Goal: Task Accomplishment & Management: Manage account settings

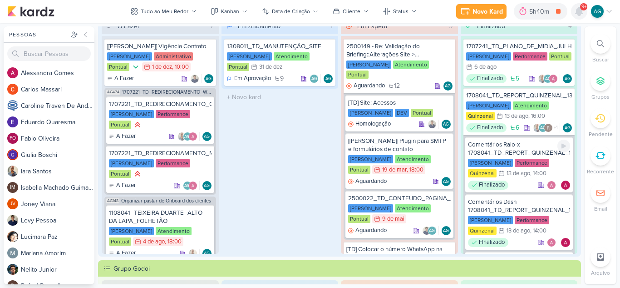
scroll to position [421, 0]
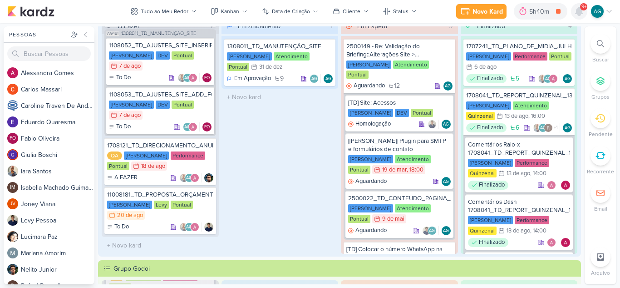
click at [576, 11] on icon at bounding box center [579, 11] width 11 height 11
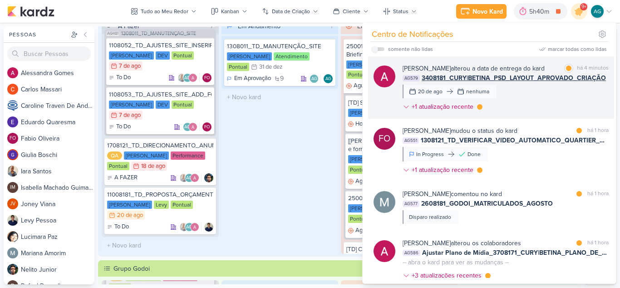
click at [546, 101] on div "Alessandra Gomes alterou a data de entrega do kard marcar como lida há 4 minuto…" at bounding box center [506, 89] width 206 height 51
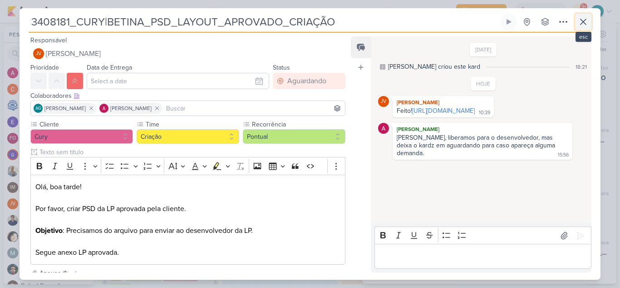
click at [587, 21] on icon at bounding box center [583, 21] width 11 height 11
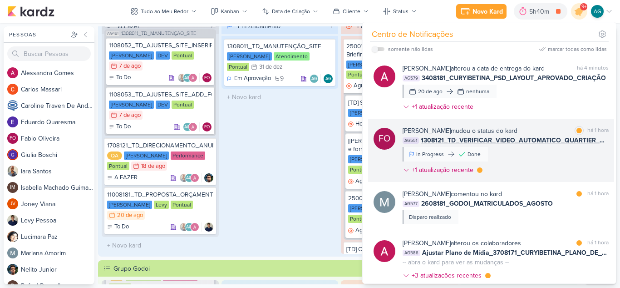
click at [531, 141] on span "1308121_TD_VERIFICAR_VIDEO_AUTOMATICO_QUARTIER_CAMPO_BELO" at bounding box center [515, 140] width 188 height 10
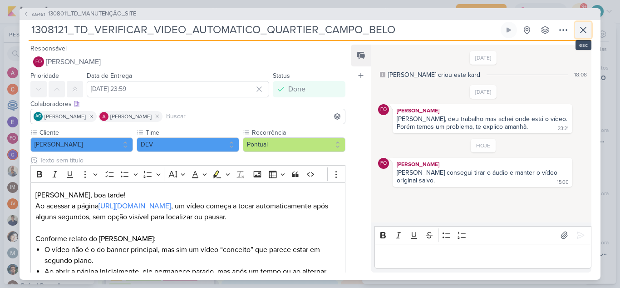
click at [585, 29] on icon at bounding box center [583, 30] width 11 height 11
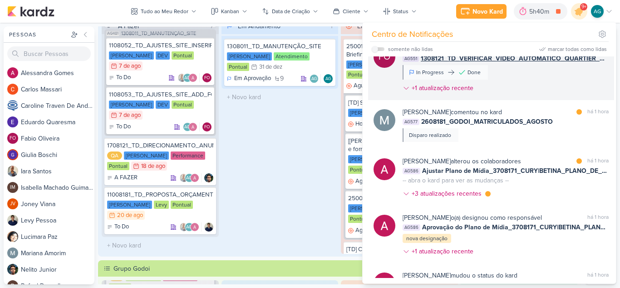
scroll to position [91, 0]
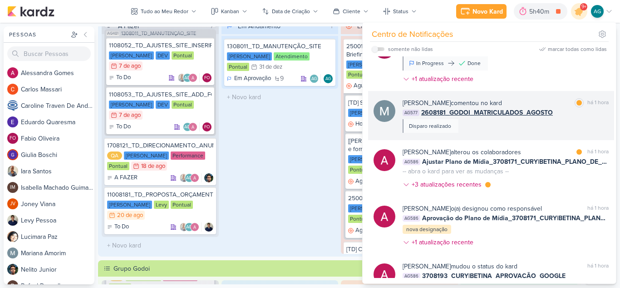
click at [513, 127] on div "Mariana Amorim comentou no kard marcar como lida há 1 hora AG577 2608181_GODOI_…" at bounding box center [506, 115] width 206 height 35
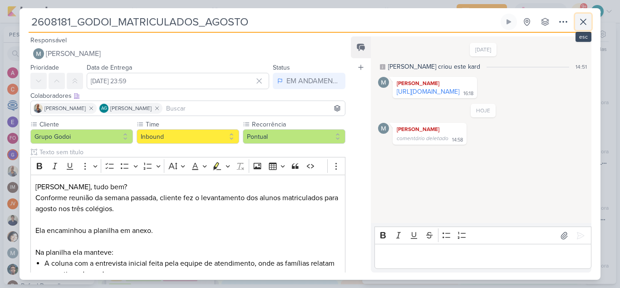
click at [588, 25] on icon at bounding box center [583, 21] width 11 height 11
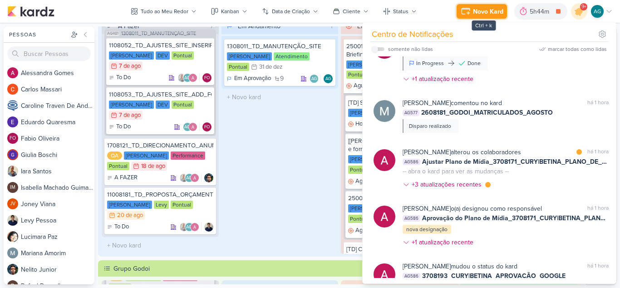
click at [493, 15] on div "Novo Kard" at bounding box center [488, 12] width 30 height 10
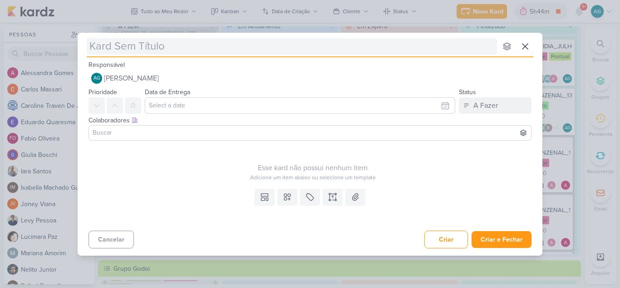
click at [179, 50] on input "text" at bounding box center [292, 46] width 411 height 16
type input "3708201_CURY|BETINA_SUBIR_VIDEO_LAPA"
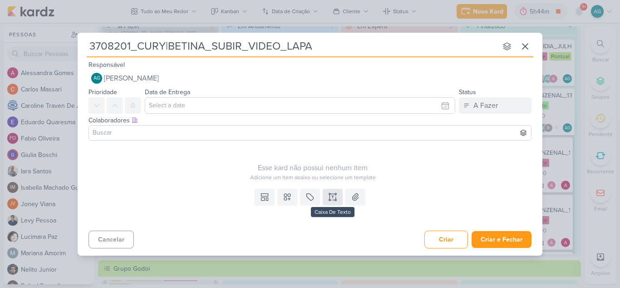
type input "3708201_CURY|BETINA_SUBIR_VIDEO_LAPA"
click at [339, 196] on button at bounding box center [333, 196] width 20 height 16
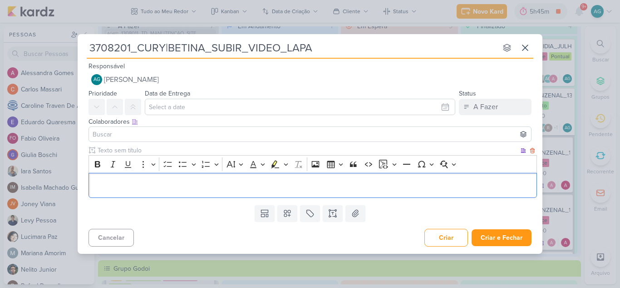
click at [297, 189] on p "Editor editing area: main" at bounding box center [313, 184] width 439 height 11
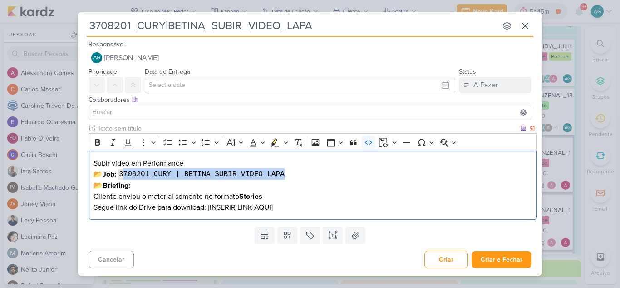
drag, startPoint x: 293, startPoint y: 173, endPoint x: 125, endPoint y: 178, distance: 167.2
click at [125, 178] on p "Subir vídeo em Performance 📂 Job: 3708201_CURY | BETINA_SUBIR_VIDEO_LAPA 📂 Brie…" at bounding box center [313, 174] width 439 height 33
drag, startPoint x: 142, startPoint y: 186, endPoint x: 93, endPoint y: 176, distance: 50.1
click at [94, 176] on p "Subir vídeo em Performance 📂 Job: 3708201_CURY | BETINA_SUBIR_VIDEO_LAPA 📂 Brie…" at bounding box center [313, 174] width 439 height 33
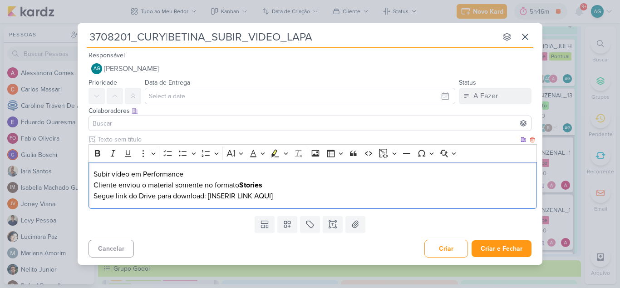
click at [132, 174] on p "Subir vídeo em Performance Cliente enviou o material somente no formato Stories" at bounding box center [313, 180] width 439 height 22
click at [157, 195] on p "Segue link do Drive para download: [INSERIR LINK AQUI]" at bounding box center [313, 195] width 439 height 11
click at [94, 170] on p "Subir vídeo de LAPA em Performance Cliente enviou o material somente no formato…" at bounding box center [313, 180] width 439 height 22
drag, startPoint x: 291, startPoint y: 197, endPoint x: 219, endPoint y: 194, distance: 72.3
click at [219, 194] on p "Segue link do Drive: para download: [INSERIR LINK AQUI]" at bounding box center [313, 195] width 439 height 11
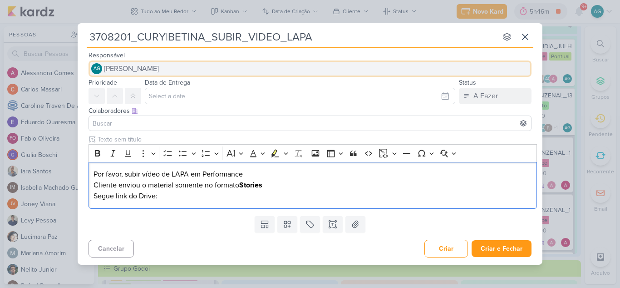
click at [182, 68] on button "AG Aline Gimenez Graciano" at bounding box center [310, 68] width 443 height 16
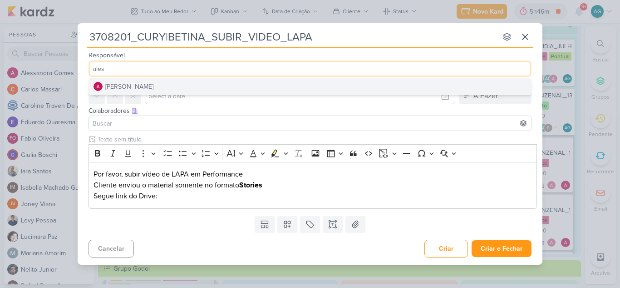
type input "ales"
click at [165, 87] on button "[PERSON_NAME]" at bounding box center [310, 86] width 442 height 16
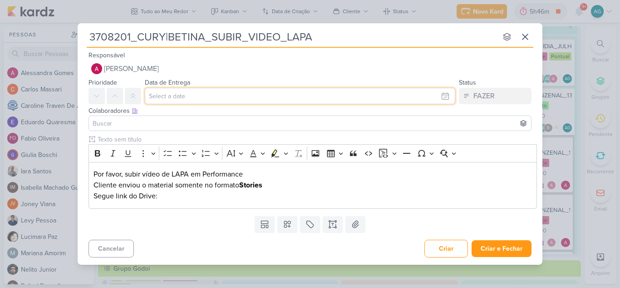
click at [181, 96] on input "text" at bounding box center [300, 96] width 311 height 16
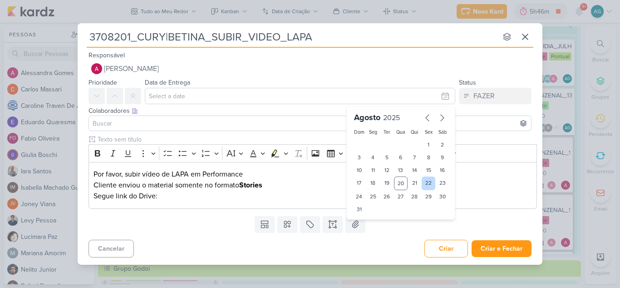
click at [431, 185] on div "22" at bounding box center [429, 183] width 14 height 14
type input "22 de agosto de 2025 às 23:59"
click at [178, 119] on input at bounding box center [310, 123] width 439 height 11
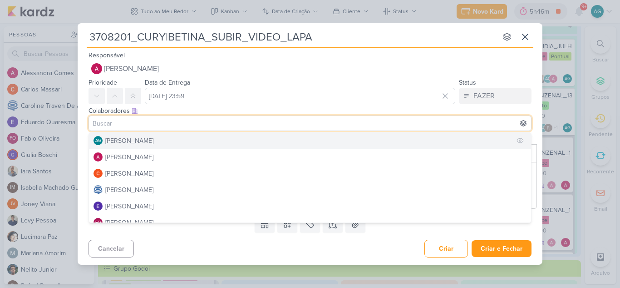
click at [176, 138] on button "AG Aline Gimenez Graciano" at bounding box center [310, 140] width 442 height 16
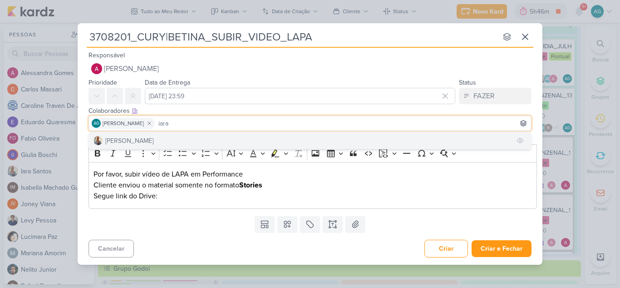
type input "iara"
click at [181, 141] on button "[PERSON_NAME]" at bounding box center [310, 140] width 442 height 16
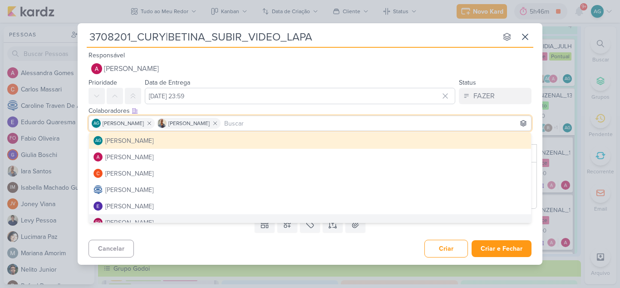
click at [206, 258] on div "Cancelar Criar Criar e Fechar Ctrl + Enter" at bounding box center [310, 247] width 465 height 23
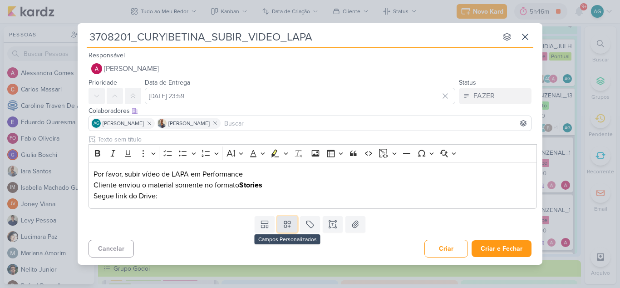
click at [288, 228] on icon at bounding box center [287, 223] width 9 height 9
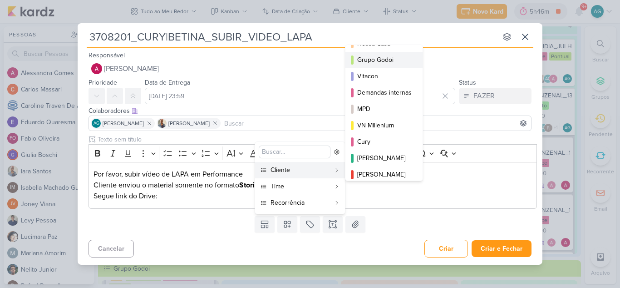
scroll to position [45, 0]
click at [381, 141] on div "Cury" at bounding box center [384, 141] width 55 height 10
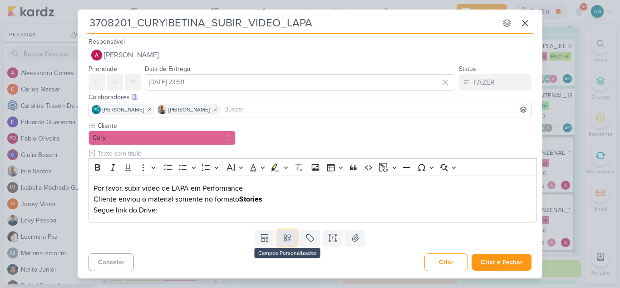
click at [288, 235] on icon at bounding box center [287, 237] width 9 height 9
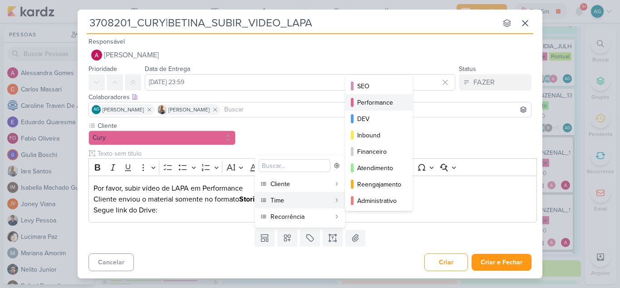
click at [382, 105] on div "Performance" at bounding box center [379, 103] width 45 height 10
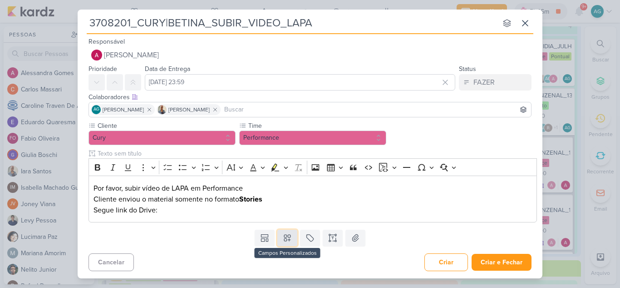
click at [288, 239] on icon at bounding box center [287, 237] width 6 height 6
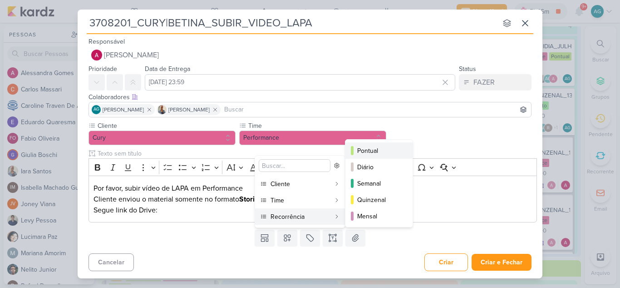
click at [376, 150] on div "Pontual" at bounding box center [379, 151] width 45 height 10
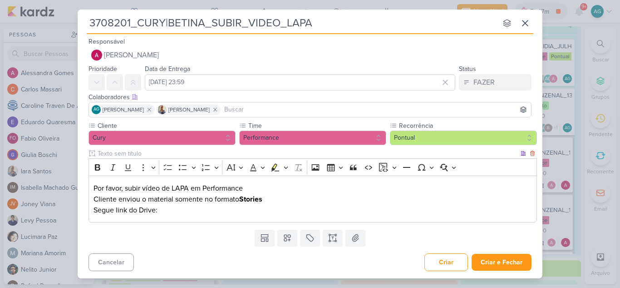
click at [191, 209] on p "Segue link do Drive:" at bounding box center [313, 209] width 439 height 11
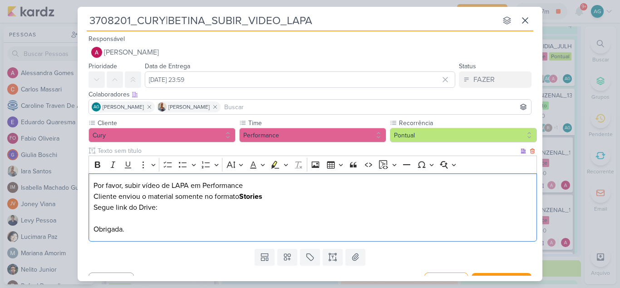
click at [190, 208] on p "Segue link do Drive: Obrigada." at bounding box center [313, 218] width 439 height 33
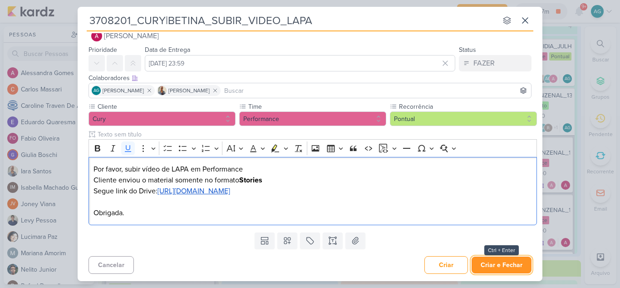
click at [490, 268] on button "Criar e Fechar" at bounding box center [502, 264] width 60 height 17
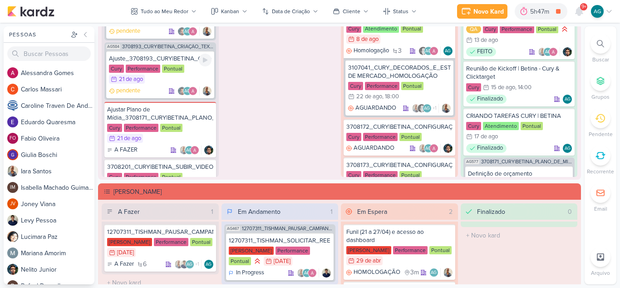
scroll to position [409, 0]
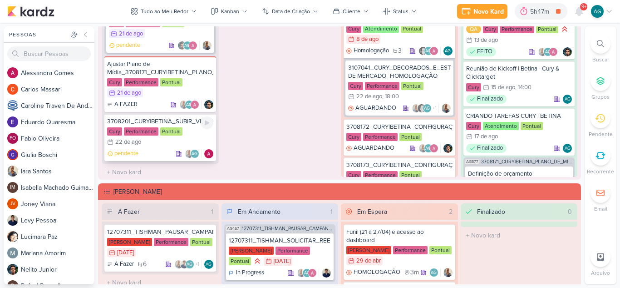
click at [181, 119] on div "3708201_CURY|BETINA_SUBIR_VIDEO_LAPA" at bounding box center [160, 121] width 106 height 8
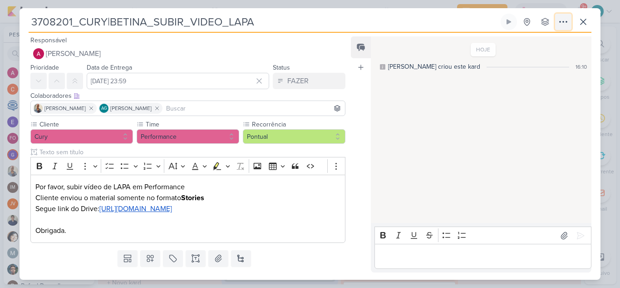
click at [566, 25] on icon at bounding box center [563, 21] width 11 height 11
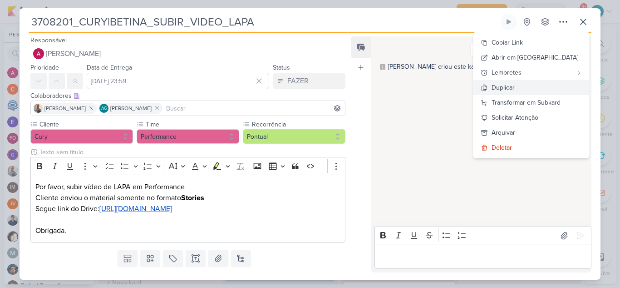
click at [546, 88] on button "Duplicar" at bounding box center [532, 87] width 116 height 15
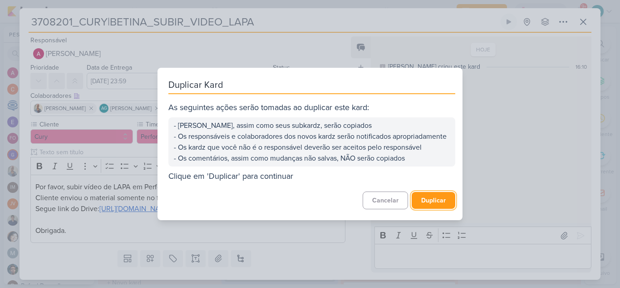
click at [439, 208] on button "Duplicar" at bounding box center [434, 200] width 44 height 17
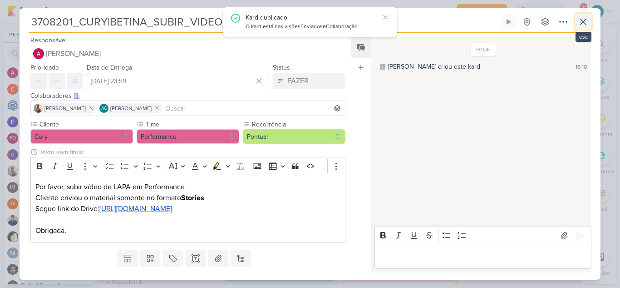
click at [583, 24] on icon at bounding box center [583, 21] width 11 height 11
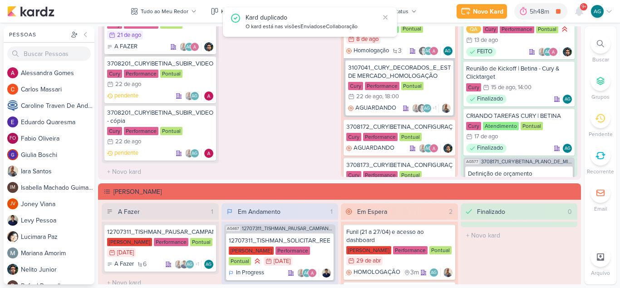
scroll to position [470, 0]
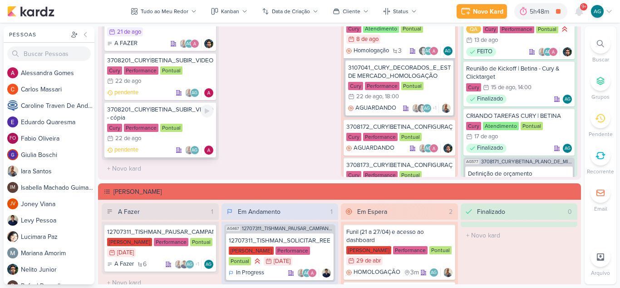
click at [171, 119] on div "3708201_CURY|BETINA_SUBIR_VIDEO_LAPA - cópia" at bounding box center [160, 113] width 106 height 16
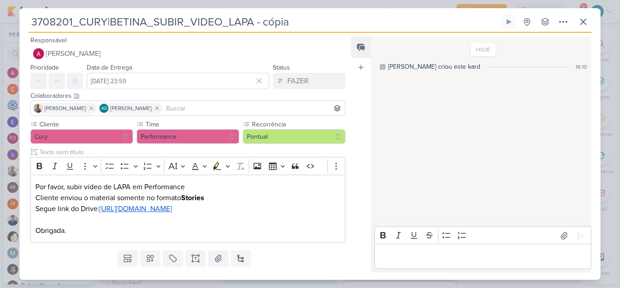
drag, startPoint x: 268, startPoint y: 24, endPoint x: 0, endPoint y: 25, distance: 268.0
click at [0, 25] on div "3708201_CURY|BETINA_SUBIR_VIDEO_LAPA - cópia Criado por mim" at bounding box center [310, 144] width 620 height 288
paste input "2_CURY|BETINA_SUBIR_VIDEO_JAGUARE"
click at [123, 188] on p "Por favor, subir vídeo de LAPA em Performance Cliente enviou o material somente…" at bounding box center [187, 192] width 305 height 22
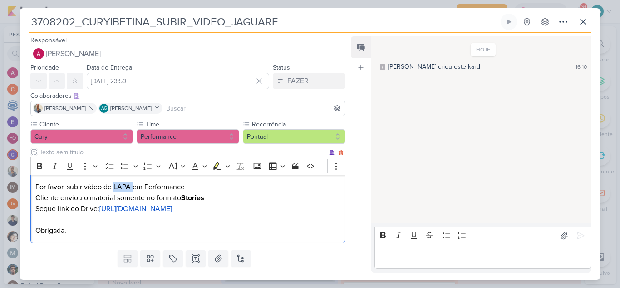
click at [123, 188] on p "Por favor, subir vídeo de LAPA em Performance Cliente enviou o material somente…" at bounding box center [187, 192] width 305 height 22
drag, startPoint x: 297, startPoint y: 221, endPoint x: 28, endPoint y: 222, distance: 268.9
click at [28, 222] on div "Cliente Cury Time" at bounding box center [185, 182] width 330 height 127
click at [172, 213] on u "https://drive.google.com/drive/folders/13vpWzjap1v_GeWl52rQAVpICNe9wSRJd" at bounding box center [135, 208] width 73 height 9
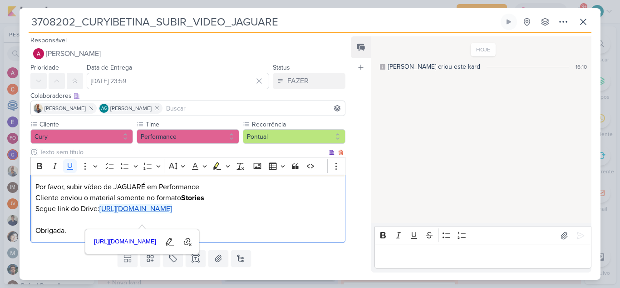
click at [277, 201] on p "Por favor, subir vídeo de JAGUARÉ em Performance Cliente enviou o material some…" at bounding box center [187, 192] width 305 height 22
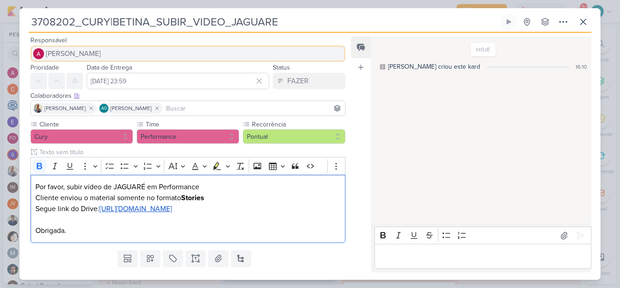
click at [141, 50] on button "[PERSON_NAME]" at bounding box center [187, 53] width 315 height 16
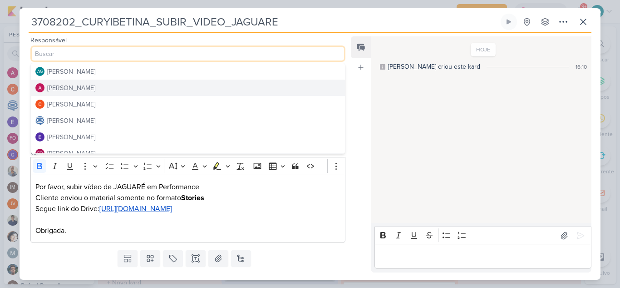
click at [108, 86] on button "[PERSON_NAME]" at bounding box center [188, 87] width 314 height 16
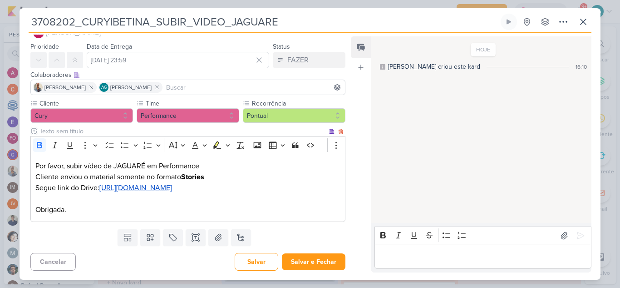
scroll to position [32, 0]
click at [323, 268] on button "Salvar e Fechar" at bounding box center [314, 261] width 64 height 17
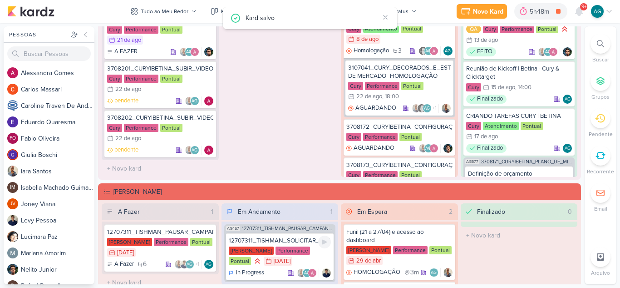
scroll to position [900, 0]
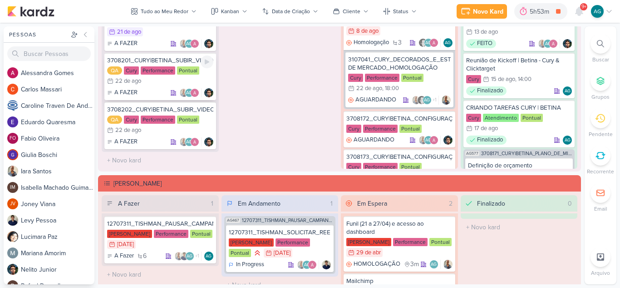
click at [168, 63] on div "3708201_CURY|BETINA_SUBIR_VIDEO_LAPA" at bounding box center [160, 60] width 106 height 8
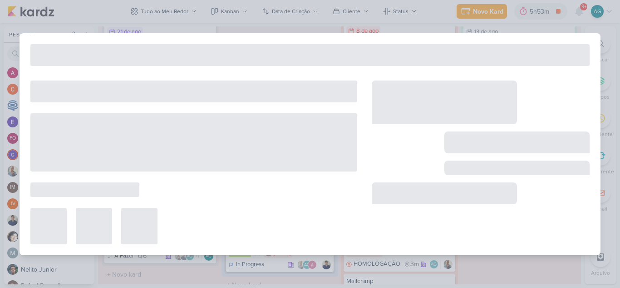
type input "3708201_CURY|BETINA_SUBIR_VIDEO_LAPA"
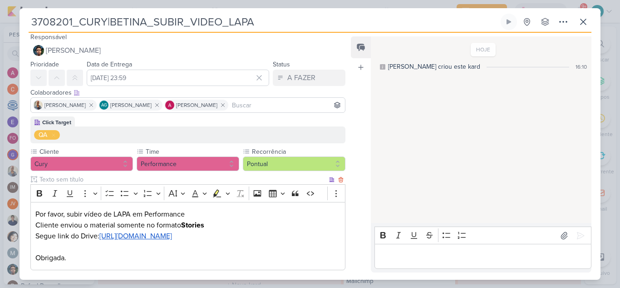
scroll to position [0, 0]
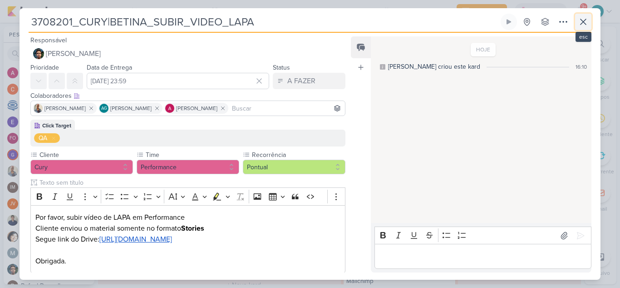
click at [581, 23] on icon at bounding box center [583, 21] width 11 height 11
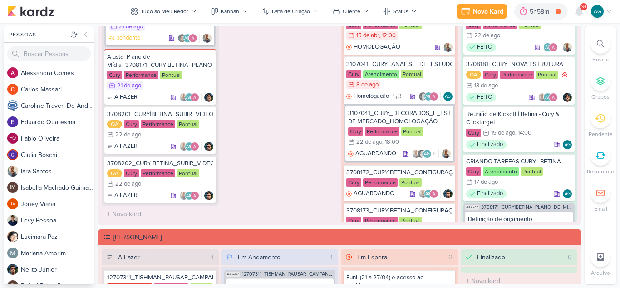
scroll to position [801, 0]
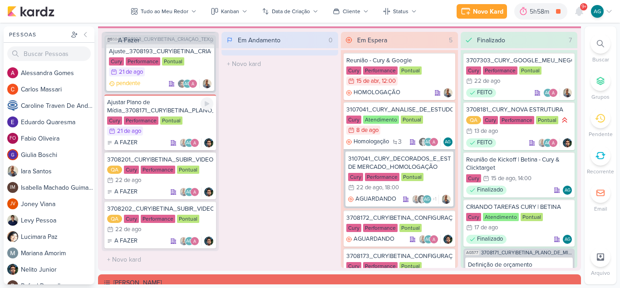
click at [188, 113] on div "Ajustar Plano de Mídia_3708171_CURY|BETINA_PLANO_DE_MIDIA" at bounding box center [160, 106] width 106 height 16
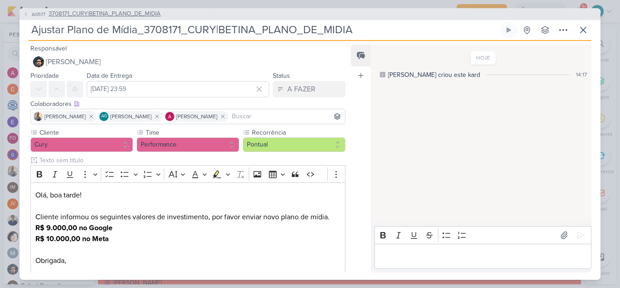
click at [134, 17] on span "3708171_CURY|BETINA_PLANO_DE_MIDIA" at bounding box center [105, 14] width 112 height 9
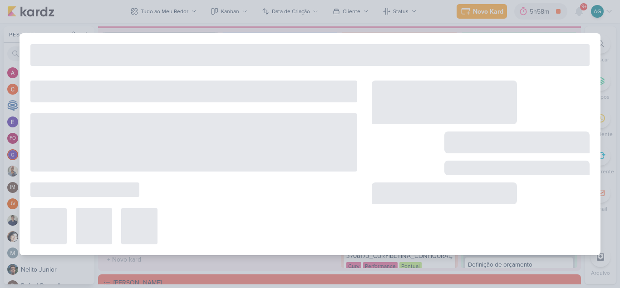
type input "3708171_CURY|BETINA_PLANO_DE_MIDIA"
type input "19 de agosto de 2025 às 23:59"
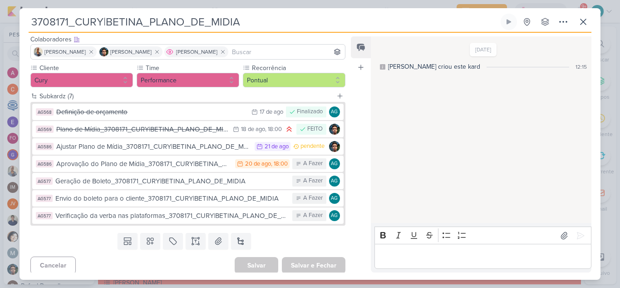
scroll to position [60, 0]
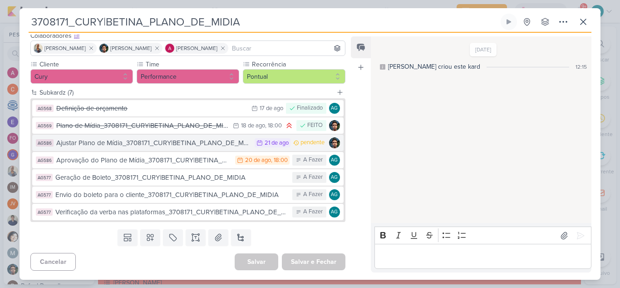
click at [158, 145] on div "Ajustar Plano de Mídia_3708171_CURY|BETINA_PLANO_DE_MIDIA" at bounding box center [153, 143] width 194 height 10
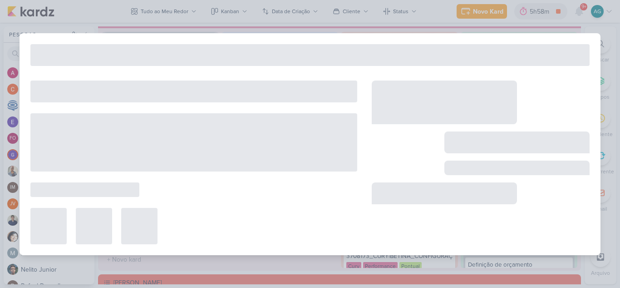
type input "Ajustar Plano de Mídia_3708171_CURY|BETINA_PLANO_DE_MIDIA"
type input "[DATE] 23:59"
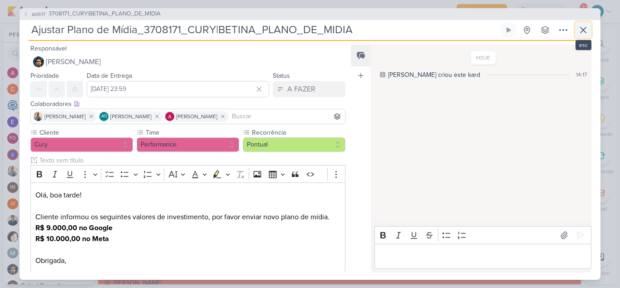
click at [585, 27] on icon at bounding box center [583, 30] width 11 height 11
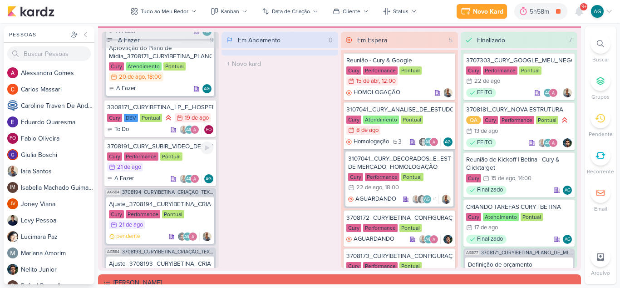
scroll to position [234, 0]
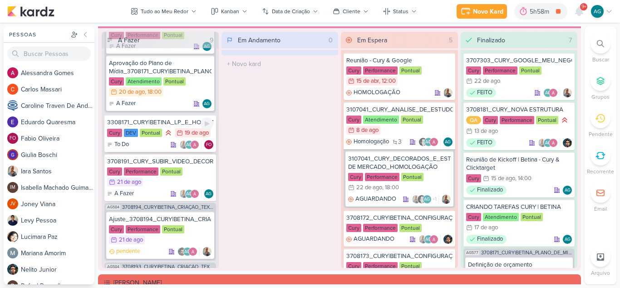
click at [166, 122] on div "3308171_CURY|BETINA_LP_E_HOSPEDAGEM" at bounding box center [160, 122] width 106 height 8
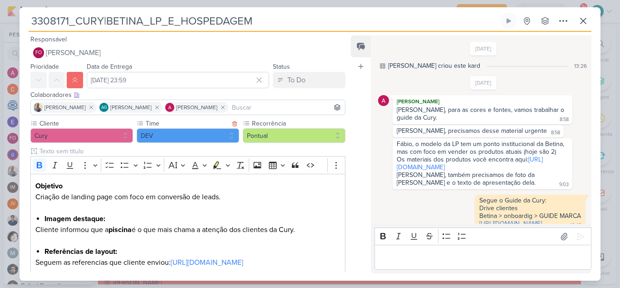
scroll to position [292, 0]
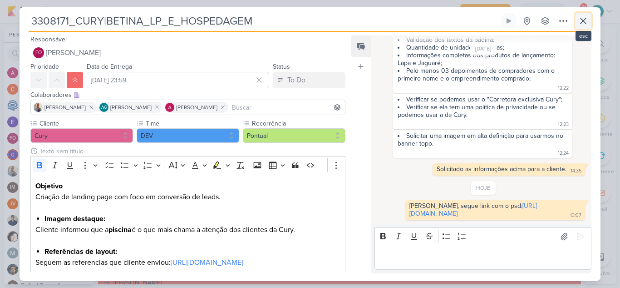
click at [587, 24] on icon at bounding box center [583, 20] width 11 height 11
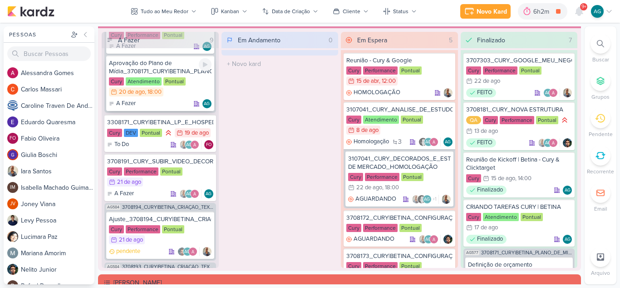
click at [201, 77] on div "Cury Atendimento Pontual 20/8 20 de ago , 18:00" at bounding box center [160, 87] width 103 height 20
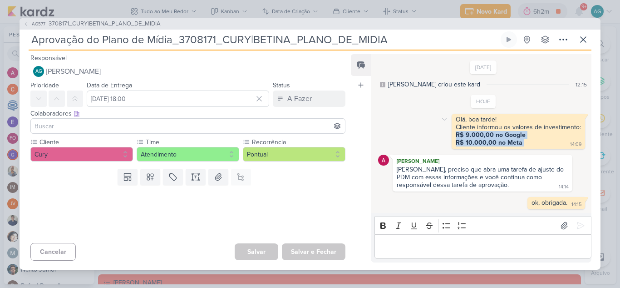
drag, startPoint x: 527, startPoint y: 143, endPoint x: 451, endPoint y: 138, distance: 76.5
click at [452, 138] on div "Olá, boa tarde! Cliente informou os valores de investimento: R$ 9.000,00 no Goo…" at bounding box center [519, 131] width 134 height 35
copy div "R$ 9.000,00 no Google R$ 10.000,00 no Meta"
click at [123, 24] on span "3708171_CURY|BETINA_PLANO_DE_MIDIA" at bounding box center [105, 24] width 112 height 9
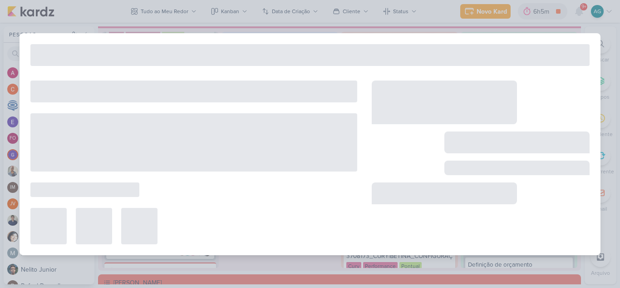
type input "3708171_CURY|BETINA_PLANO_DE_MIDIA"
type input "19 de agosto de 2025 às 23:59"
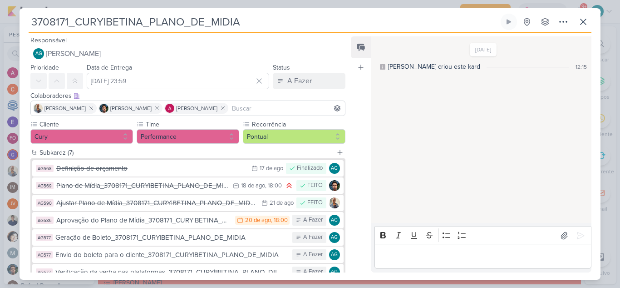
scroll to position [60, 0]
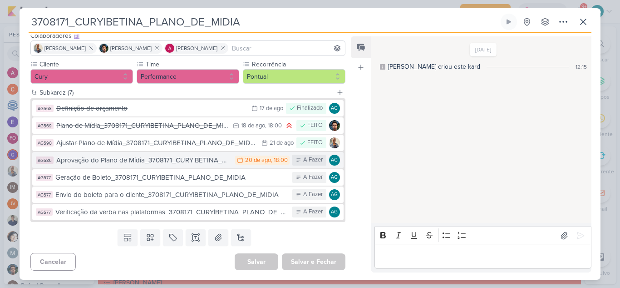
click at [189, 162] on div "Aprovação do Plano de Mídia_3708171_CURY|BETINA_PLANO_DE_MIDIA" at bounding box center [143, 160] width 174 height 10
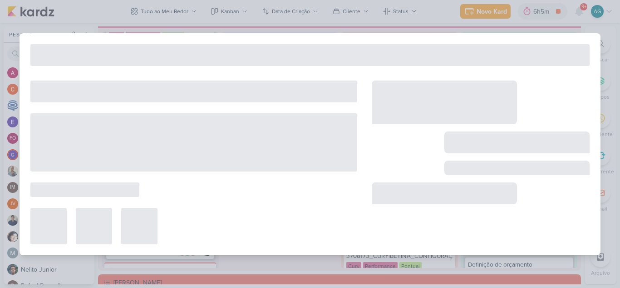
type input "Aprovação do Plano de Mídia_3708171_CURY|BETINA_PLANO_DE_MIDIA"
type input "20 de agosto de 2025 às 18:00"
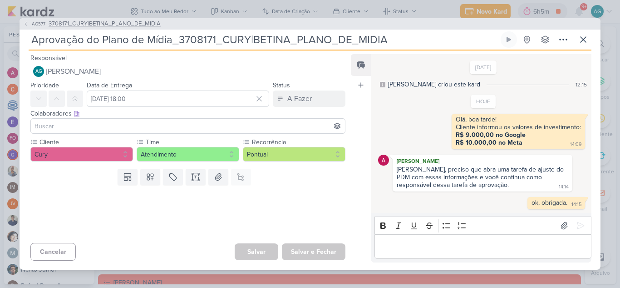
click at [147, 23] on span "3708171_CURY|BETINA_PLANO_DE_MIDIA" at bounding box center [105, 24] width 112 height 9
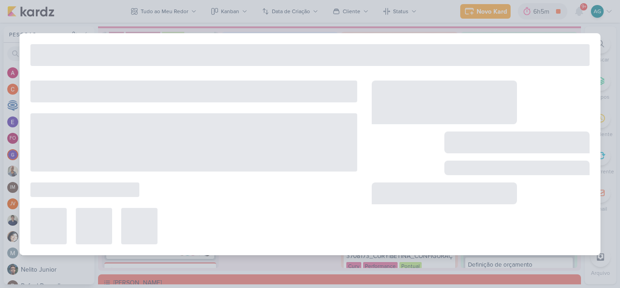
type input "3708171_CURY|BETINA_PLANO_DE_MIDIA"
type input "19 de agosto de 2025 às 23:59"
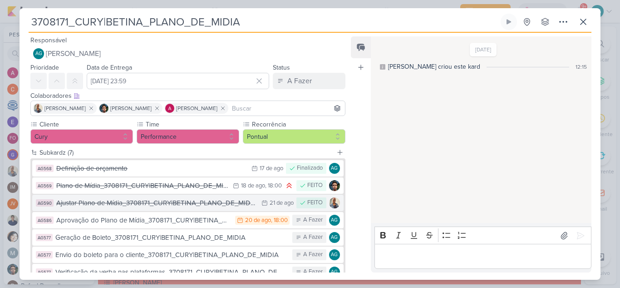
click at [172, 204] on div "Ajustar Plano de Mídia_3708171_CURY|BETINA_PLANO_DE_MIDIA" at bounding box center [156, 203] width 201 height 10
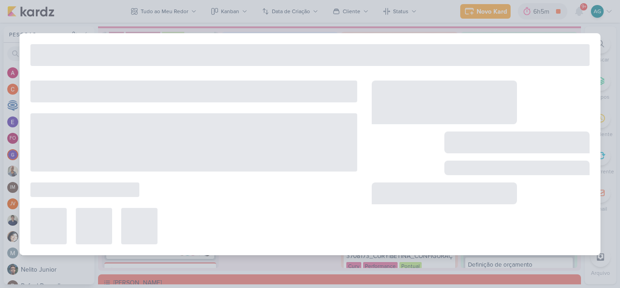
type input "Ajustar Plano de Mídia_3708171_CURY|BETINA_PLANO_DE_MIDIA"
type input "[DATE] 23:59"
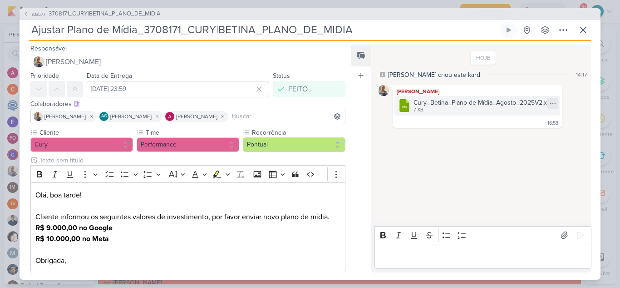
click at [554, 104] on icon at bounding box center [553, 102] width 7 height 7
click at [522, 133] on button "Baixar" at bounding box center [521, 133] width 73 height 13
click at [402, 195] on div "HOJE Aline criou este kard 14:17 Iara Santos .cls-7 {fill: #79ac00;} .cls-7, .c…" at bounding box center [481, 133] width 220 height 177
click at [26, 13] on icon at bounding box center [26, 14] width 2 height 4
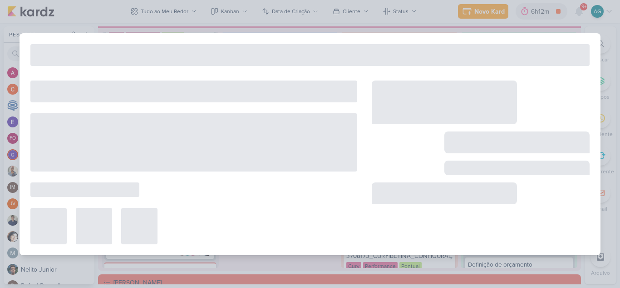
type input "3708171_CURY|BETINA_PLANO_DE_MIDIA"
type input "19 de agosto de 2025 às 23:59"
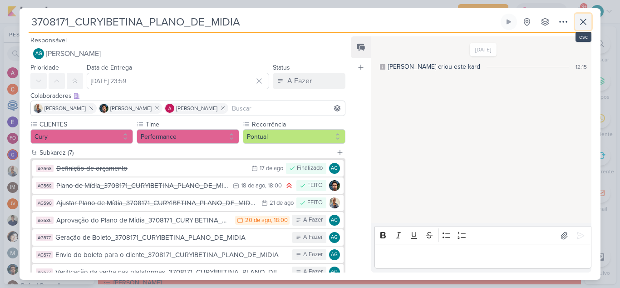
click at [585, 24] on icon at bounding box center [583, 21] width 11 height 11
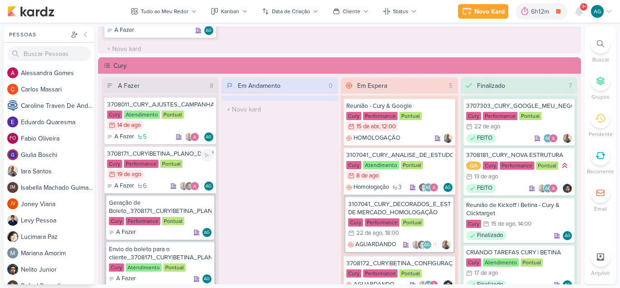
scroll to position [0, 0]
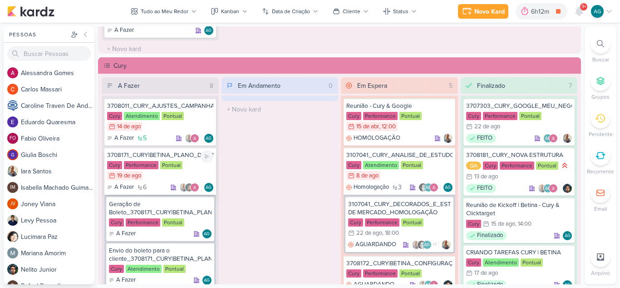
click at [158, 156] on div "3708171_CURY|BETINA_PLANO_DE_MIDIA" at bounding box center [160, 155] width 106 height 8
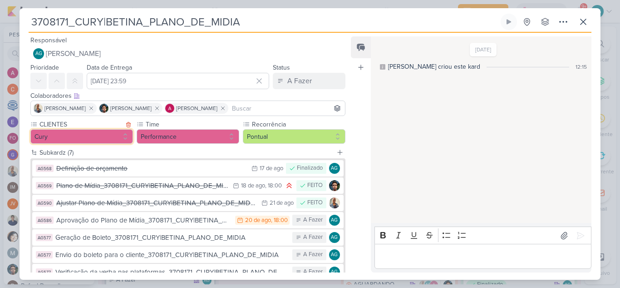
click at [96, 137] on button "Cury" at bounding box center [81, 136] width 103 height 15
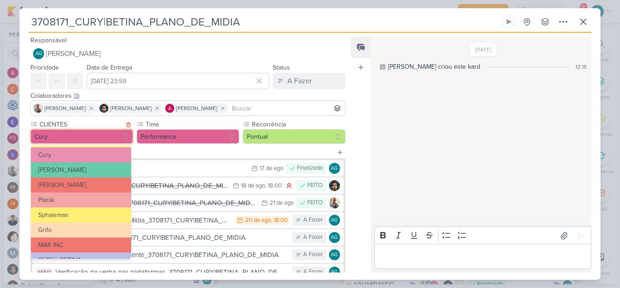
scroll to position [148, 0]
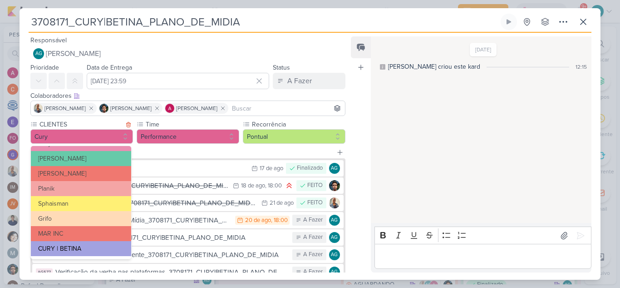
click at [83, 248] on button "CURY | BETINA" at bounding box center [81, 248] width 100 height 15
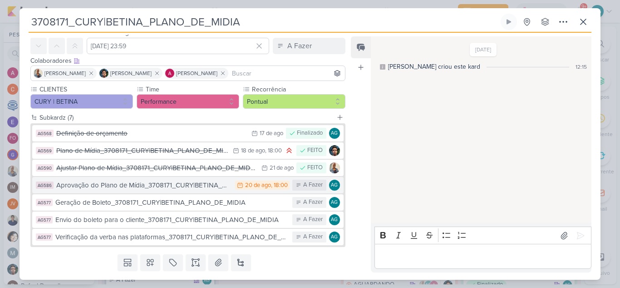
scroll to position [60, 0]
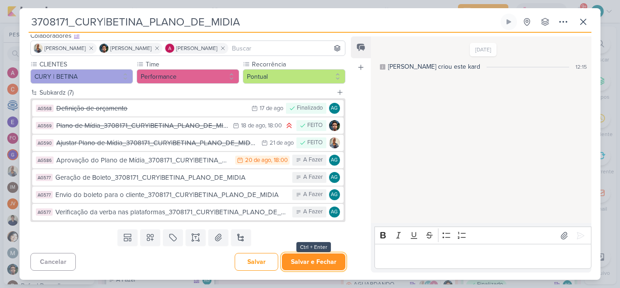
click at [324, 264] on button "Salvar e Fechar" at bounding box center [314, 261] width 64 height 17
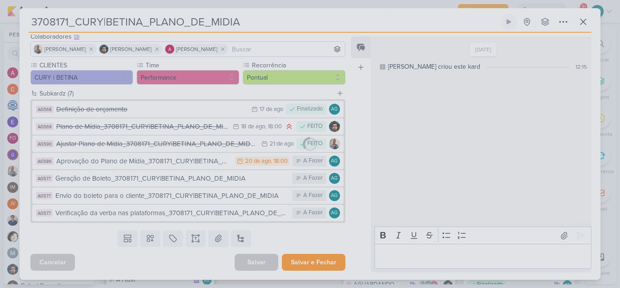
scroll to position [59, 0]
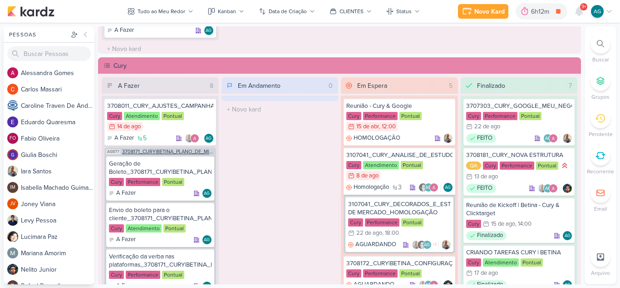
click at [182, 152] on span "3708171_CURY|BETINA_PLANO_DE_MIDIA" at bounding box center [168, 151] width 92 height 5
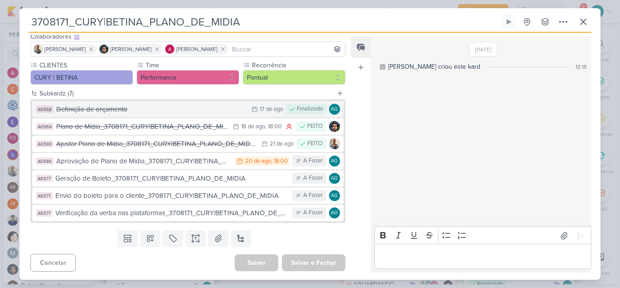
click at [121, 114] on div "Definição de orçamento" at bounding box center [151, 109] width 191 height 10
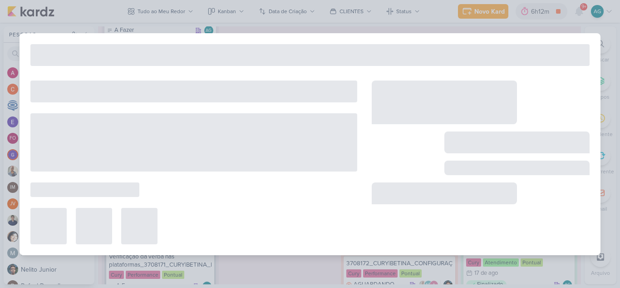
type input "Definição de orçamento"
type input "17 de agosto de 2025 às 23:59"
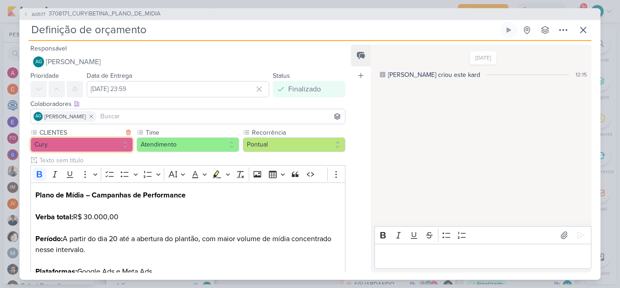
click at [94, 145] on button "Cury" at bounding box center [81, 144] width 103 height 15
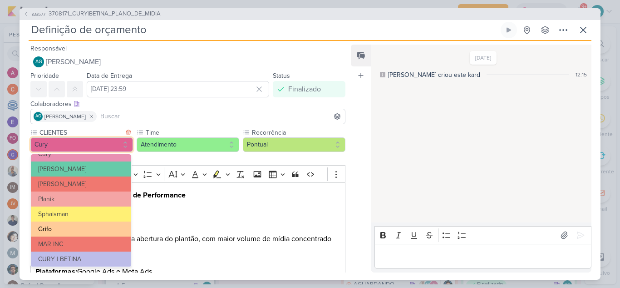
scroll to position [148, 0]
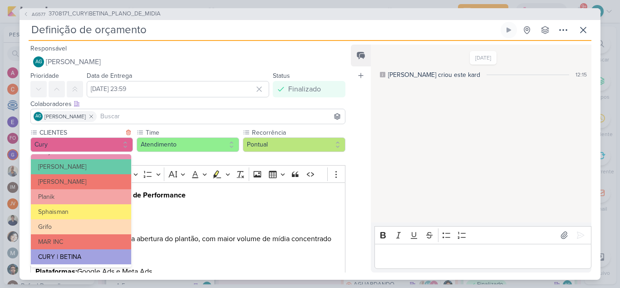
click at [87, 254] on button "CURY | BETINA" at bounding box center [81, 256] width 100 height 15
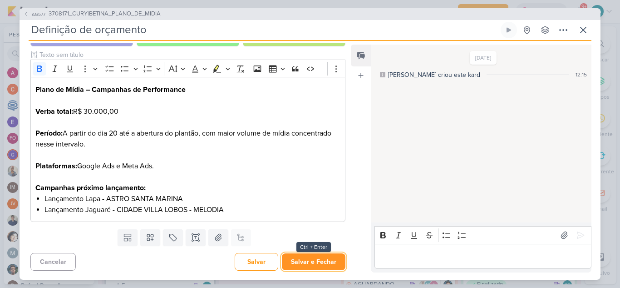
click at [322, 261] on button "Salvar e Fechar" at bounding box center [314, 261] width 64 height 17
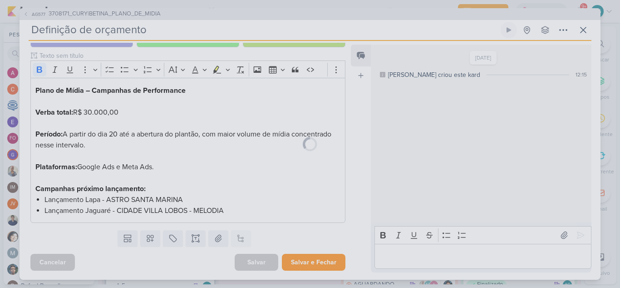
scroll to position [104, 0]
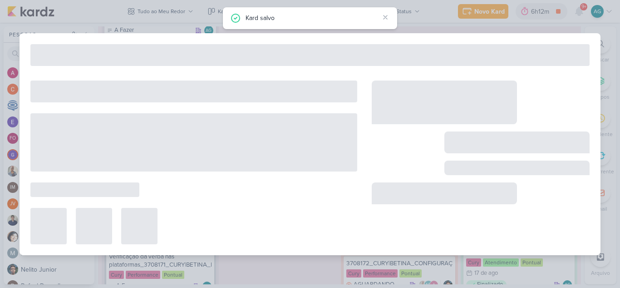
type input "3708171_CURY|BETINA_PLANO_DE_MIDIA"
type input "19 de agosto de 2025 às 23:59"
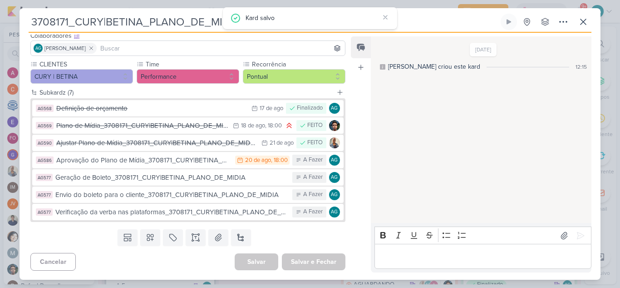
scroll to position [0, 0]
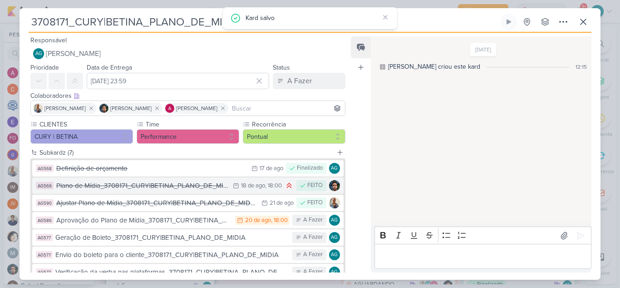
click at [112, 187] on div "Plano de Mídia_3708171_CURY|BETINA_PLANO_DE_MIDIA" at bounding box center [142, 185] width 172 height 10
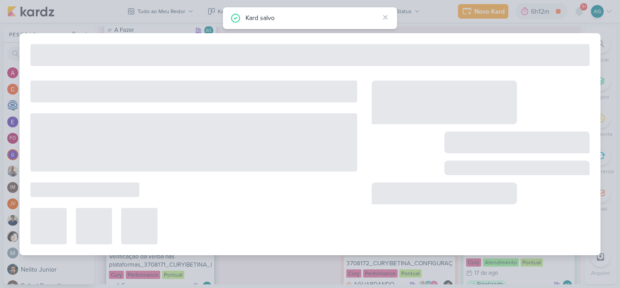
type input "Plano de Mídia_3708171_CURY|BETINA_PLANO_DE_MIDIA"
type input "18 de agosto de 2025 às 18:00"
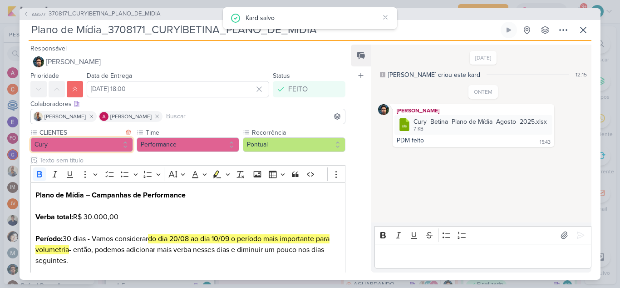
click at [90, 151] on button "Cury" at bounding box center [81, 144] width 103 height 15
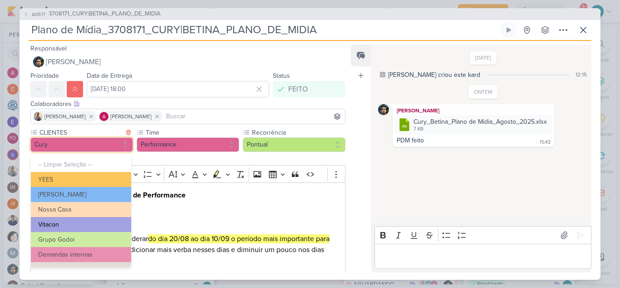
scroll to position [148, 0]
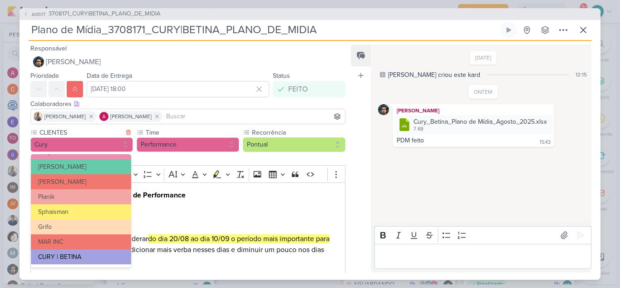
click at [75, 253] on button "CURY | BETINA" at bounding box center [81, 256] width 100 height 15
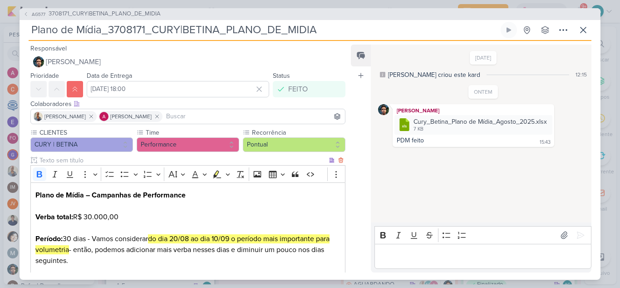
scroll to position [116, 0]
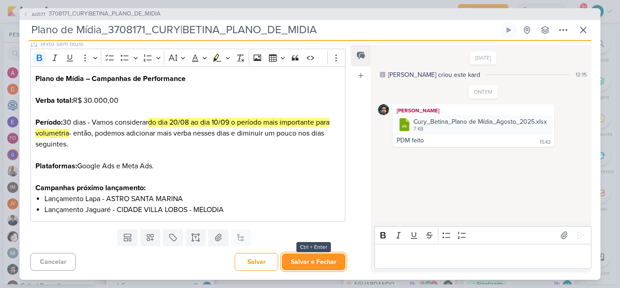
click at [316, 261] on button "Salvar e Fechar" at bounding box center [314, 261] width 64 height 17
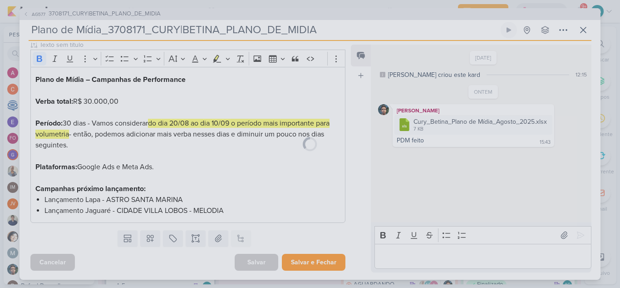
scroll to position [115, 0]
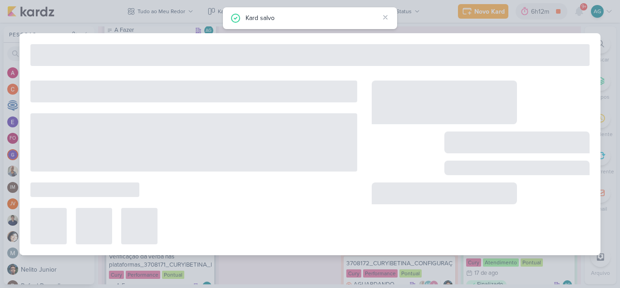
type input "3708171_CURY|BETINA_PLANO_DE_MIDIA"
type input "19 de agosto de 2025 às 23:59"
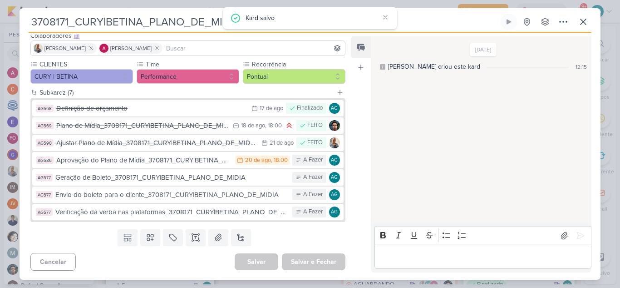
scroll to position [0, 0]
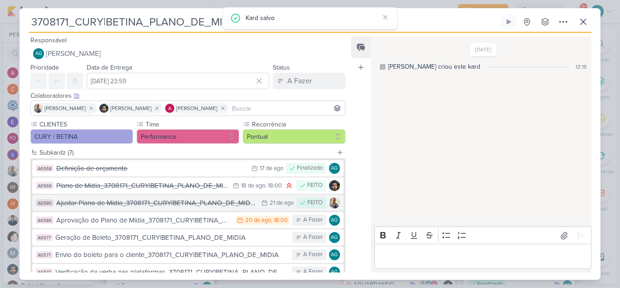
click at [87, 204] on div "Ajustar Plano de Mídia_3708171_CURY|BETINA_PLANO_DE_MIDIA" at bounding box center [156, 203] width 201 height 10
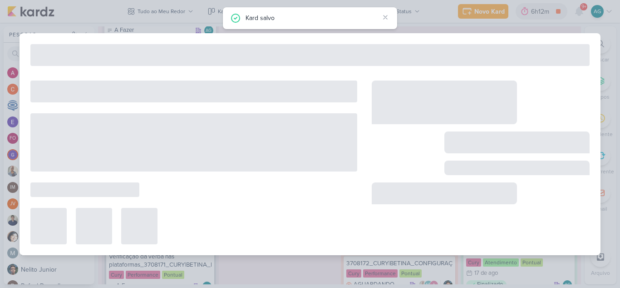
type input "Ajustar Plano de Mídia_3708171_CURY|BETINA_PLANO_DE_MIDIA"
type input "[DATE] 23:59"
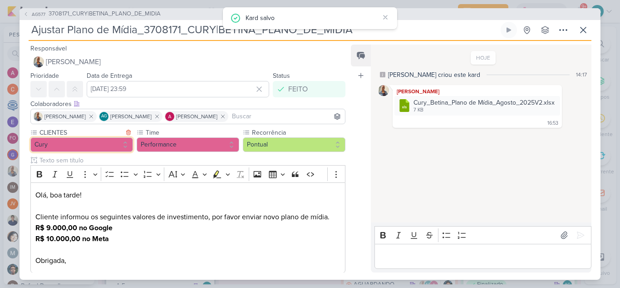
click at [72, 141] on button "Cury" at bounding box center [81, 144] width 103 height 15
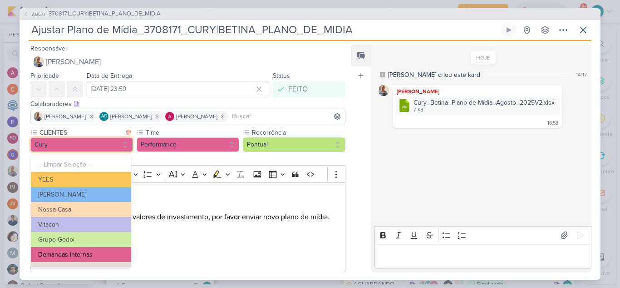
scroll to position [148, 0]
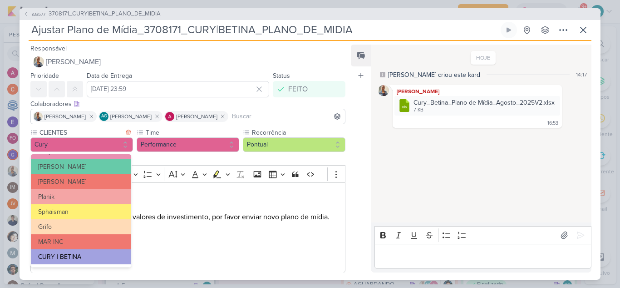
click at [74, 256] on button "CURY | BETINA" at bounding box center [81, 256] width 100 height 15
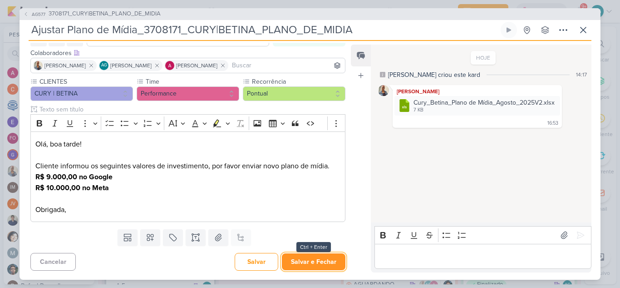
click at [313, 263] on button "Salvar e Fechar" at bounding box center [314, 261] width 64 height 17
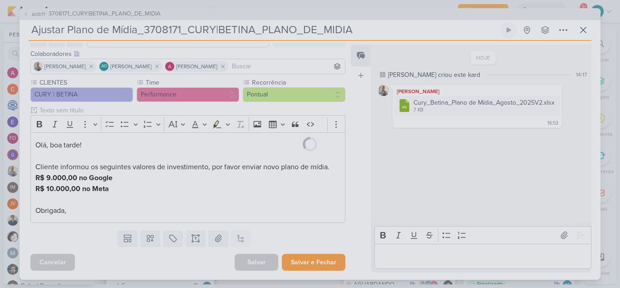
scroll to position [50, 0]
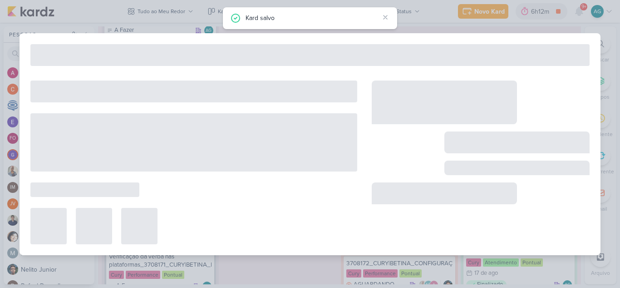
type input "3708171_CURY|BETINA_PLANO_DE_MIDIA"
type input "19 de agosto de 2025 às 23:59"
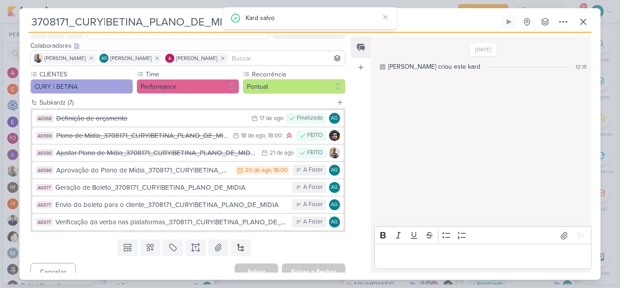
scroll to position [0, 0]
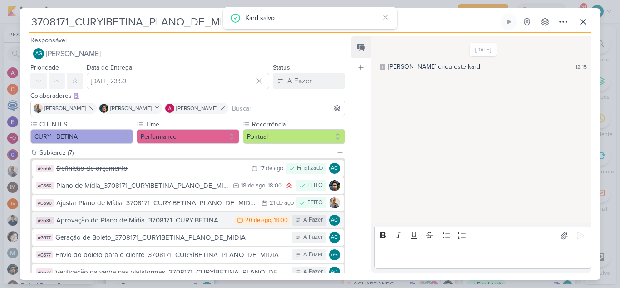
click at [110, 221] on div "Aprovação do Plano de Mídia_3708171_CURY|BETINA_PLANO_DE_MIDIA" at bounding box center [143, 220] width 174 height 10
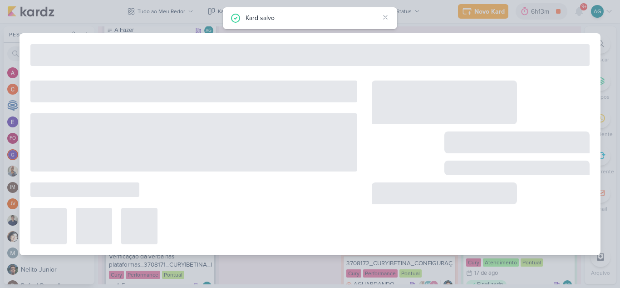
type input "Aprovação do Plano de Mídia_3708171_CURY|BETINA_PLANO_DE_MIDIA"
type input "20 de agosto de 2025 às 18:00"
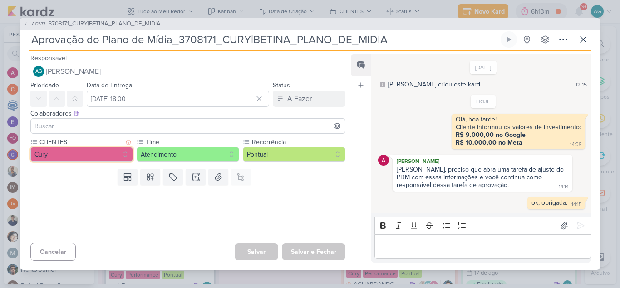
click at [81, 150] on button "Cury" at bounding box center [81, 154] width 103 height 15
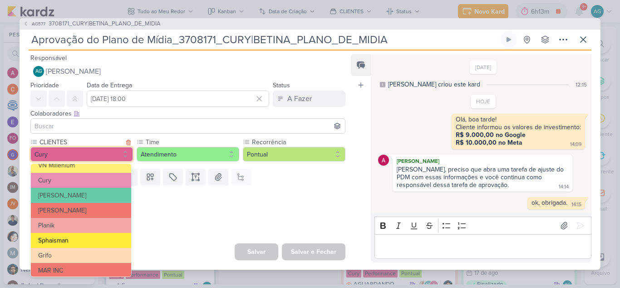
scroll to position [148, 0]
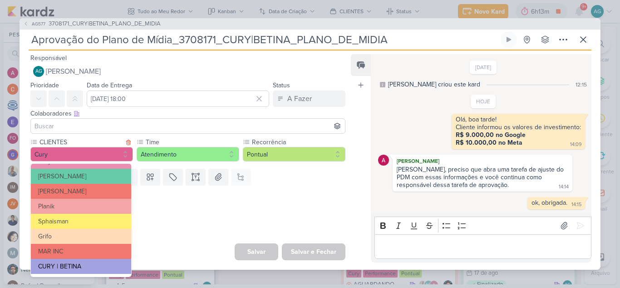
click at [81, 264] on button "CURY | BETINA" at bounding box center [81, 265] width 100 height 15
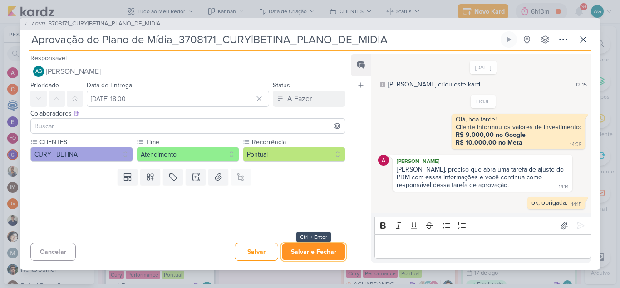
click at [310, 253] on button "Salvar e Fechar" at bounding box center [314, 251] width 64 height 17
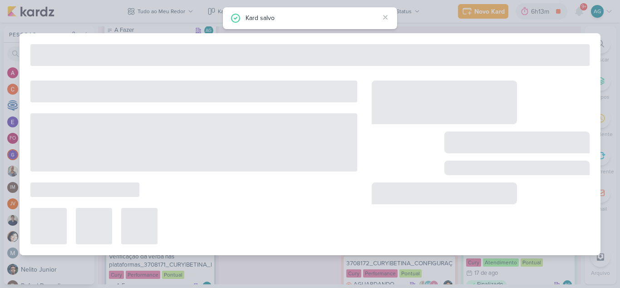
type input "3708171_CURY|BETINA_PLANO_DE_MIDIA"
type input "19 de agosto de 2025 às 23:59"
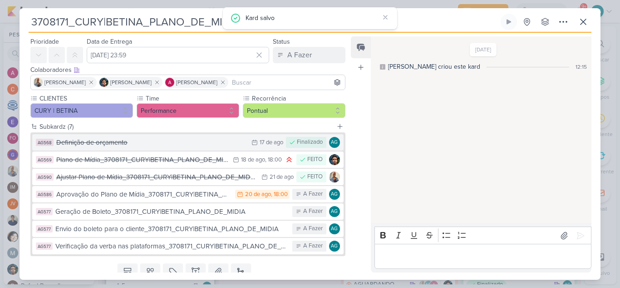
scroll to position [45, 0]
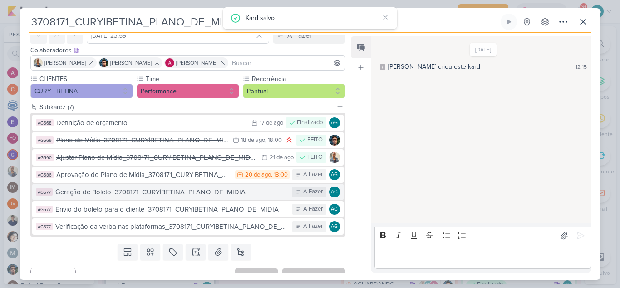
click at [103, 192] on div "Geração de Boleto_3708171_CURY|BETINA_PLANO_DE_MIDIA" at bounding box center [171, 192] width 233 height 10
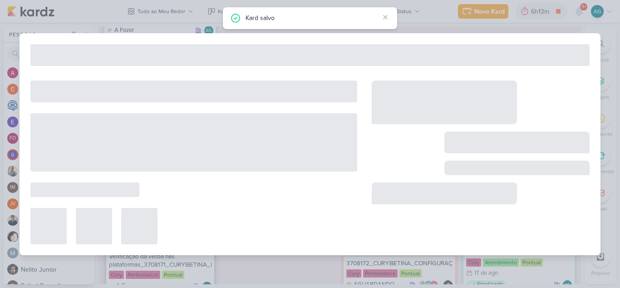
type input "Geração de Boleto_3708171_CURY|BETINA_PLANO_DE_MIDIA"
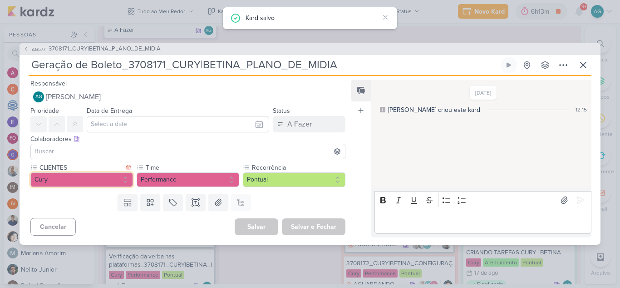
click at [78, 182] on button "Cury" at bounding box center [81, 179] width 103 height 15
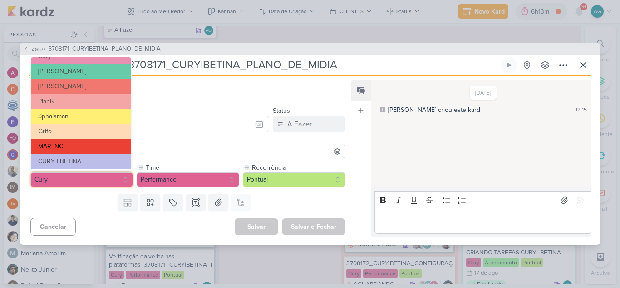
scroll to position [148, 0]
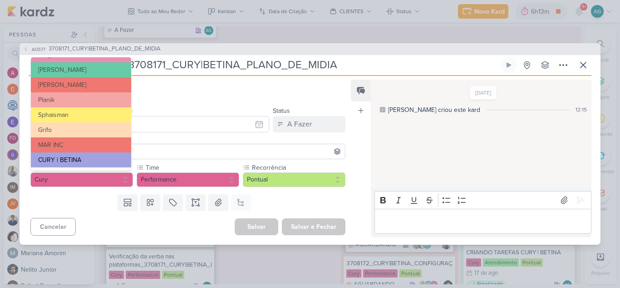
click at [85, 158] on button "CURY | BETINA" at bounding box center [81, 159] width 100 height 15
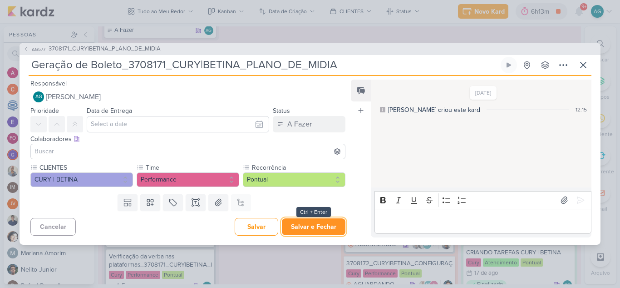
click at [316, 228] on button "Salvar e Fechar" at bounding box center [314, 226] width 64 height 17
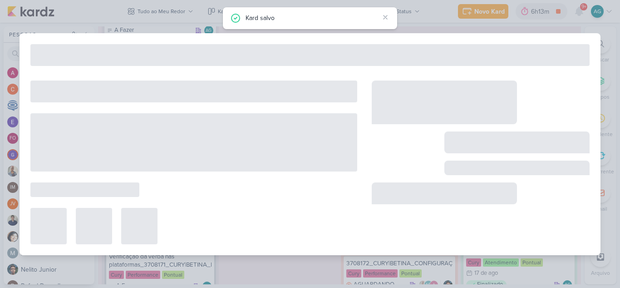
type input "3708171_CURY|BETINA_PLANO_DE_MIDIA"
type input "19 de agosto de 2025 às 23:59"
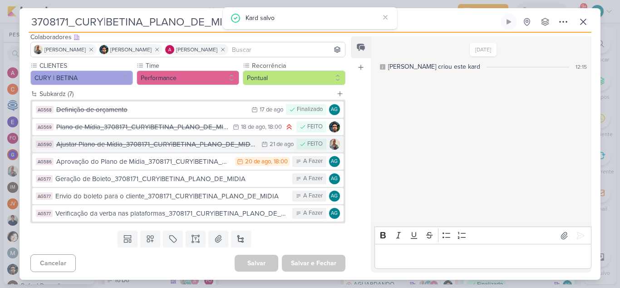
scroll to position [60, 0]
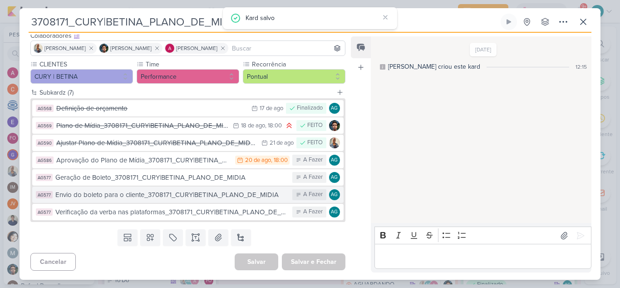
click at [103, 194] on div "Envio do boleto para o cliente_3708171_CURY|BETINA_PLANO_DE_MIDIA" at bounding box center [171, 194] width 233 height 10
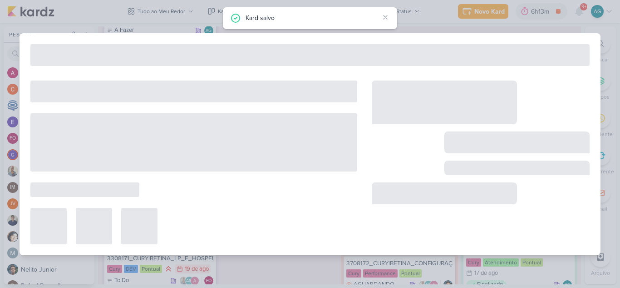
type input "Envio do boleto para o cliente_3708171_CURY|BETINA_PLANO_DE_MIDIA"
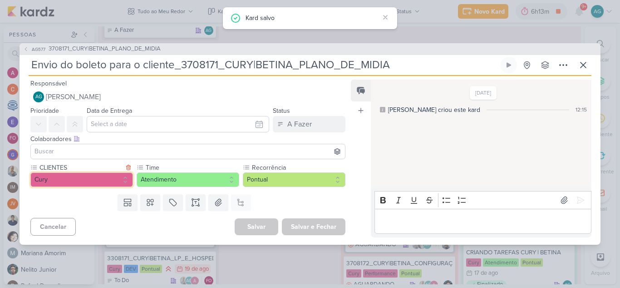
click at [96, 181] on button "Cury" at bounding box center [81, 179] width 103 height 15
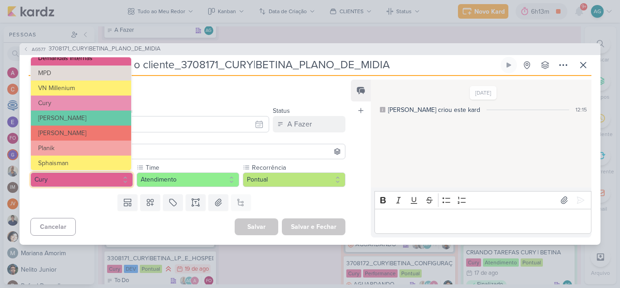
scroll to position [148, 0]
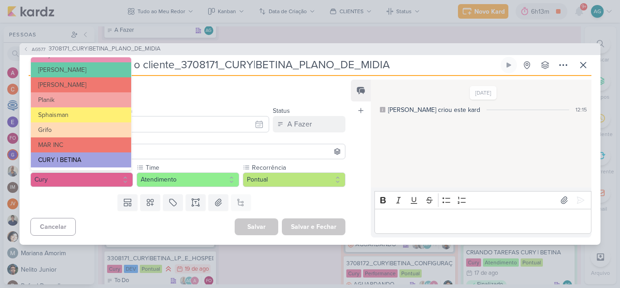
click at [94, 154] on button "CURY | BETINA" at bounding box center [81, 159] width 100 height 15
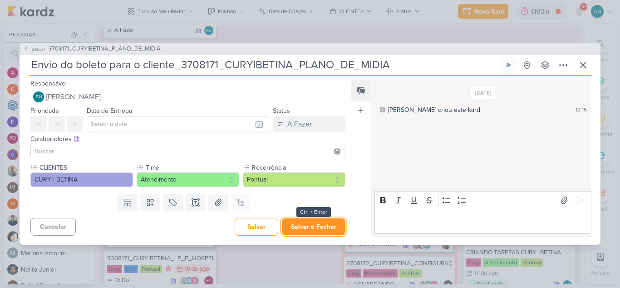
click at [322, 225] on button "Salvar e Fechar" at bounding box center [314, 226] width 64 height 17
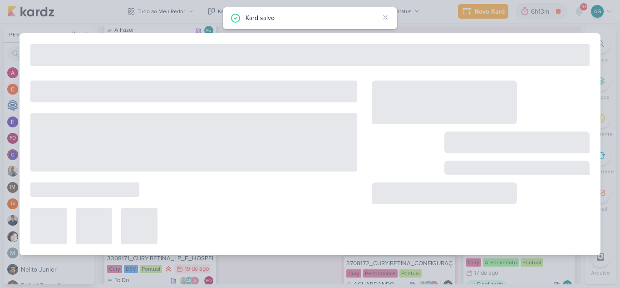
type input "3708171_CURY|BETINA_PLANO_DE_MIDIA"
type input "19 de agosto de 2025 às 23:59"
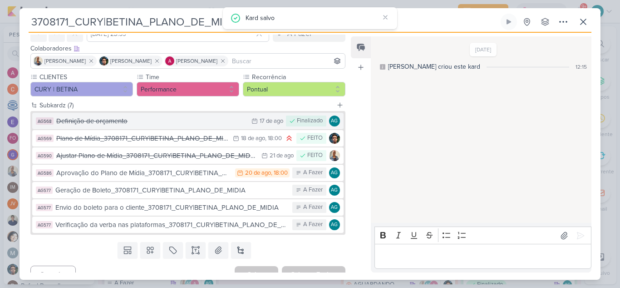
scroll to position [60, 0]
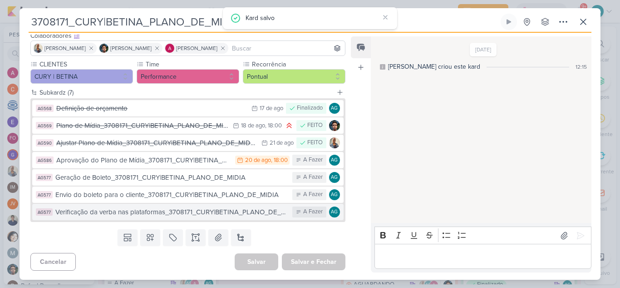
click at [98, 212] on div "Verificação da verba nas plataformas_3708171_CURY|BETINA_PLANO_DE_MIDIA" at bounding box center [171, 212] width 233 height 10
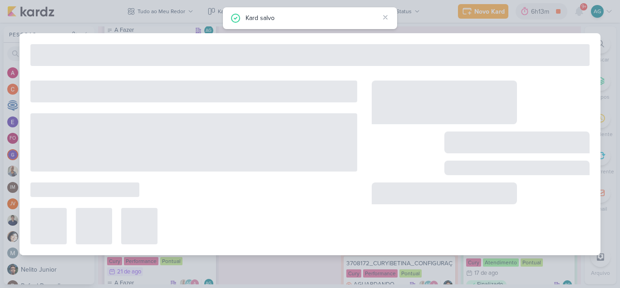
type input "Verificação da verba nas plataformas_3708171_CURY|BETINA_PLANO_DE_MIDIA"
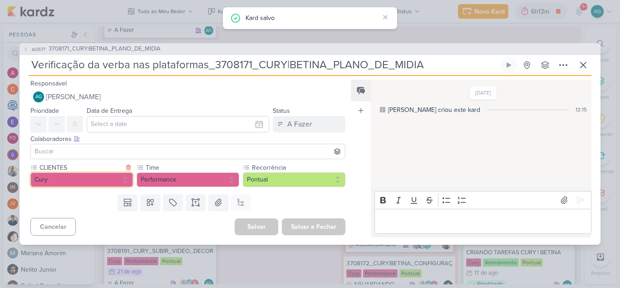
click at [80, 179] on button "Cury" at bounding box center [81, 179] width 103 height 15
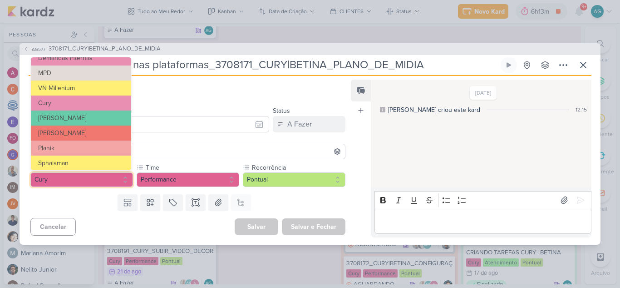
scroll to position [148, 0]
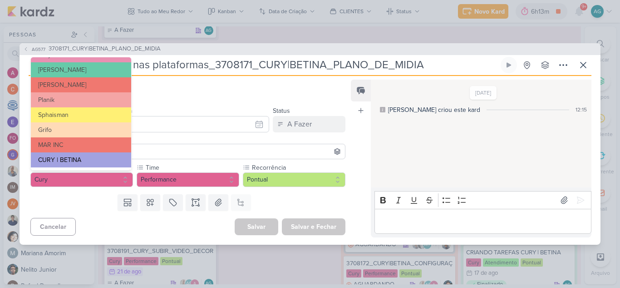
click at [86, 159] on button "CURY | BETINA" at bounding box center [81, 159] width 100 height 15
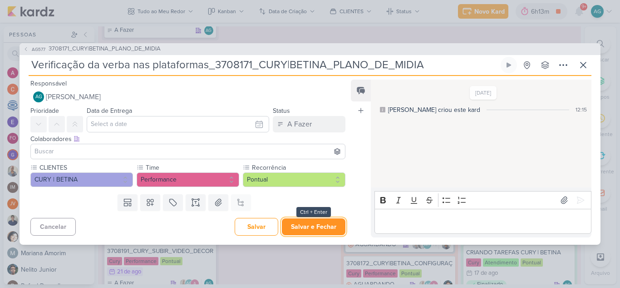
click at [321, 229] on button "Salvar e Fechar" at bounding box center [314, 226] width 64 height 17
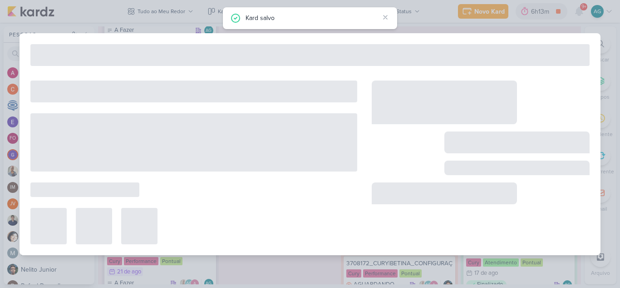
type input "3708171_CURY|BETINA_PLANO_DE_MIDIA"
type input "19 de agosto de 2025 às 23:59"
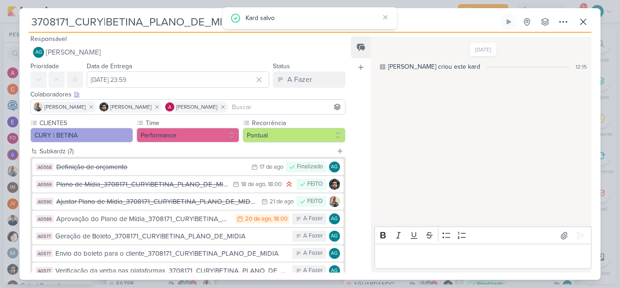
scroll to position [0, 0]
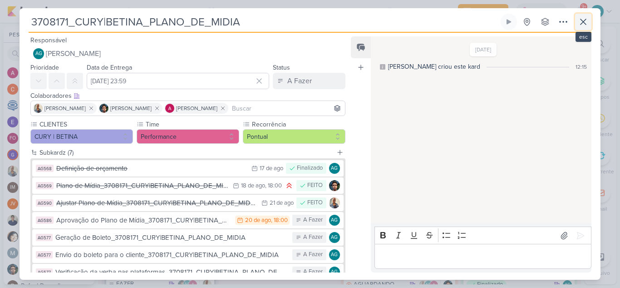
click at [585, 25] on icon at bounding box center [583, 21] width 11 height 11
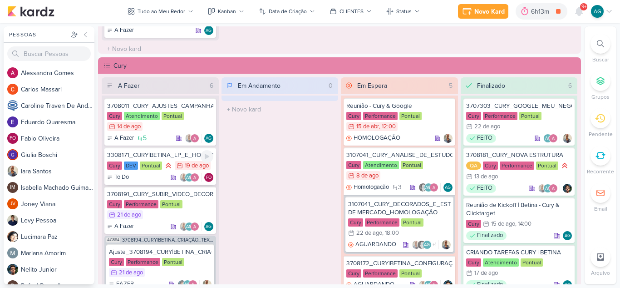
click at [155, 157] on div "3308171_CURY|BETINA_LP_E_HOSPEDAGEM" at bounding box center [160, 155] width 106 height 8
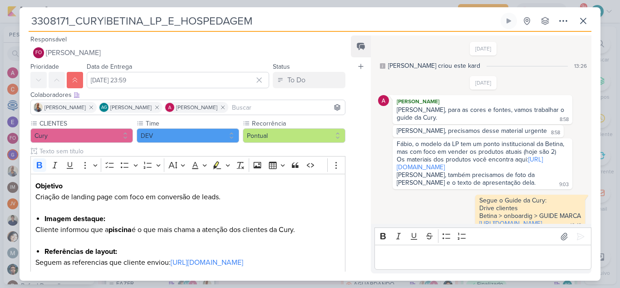
scroll to position [292, 0]
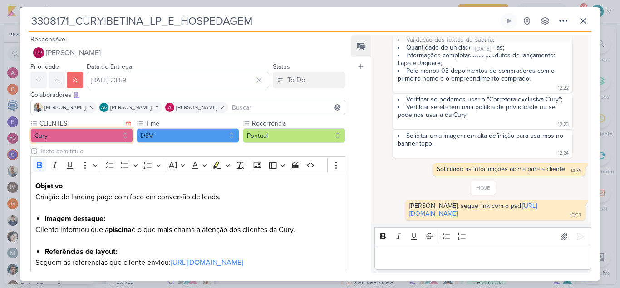
click at [86, 140] on button "Cury" at bounding box center [81, 135] width 103 height 15
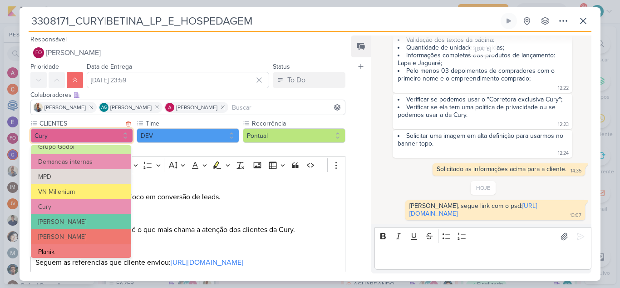
scroll to position [148, 0]
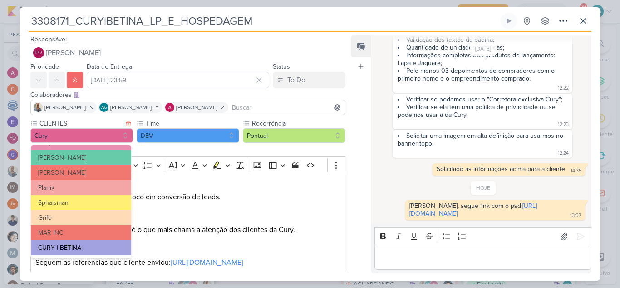
click at [84, 246] on button "CURY | BETINA" at bounding box center [81, 247] width 100 height 15
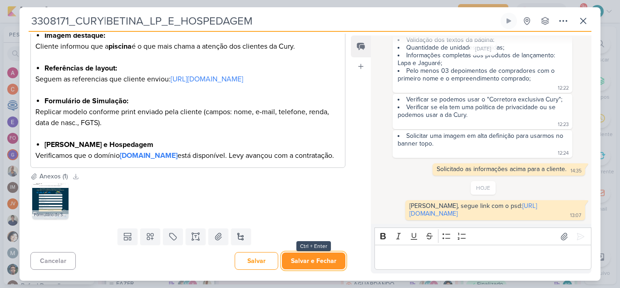
click at [301, 263] on button "Salvar e Fechar" at bounding box center [314, 260] width 64 height 17
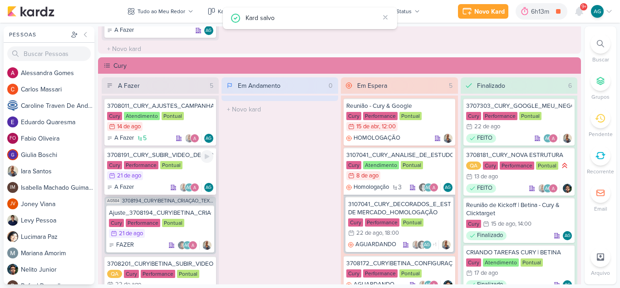
scroll to position [45, 0]
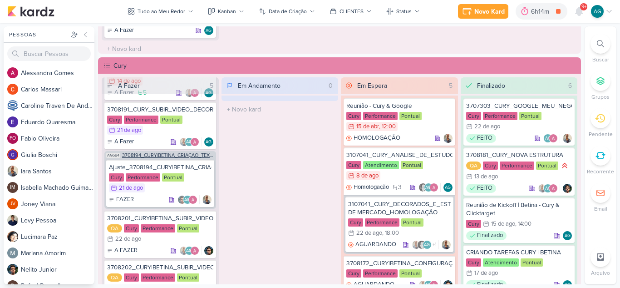
click at [174, 156] on span "3708194_CURY|BETINA_CRIAÇÃO_TEXTO_CAMPANHA_META" at bounding box center [168, 155] width 92 height 5
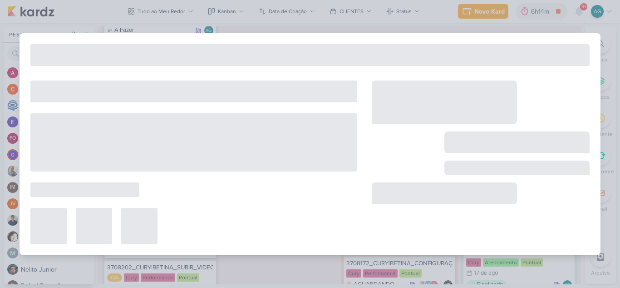
type input "3708194_CURY|BETINA_CRIAÇÃO_TEXTO_CAMPANHA_META"
type input "[DATE] 23:59"
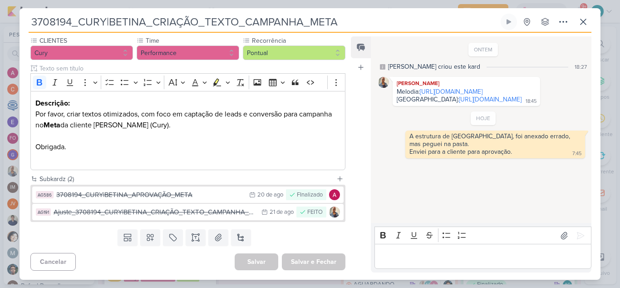
scroll to position [0, 0]
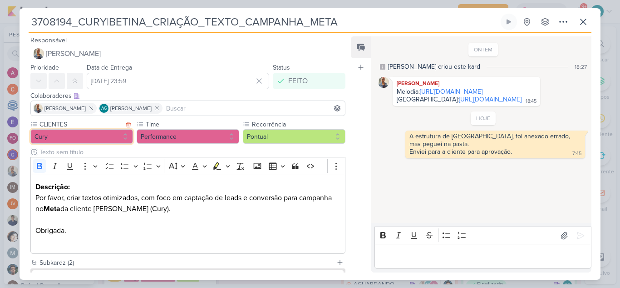
click at [103, 139] on button "Cury" at bounding box center [81, 136] width 103 height 15
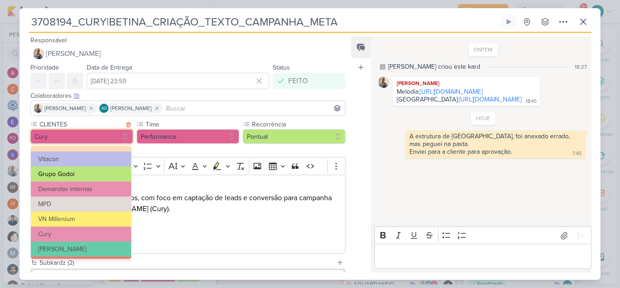
scroll to position [148, 0]
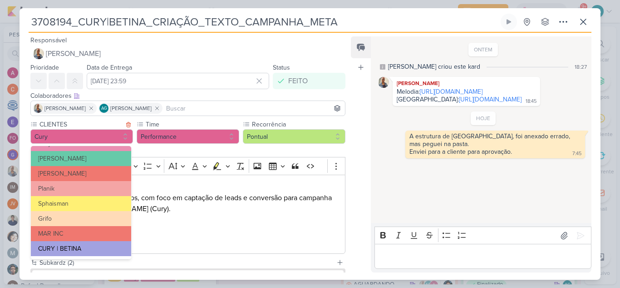
click at [91, 246] on button "CURY | BETINA" at bounding box center [81, 248] width 100 height 15
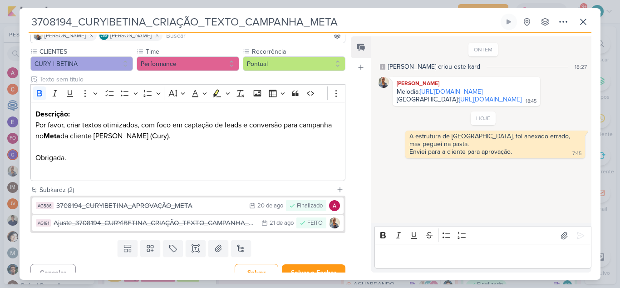
scroll to position [84, 0]
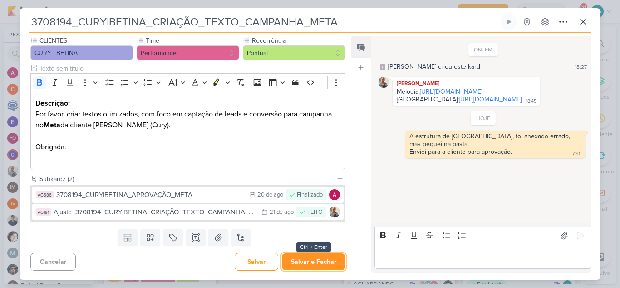
click at [321, 266] on button "Salvar e Fechar" at bounding box center [314, 261] width 64 height 17
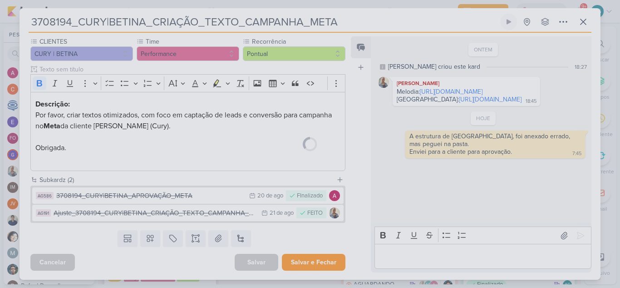
scroll to position [83, 0]
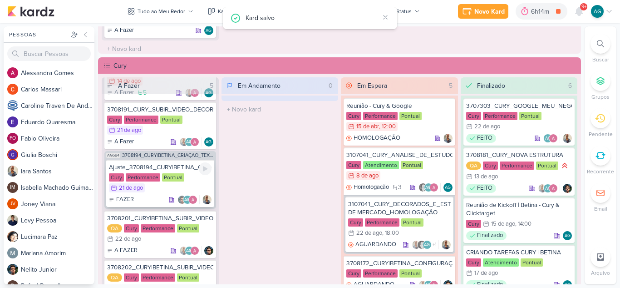
click at [153, 168] on div "Ajuste_3708194_CURY|BETINA_CRIAÇÃO_TEXTO_CAMPANHA_META" at bounding box center [160, 167] width 103 height 8
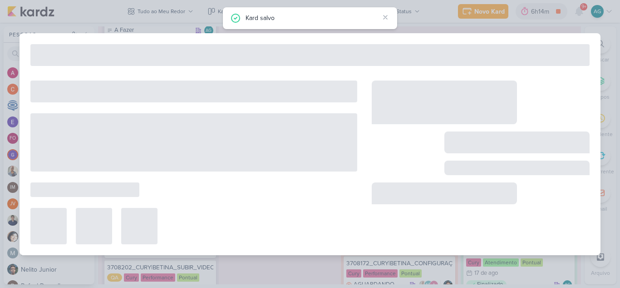
type input "Ajuste_3708194_CURY|BETINA_CRIAÇÃO_TEXTO_CAMPANHA_META"
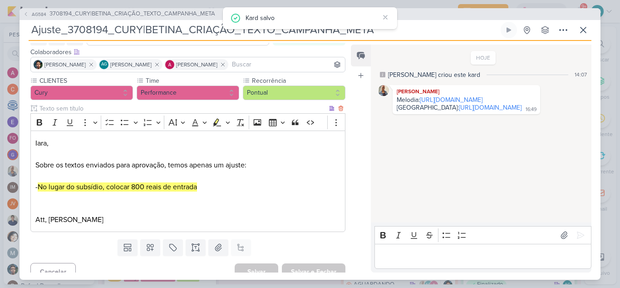
scroll to position [62, 0]
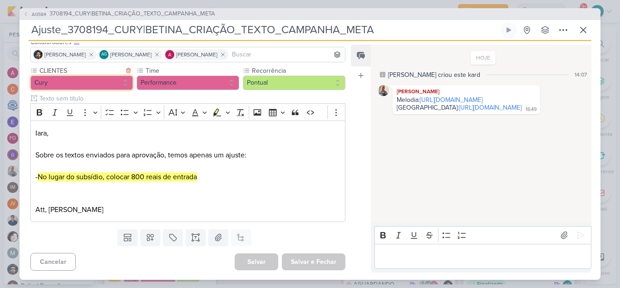
click at [89, 84] on button "Cury" at bounding box center [81, 82] width 103 height 15
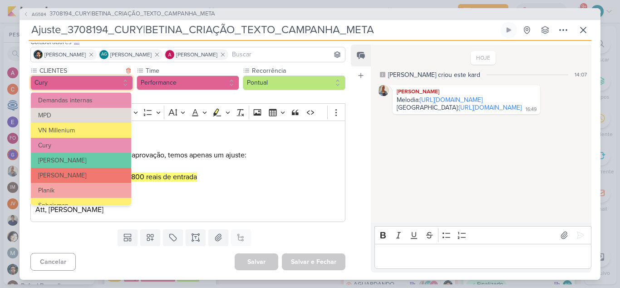
scroll to position [148, 0]
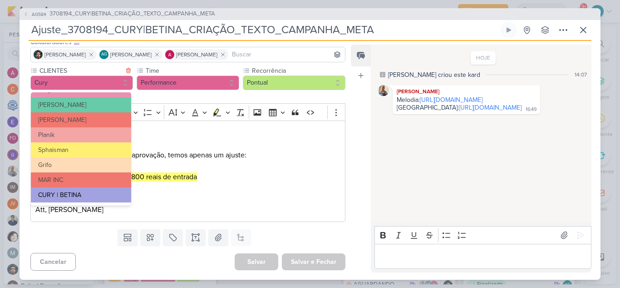
click at [86, 193] on button "CURY | BETINA" at bounding box center [81, 194] width 100 height 15
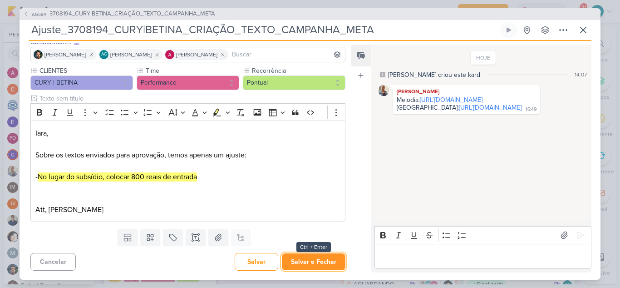
click at [312, 262] on button "Salvar e Fechar" at bounding box center [314, 261] width 64 height 17
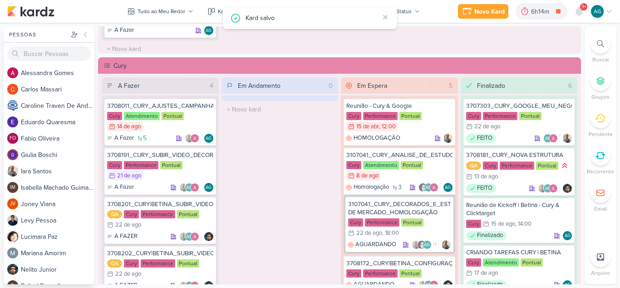
scroll to position [0, 0]
click at [180, 206] on div "3708201_CURY|BETINA_SUBIR_VIDEO_LAPA" at bounding box center [160, 204] width 106 height 8
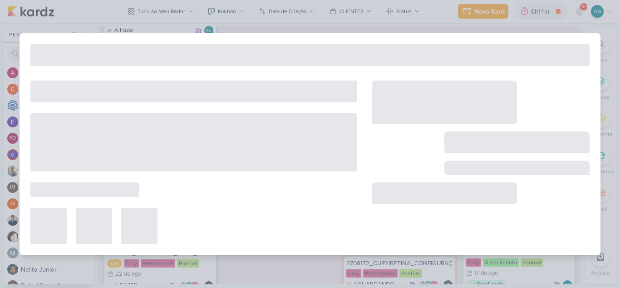
type input "3708201_CURY|BETINA_SUBIR_VIDEO_LAPA"
type input "22 de agosto de 2025 às 23:59"
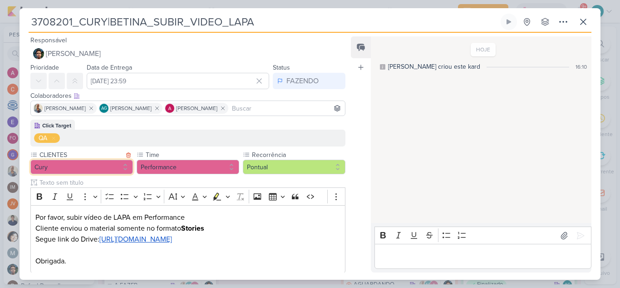
click at [93, 169] on button "Cury" at bounding box center [81, 166] width 103 height 15
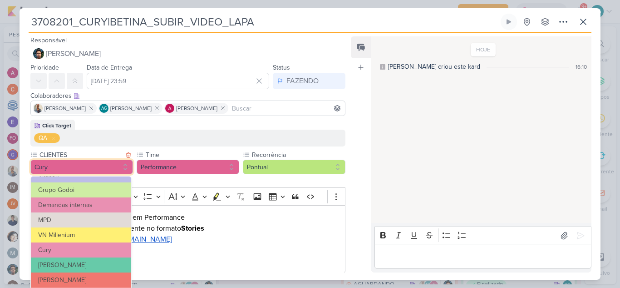
scroll to position [148, 0]
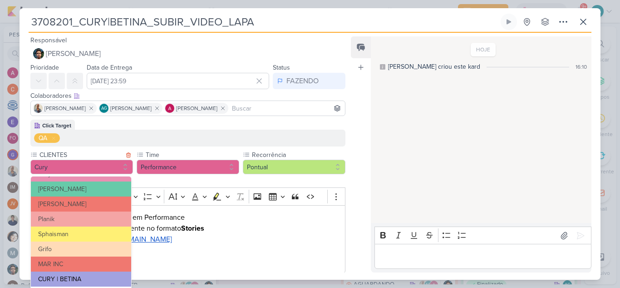
click at [87, 275] on button "CURY | BETINA" at bounding box center [81, 278] width 100 height 15
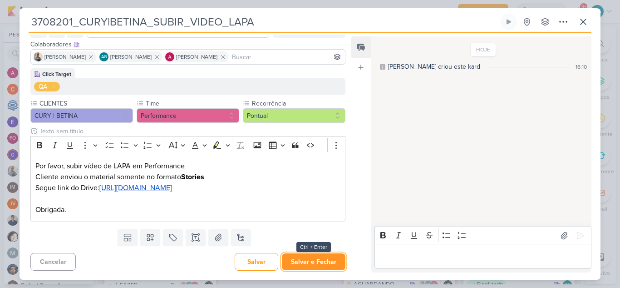
click at [301, 265] on button "Salvar e Fechar" at bounding box center [314, 261] width 64 height 17
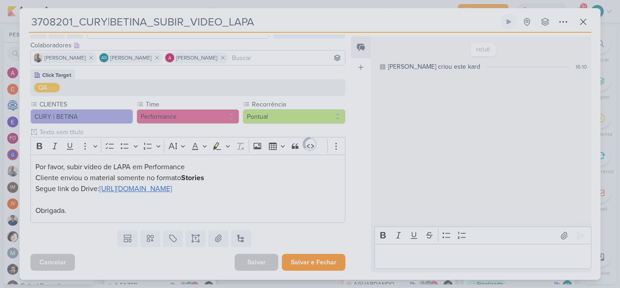
scroll to position [61, 0]
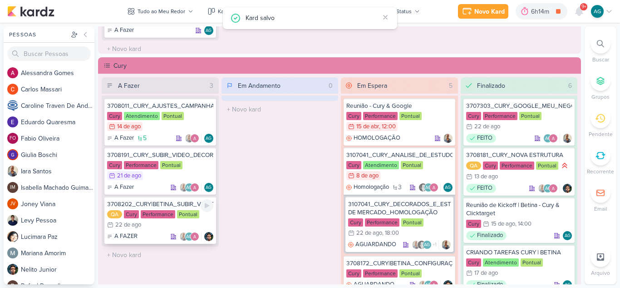
click at [167, 204] on div "3708202_CURY|BETINA_SUBIR_VIDEO_JAGUARE" at bounding box center [160, 204] width 106 height 8
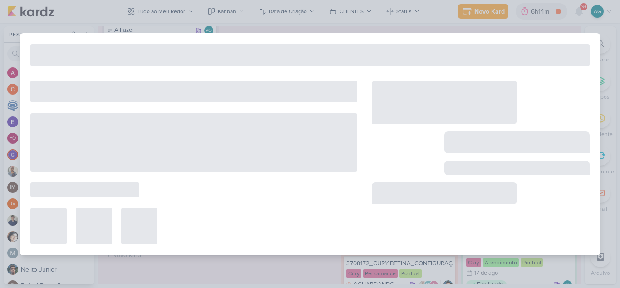
type input "3708202_CURY|BETINA_SUBIR_VIDEO_JAGUARE"
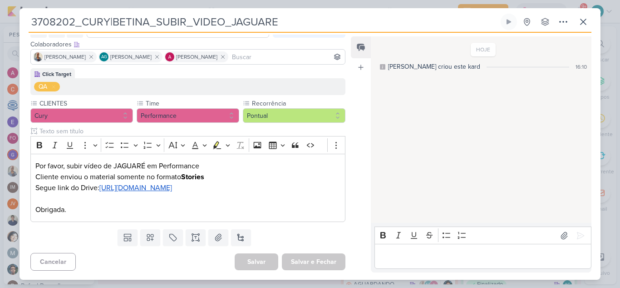
scroll to position [0, 0]
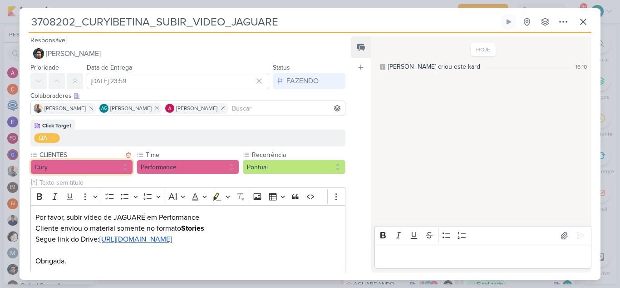
click at [84, 162] on button "Cury" at bounding box center [81, 166] width 103 height 15
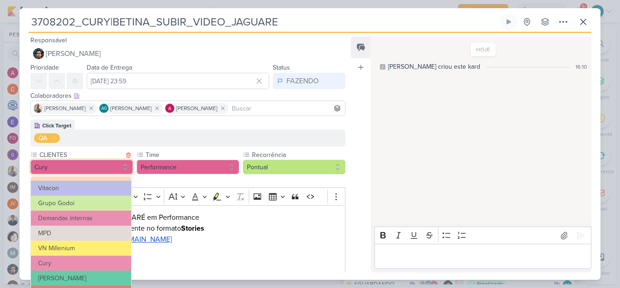
scroll to position [148, 0]
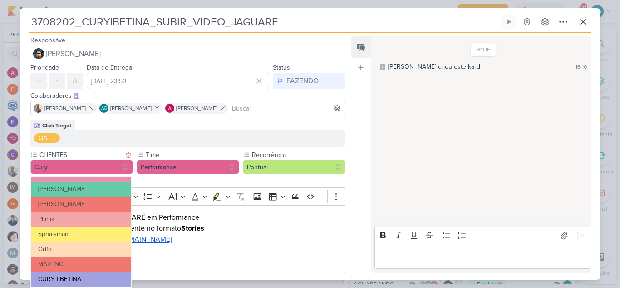
click at [89, 273] on button "CURY | BETINA" at bounding box center [81, 278] width 100 height 15
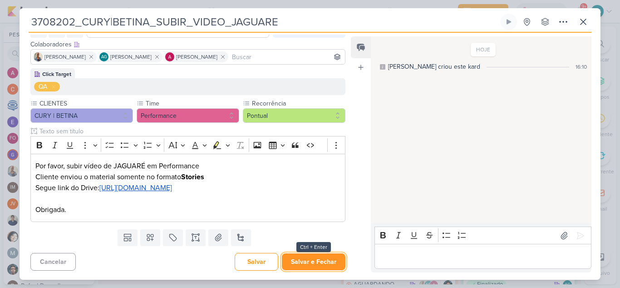
click at [321, 259] on button "Salvar e Fechar" at bounding box center [314, 261] width 64 height 17
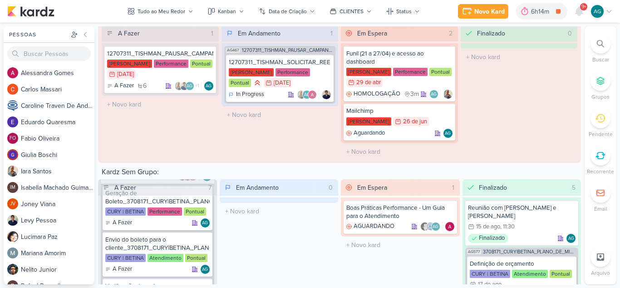
scroll to position [1073, 0]
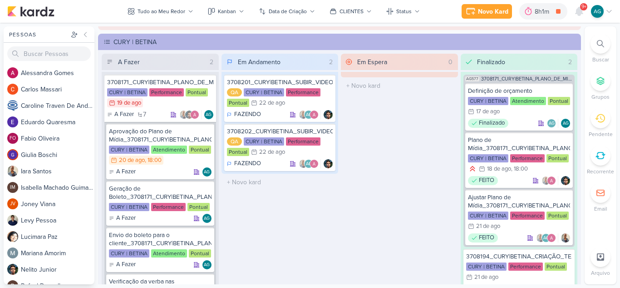
scroll to position [1181, 0]
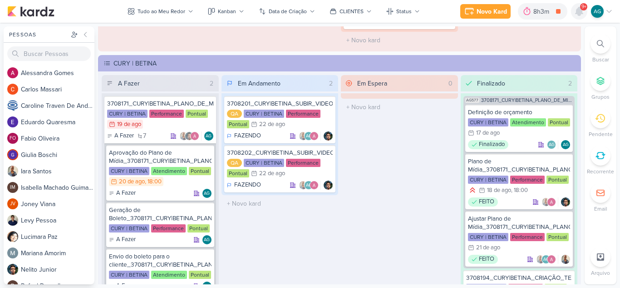
click at [578, 11] on icon at bounding box center [579, 11] width 7 height 8
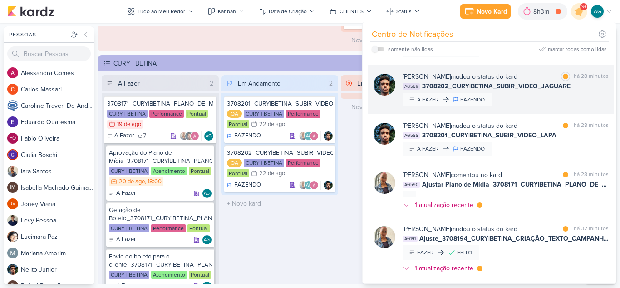
scroll to position [0, 0]
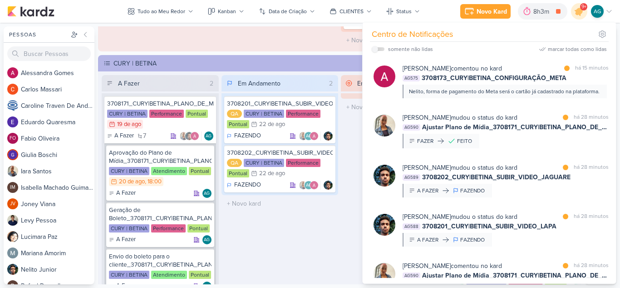
click at [297, 271] on div "Em Andamento 2 3708201_CURY|BETINA_SUBIR_VIDEO_LAPA QA CURY | BETINA Performanc…" at bounding box center [280, 193] width 117 height 236
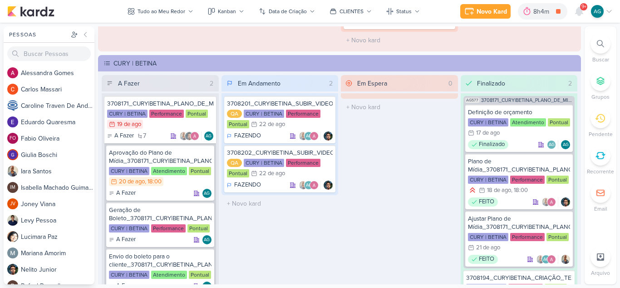
click at [399, 197] on div "Em Espera 0 O título do kard deve ter menos que 100 caracteres" at bounding box center [399, 193] width 117 height 236
click at [429, 179] on div "Em Espera 0 O título do kard deve ter menos que 100 caracteres" at bounding box center [399, 193] width 117 height 236
click at [167, 159] on div "Aprovação do Plano de Mídia_3708171_CURY|BETINA_PLANO_DE_MIDIA" at bounding box center [160, 157] width 103 height 16
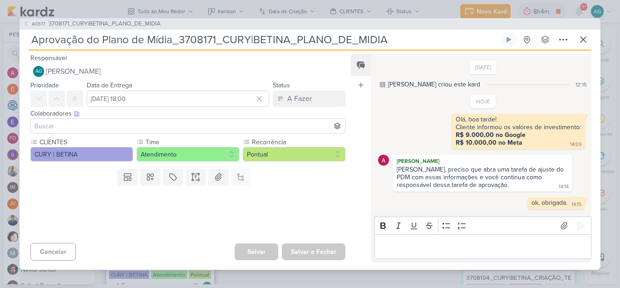
click at [427, 249] on p "Editor editing area: main" at bounding box center [483, 246] width 208 height 11
click at [577, 223] on icon at bounding box center [580, 225] width 9 height 9
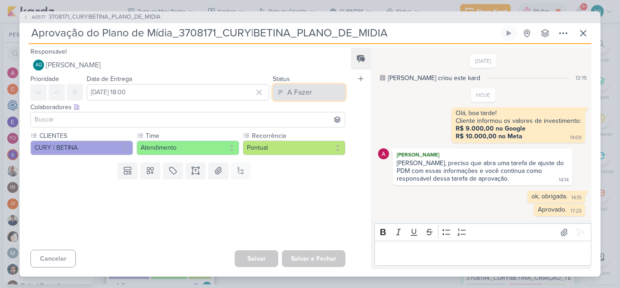
click at [307, 92] on div "A Fazer" at bounding box center [300, 92] width 25 height 11
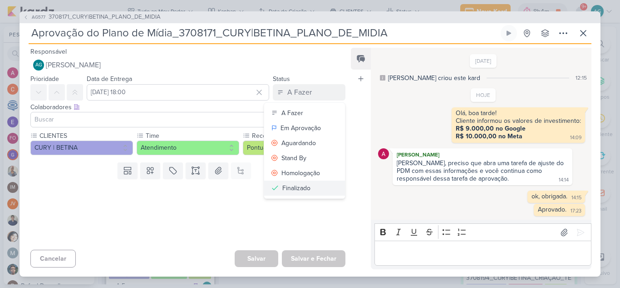
click at [313, 184] on button "Finalizado" at bounding box center [304, 187] width 81 height 15
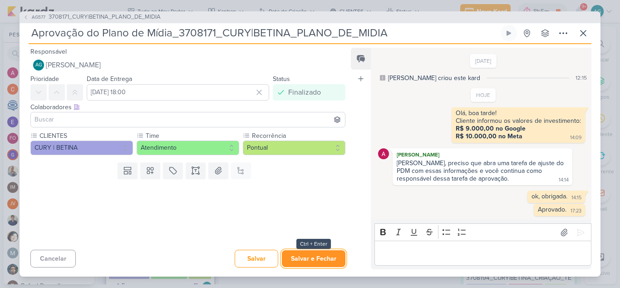
click at [322, 261] on button "Salvar e Fechar" at bounding box center [314, 258] width 64 height 17
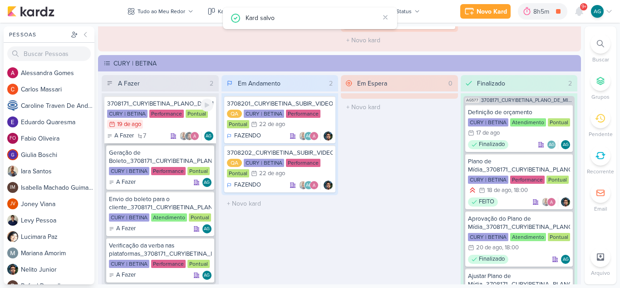
click at [183, 106] on div "3708171_CURY|BETINA_PLANO_DE_MIDIA" at bounding box center [160, 103] width 106 height 8
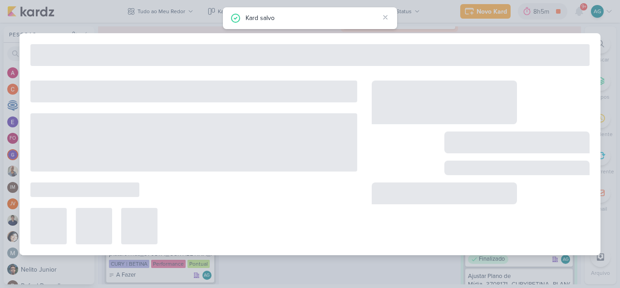
type input "3708171_CURY|BETINA_PLANO_DE_MIDIA"
type input "19 de agosto de 2025 às 23:59"
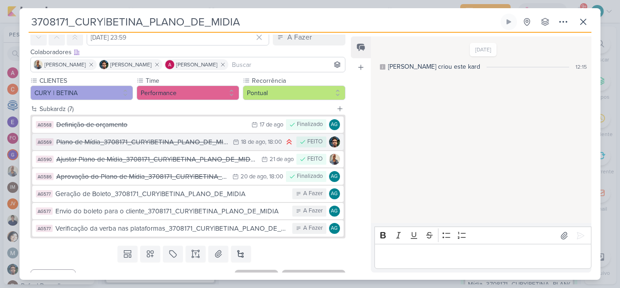
scroll to position [45, 0]
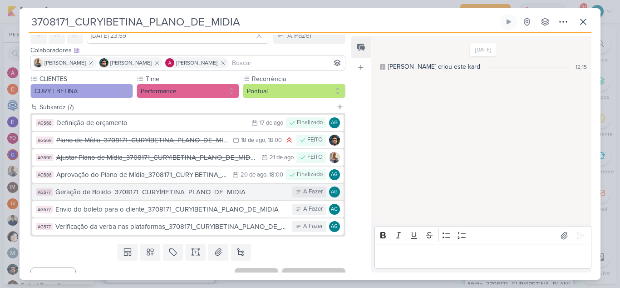
click at [218, 193] on div "Geração de Boleto_3708171_CURY|BETINA_PLANO_DE_MIDIA" at bounding box center [171, 192] width 233 height 10
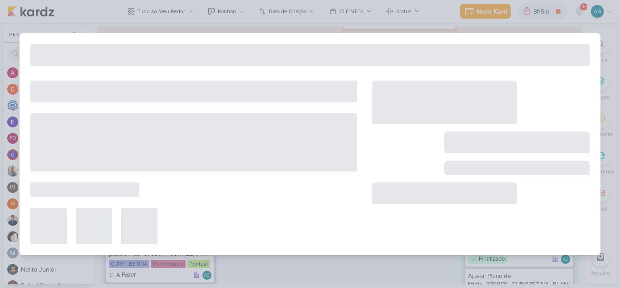
type input "Geração de Boleto_3708171_CURY|BETINA_PLANO_DE_MIDIA"
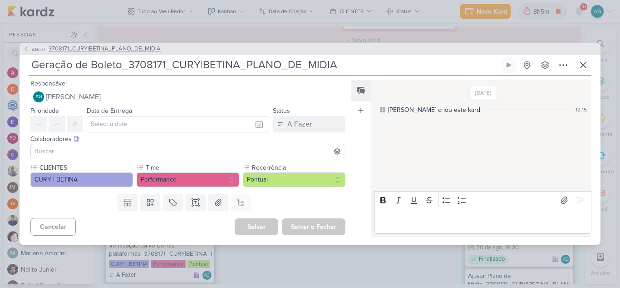
click at [115, 50] on span "3708171_CURY|BETINA_PLANO_DE_MIDIA" at bounding box center [105, 49] width 112 height 9
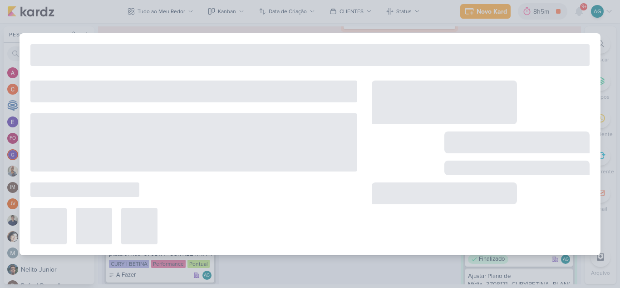
type input "3708171_CURY|BETINA_PLANO_DE_MIDIA"
type input "19 de agosto de 2025 às 23:59"
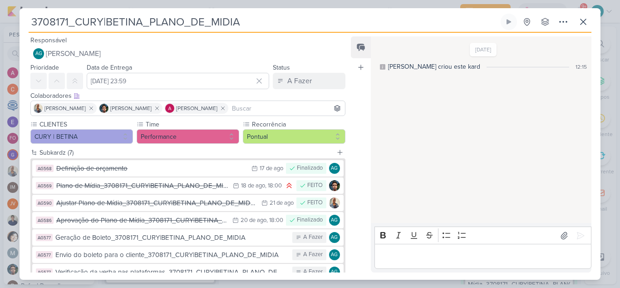
click at [481, 259] on p "Editor editing area: main" at bounding box center [483, 256] width 208 height 11
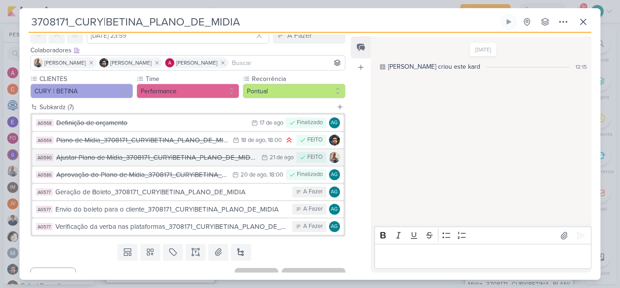
click at [183, 160] on div "Ajustar Plano de Mídia_3708171_CURY|BETINA_PLANO_DE_MIDIA" at bounding box center [156, 157] width 201 height 10
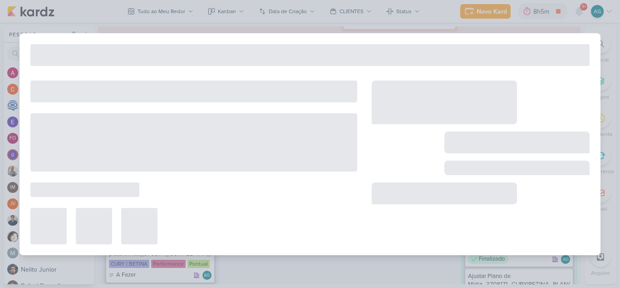
type input "Ajustar Plano de Mídia_3708171_CURY|BETINA_PLANO_DE_MIDIA"
type input "[DATE] 23:59"
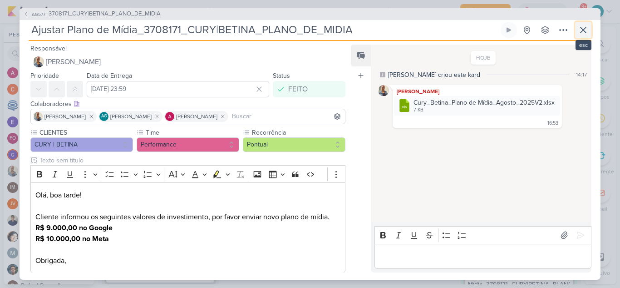
click at [581, 31] on icon at bounding box center [583, 30] width 11 height 11
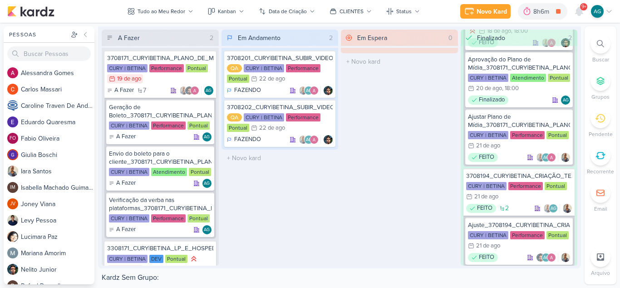
scroll to position [134, 0]
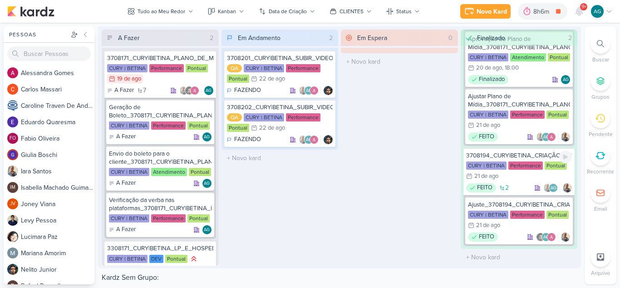
click at [527, 156] on div "3708194_CURY|BETINA_CRIAÇÃO_TEXTO_CAMPANHA_META" at bounding box center [519, 155] width 106 height 8
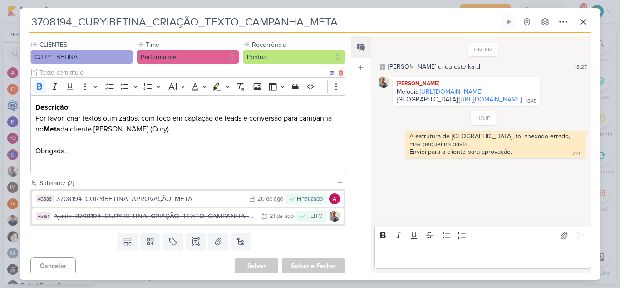
scroll to position [84, 0]
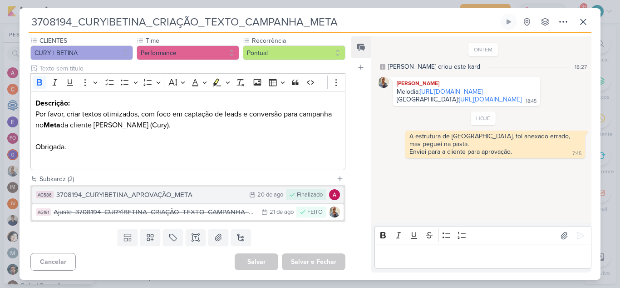
click at [171, 198] on div "3708194_CURY|BETINA_APROVAÇÃO_META" at bounding box center [150, 194] width 188 height 10
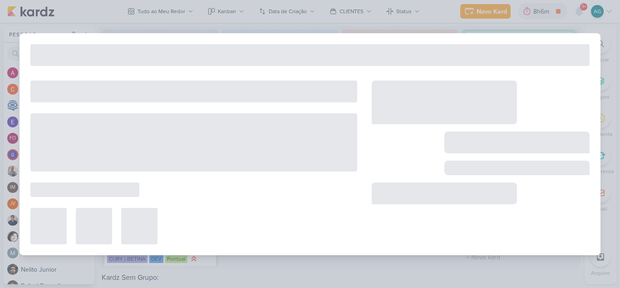
type input "3708194_CURY|BETINA_APROVAÇÃO_META"
type input "20 de agosto de 2025 às 23:59"
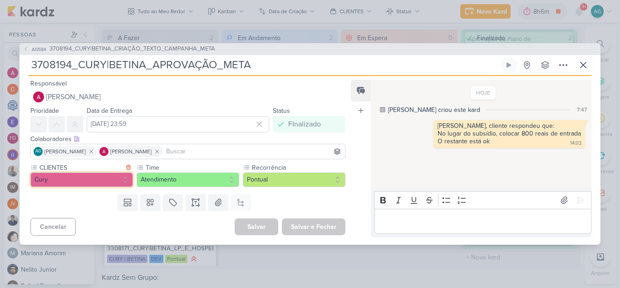
click at [71, 176] on button "Cury" at bounding box center [81, 179] width 103 height 15
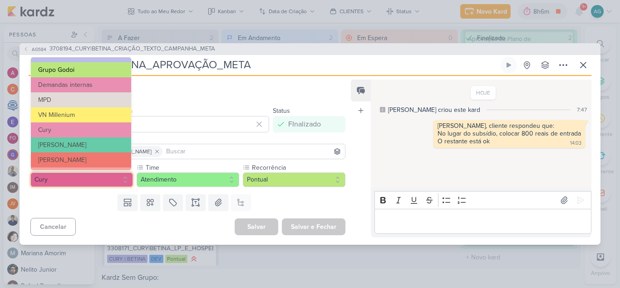
scroll to position [148, 0]
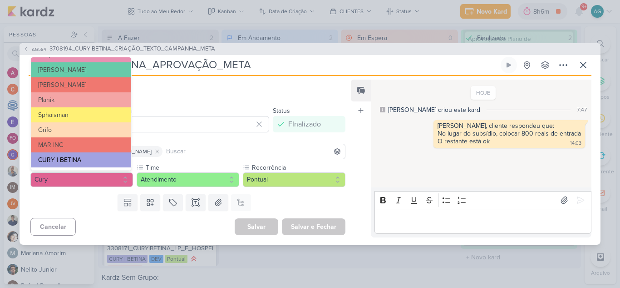
click at [78, 160] on button "CURY | BETINA" at bounding box center [81, 159] width 100 height 15
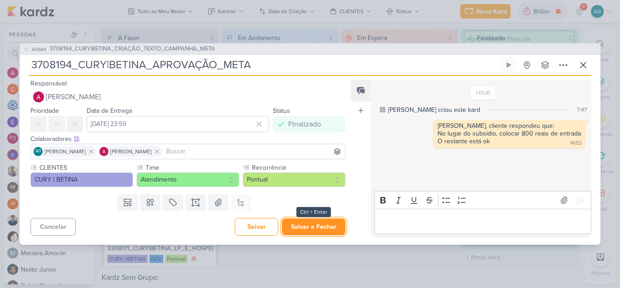
click at [317, 227] on button "Salvar e Fechar" at bounding box center [314, 226] width 64 height 17
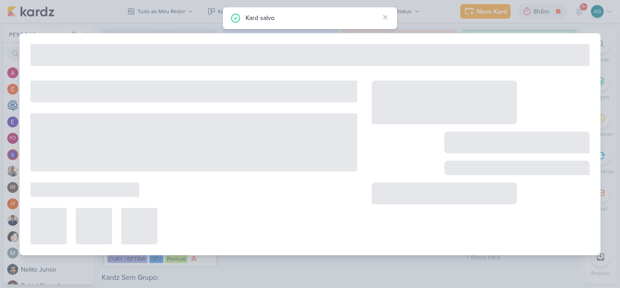
type input "3708194_CURY|BETINA_CRIAÇÃO_TEXTO_CAMPANHA_META"
type input "[DATE] 23:59"
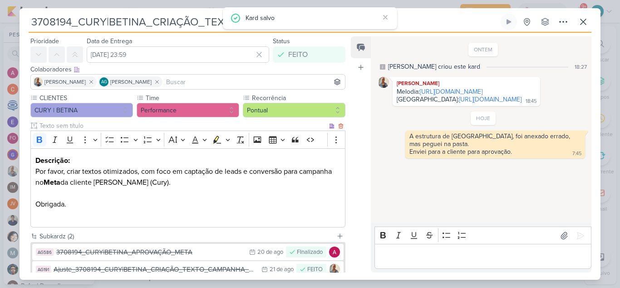
scroll to position [84, 0]
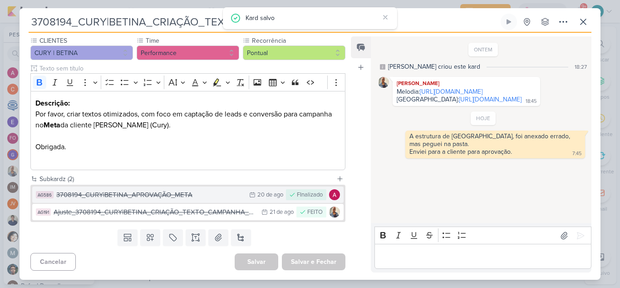
click at [141, 199] on div "3708194_CURY|BETINA_APROVAÇÃO_META" at bounding box center [150, 194] width 188 height 10
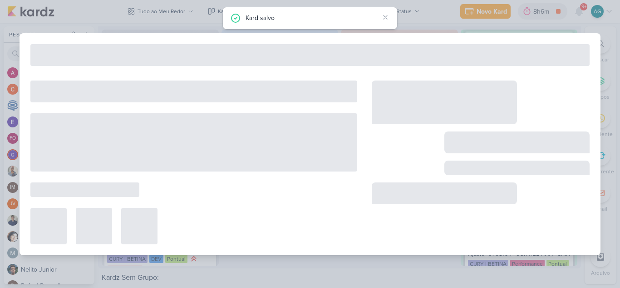
type input "3708194_CURY|BETINA_APROVAÇÃO_META"
type input "20 de agosto de 2025 às 23:59"
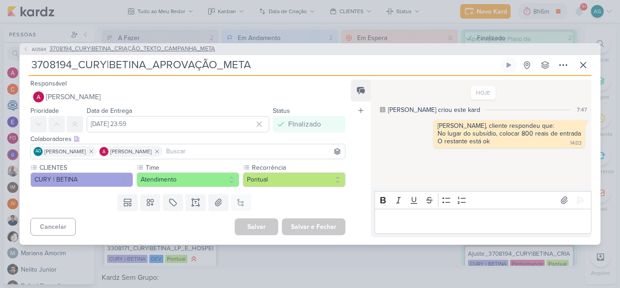
click at [69, 49] on span "3708194_CURY|BETINA_CRIAÇÃO_TEXTO_CAMPANHA_META" at bounding box center [133, 49] width 166 height 9
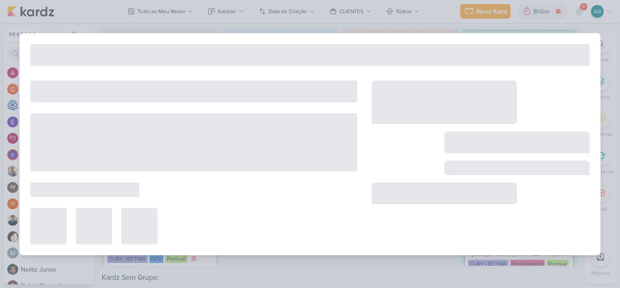
type input "3708194_CURY|BETINA_CRIAÇÃO_TEXTO_CAMPANHA_META"
type input "[DATE] 23:59"
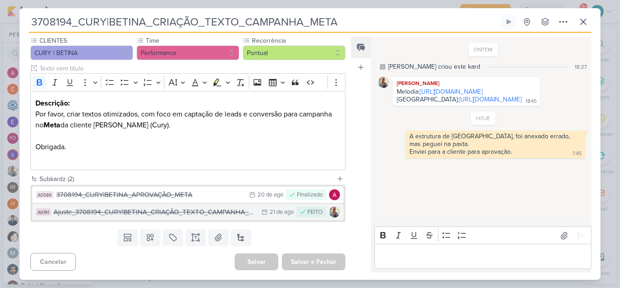
click at [129, 214] on div "Ajuste_3708194_CURY|BETINA_CRIAÇÃO_TEXTO_CAMPANHA_META" at bounding box center [155, 212] width 203 height 10
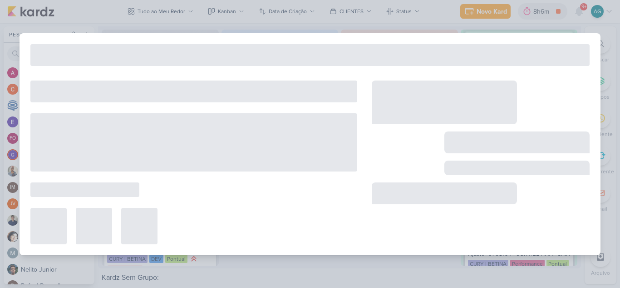
type input "Ajuste_3708194_CURY|BETINA_CRIAÇÃO_TEXTO_CAMPANHA_META"
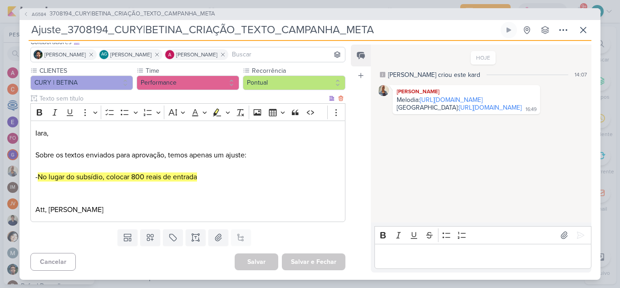
scroll to position [0, 0]
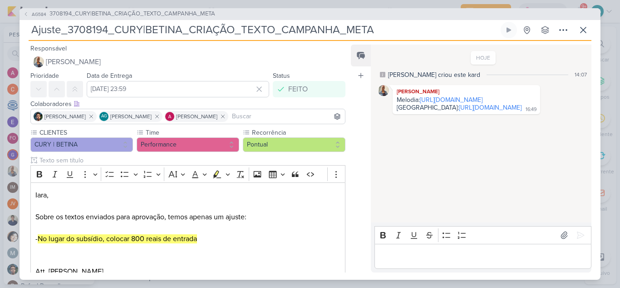
click at [429, 104] on link "https://docs.google.com/spreadsheets/d/104cQxWKgzcwY2ndUb7516hGtMoNqJrSwSQgnmyh…" at bounding box center [451, 100] width 63 height 8
click at [459, 111] on link "https://docs.google.com/spreadsheets/d/1wCU1elIZTFUIIcvgOCzgRl2pXurRBjxVUsfySAR…" at bounding box center [490, 108] width 63 height 8
click at [470, 111] on link "https://docs.google.com/spreadsheets/d/1wCU1elIZTFUIIcvgOCzgRl2pXurRBjxVUsfySAR…" at bounding box center [490, 108] width 63 height 8
click at [177, 12] on span "3708194_CURY|BETINA_CRIAÇÃO_TEXTO_CAMPANHA_META" at bounding box center [133, 14] width 166 height 9
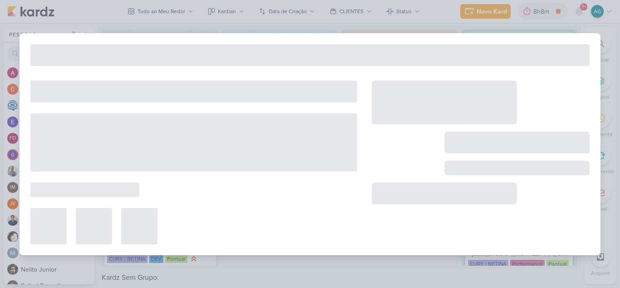
type input "3708194_CURY|BETINA_CRIAÇÃO_TEXTO_CAMPANHA_META"
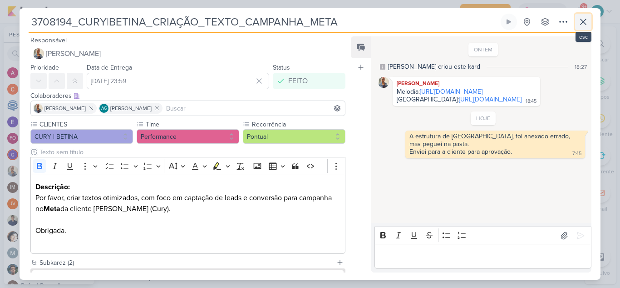
click at [585, 24] on icon at bounding box center [583, 21] width 11 height 11
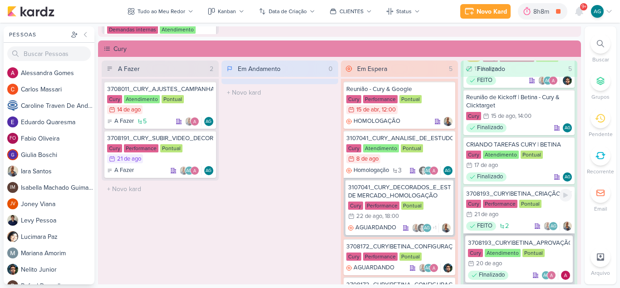
scroll to position [136, 0]
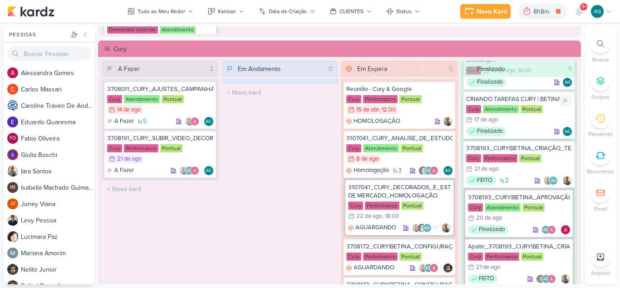
click at [506, 102] on div "CRIANDO TAREFAS CURY | BETINA" at bounding box center [519, 99] width 106 height 8
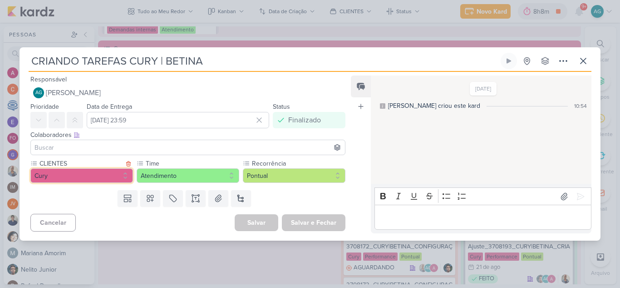
click at [96, 176] on button "Cury" at bounding box center [81, 175] width 103 height 15
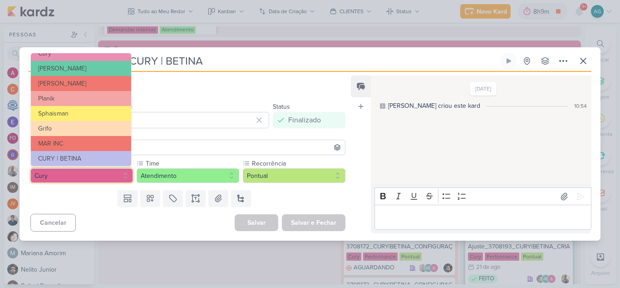
scroll to position [148, 0]
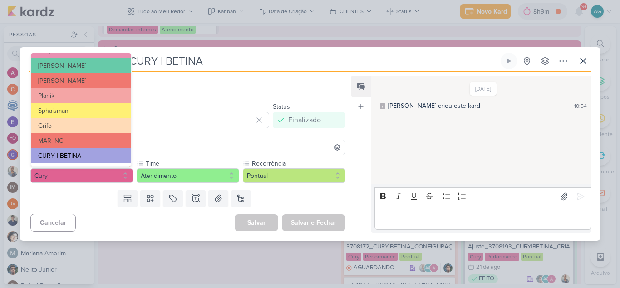
click at [87, 149] on button "CURY | BETINA" at bounding box center [81, 155] width 100 height 15
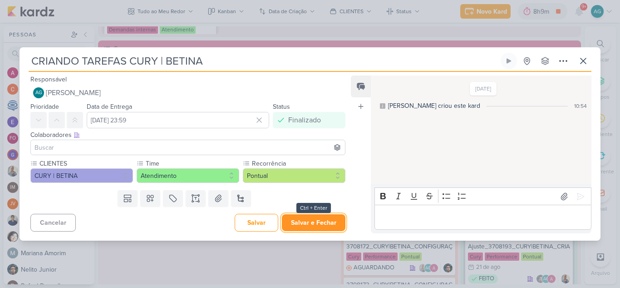
click at [294, 217] on button "Salvar e Fechar" at bounding box center [314, 222] width 64 height 17
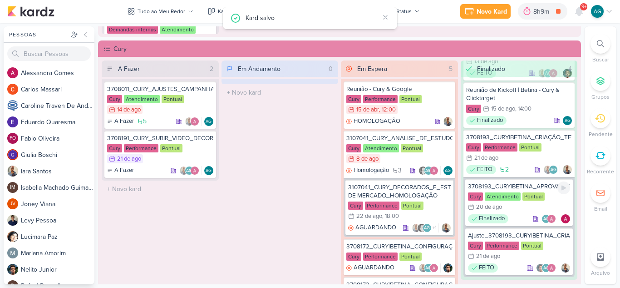
scroll to position [98, 0]
click at [511, 139] on div "3708193_CURY|BETINA_CRIAÇÃO_TEXTO_CAMPANHA_GOOGLE" at bounding box center [519, 137] width 106 height 8
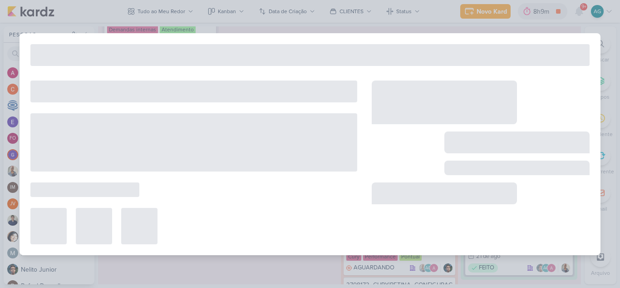
type input "3708193_CURY|BETINA_CRIAÇÃO_TEXTO_CAMPANHA_GOOGLE"
type input "[DATE] 23:59"
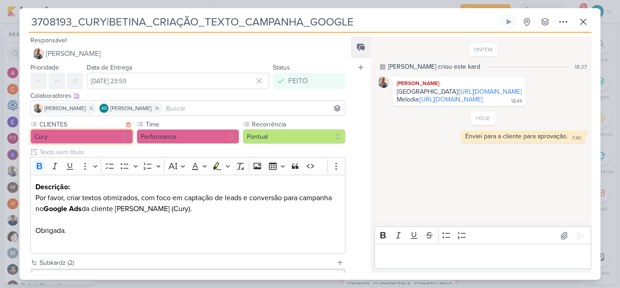
click at [75, 137] on button "Cury" at bounding box center [81, 136] width 103 height 15
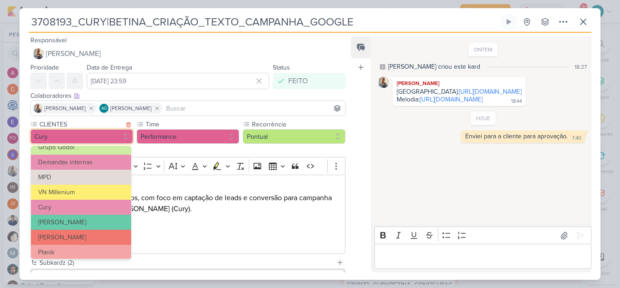
scroll to position [148, 0]
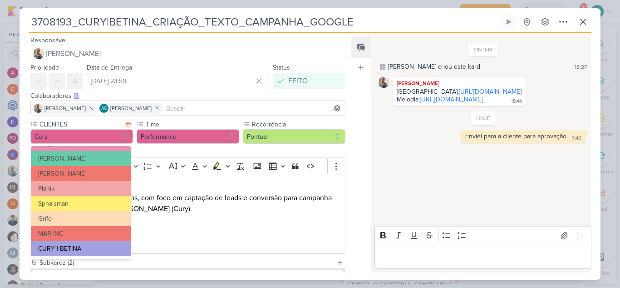
click at [84, 247] on button "CURY | BETINA" at bounding box center [81, 248] width 100 height 15
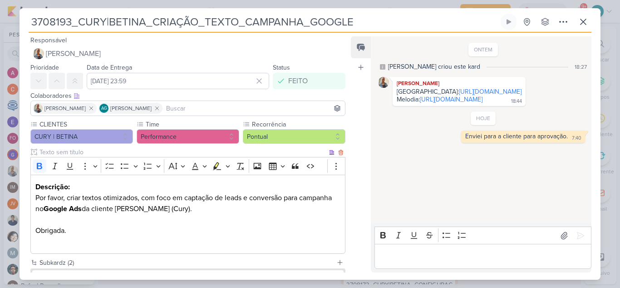
scroll to position [84, 0]
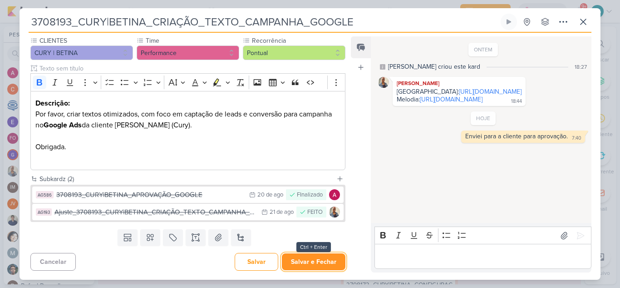
click at [319, 259] on button "Salvar e Fechar" at bounding box center [314, 261] width 64 height 17
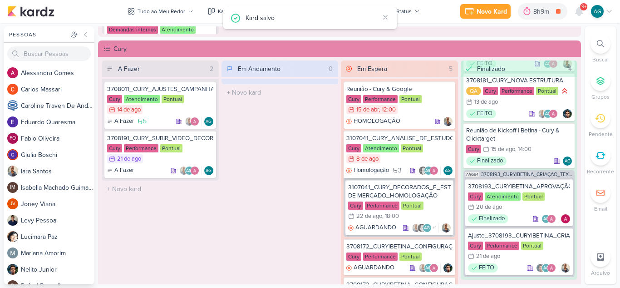
scroll to position [58, 0]
click at [531, 187] on div "3708193_CURY|BETINA_APROVAÇÃO_GOOGLE" at bounding box center [519, 186] width 103 height 8
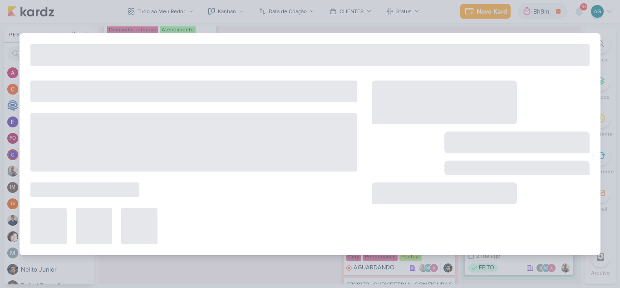
type input "3708193_CURY|BETINA_APROVAÇÃO_GOOGLE"
type input "20 de agosto de 2025 às 23:59"
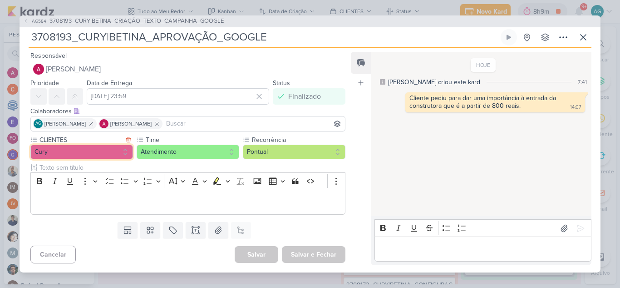
click at [69, 153] on button "Cury" at bounding box center [81, 151] width 103 height 15
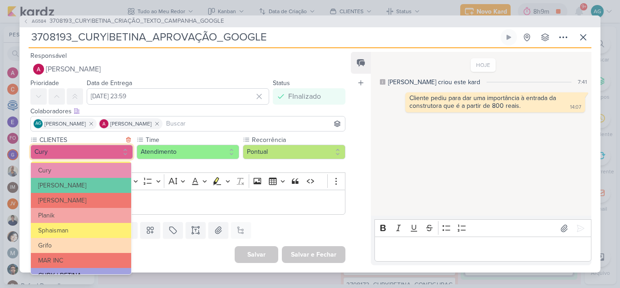
scroll to position [148, 0]
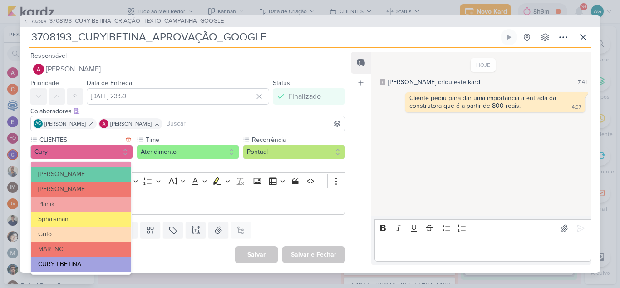
click at [80, 259] on button "CURY | BETINA" at bounding box center [81, 263] width 100 height 15
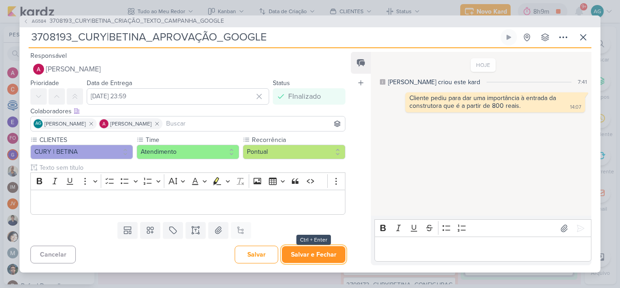
click at [322, 253] on button "Salvar e Fechar" at bounding box center [314, 254] width 64 height 17
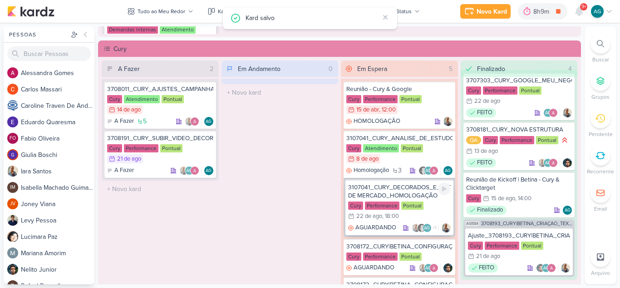
scroll to position [9, 0]
click at [507, 183] on div "Reunião de Kickoff | Betina - Cury & Clicktarget" at bounding box center [519, 183] width 106 height 16
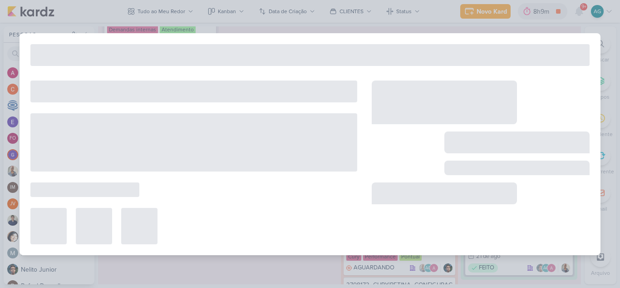
type input "Reunião de Kickoff | Betina - Cury & Clicktarget"
type input "15 de agosto de 2025 às 14:00"
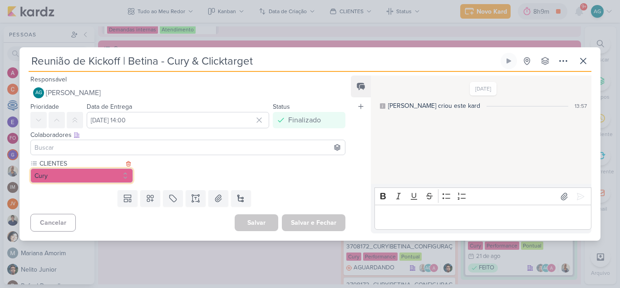
click at [83, 174] on button "Cury" at bounding box center [81, 175] width 103 height 15
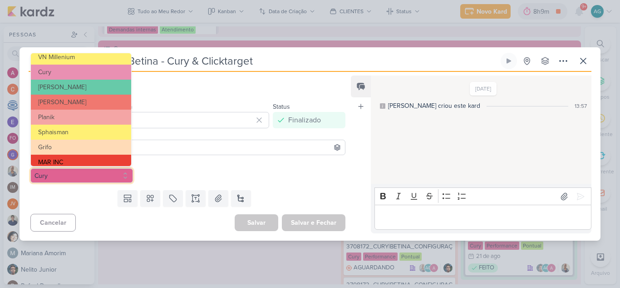
scroll to position [148, 0]
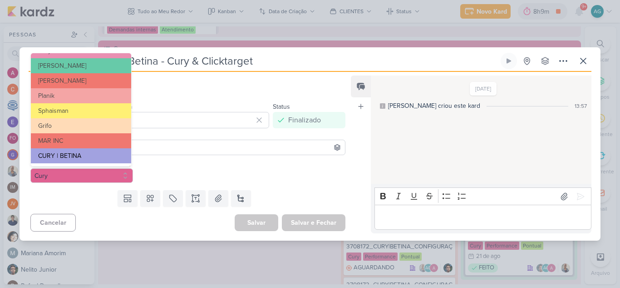
click at [89, 156] on button "CURY | BETINA" at bounding box center [81, 155] width 100 height 15
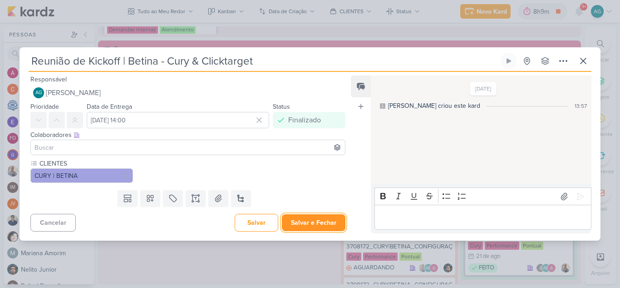
click at [316, 219] on button "Salvar e Fechar" at bounding box center [314, 222] width 64 height 17
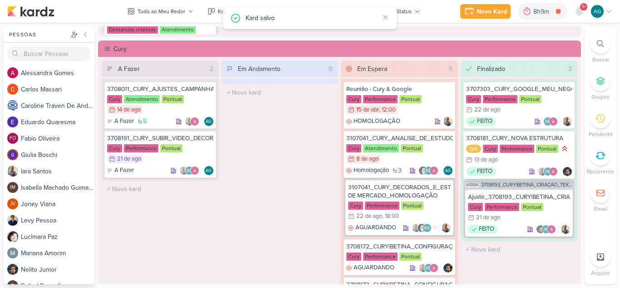
scroll to position [0, 0]
click at [524, 198] on div "Ajuste_3708193_CURY|BETINA_CRIAÇÃO_TEXTO_CAMPANHA_GOOGLE" at bounding box center [519, 197] width 103 height 8
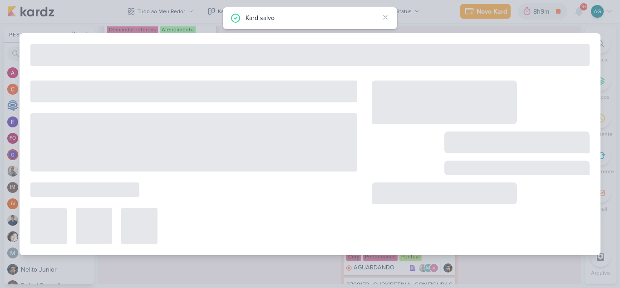
type input "Ajuste_3708193_CURY|BETINA_CRIAÇÃO_TEXTO_CAMPANHA_GOOGLE"
type input "[DATE] 23:59"
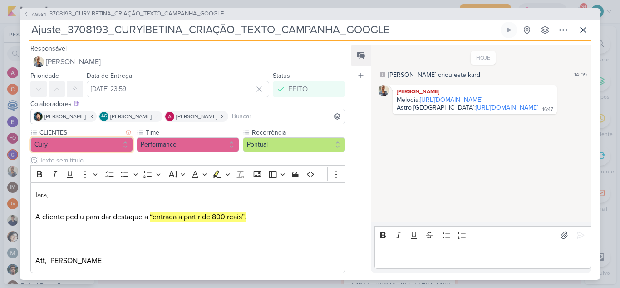
click at [65, 141] on button "Cury" at bounding box center [81, 144] width 103 height 15
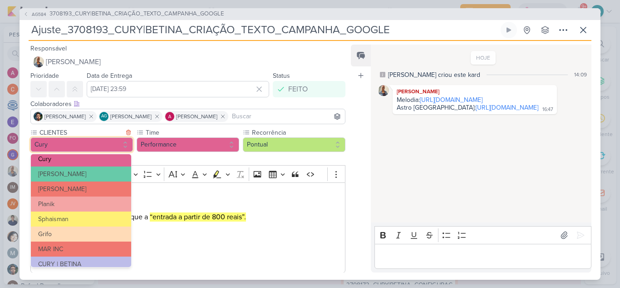
scroll to position [148, 0]
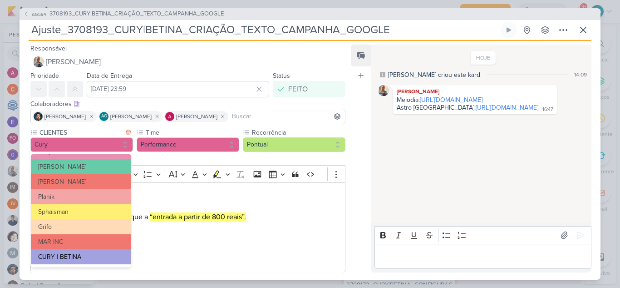
click at [51, 253] on button "CURY | BETINA" at bounding box center [81, 256] width 100 height 15
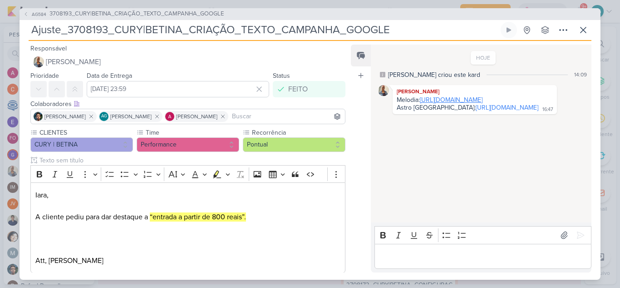
click at [451, 104] on link "https://docs.google.com/spreadsheets/d/1jgXWsQQ1NSrLV-nA-Pg8cFCdUzxlzruEQa4oKqe…" at bounding box center [451, 100] width 63 height 8
click at [476, 111] on link "https://docs.google.com/spreadsheets/d/1-Aw8HYeZM4lJB-6HLggRhlxA4Z9YLdnf9RYjUR8…" at bounding box center [507, 108] width 63 height 8
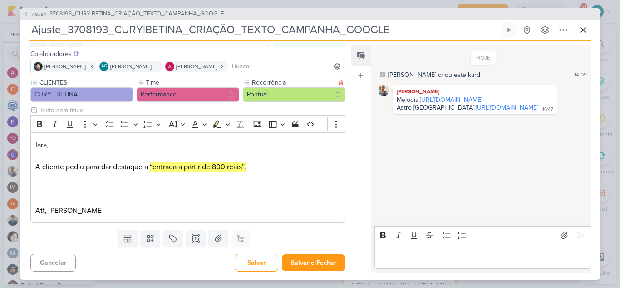
scroll to position [51, 0]
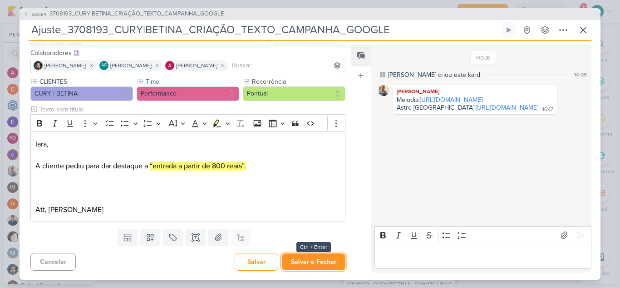
click at [321, 263] on button "Salvar e Fechar" at bounding box center [314, 261] width 64 height 17
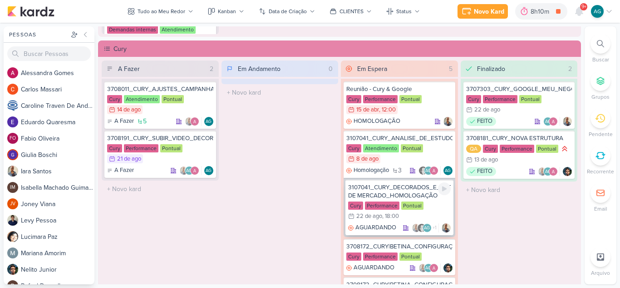
scroll to position [45, 0]
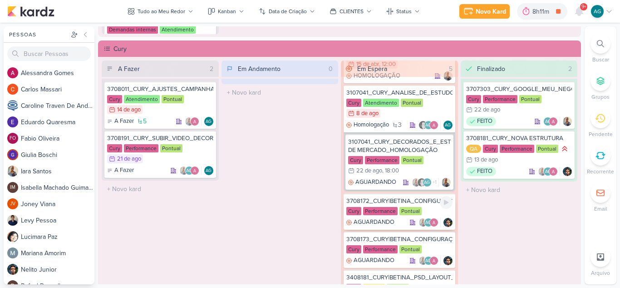
click at [402, 203] on div "3708172_CURY|BETINA_CONFIGURAÇÃO_GOOGLE" at bounding box center [400, 201] width 106 height 8
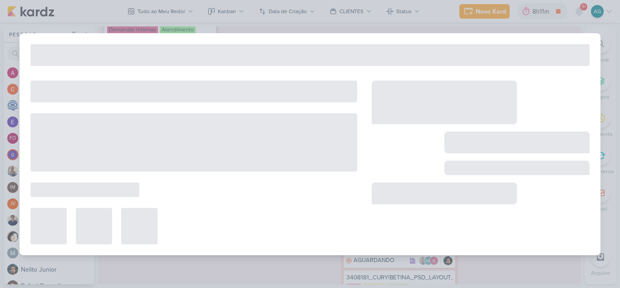
type input "3708172_CURY|BETINA_CONFIGURAÇÃO_GOOGLE"
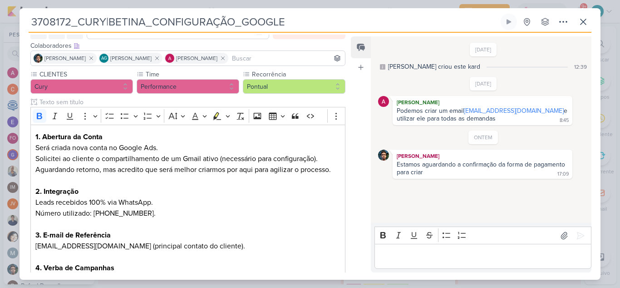
scroll to position [0, 0]
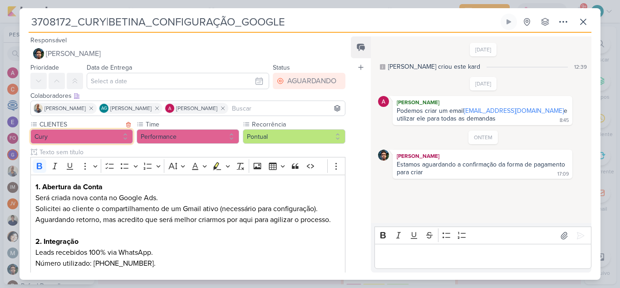
click at [90, 133] on button "Cury" at bounding box center [81, 136] width 103 height 15
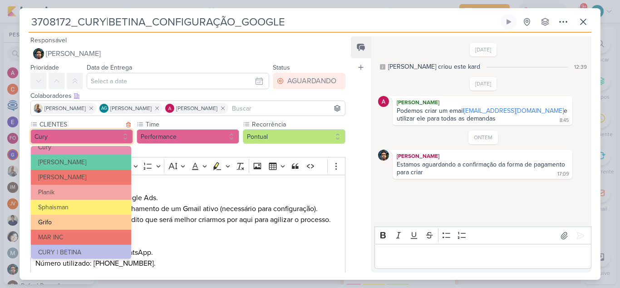
scroll to position [148, 0]
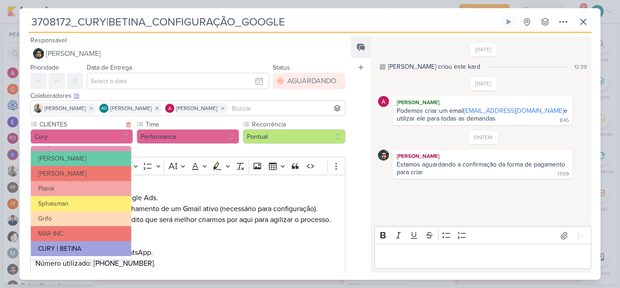
click at [74, 246] on button "CURY | BETINA" at bounding box center [81, 248] width 100 height 15
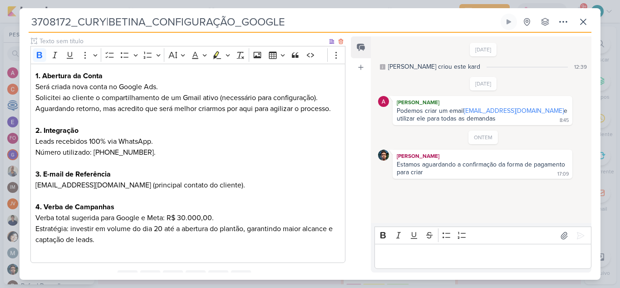
scroll to position [152, 0]
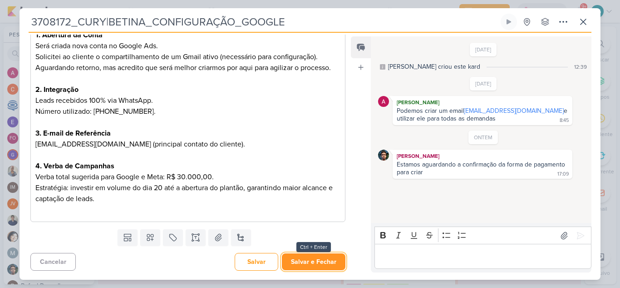
click at [320, 263] on button "Salvar e Fechar" at bounding box center [314, 261] width 64 height 17
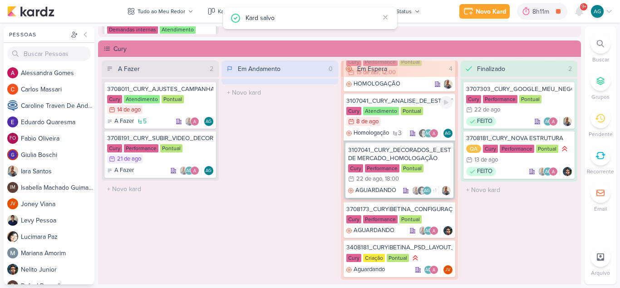
scroll to position [37, 0]
click at [400, 210] on div "3708173_CURY|BETINA_CONFIGURAÇÃO_META" at bounding box center [400, 209] width 106 height 8
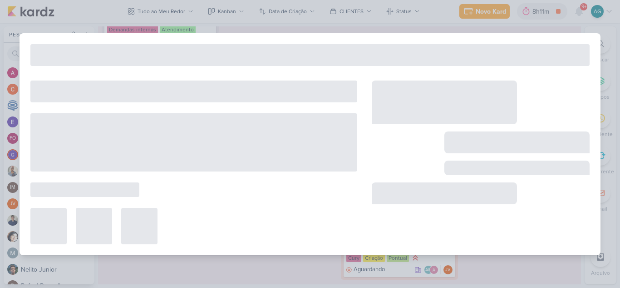
type input "3708173_CURY|BETINA_CONFIGURAÇÃO_META"
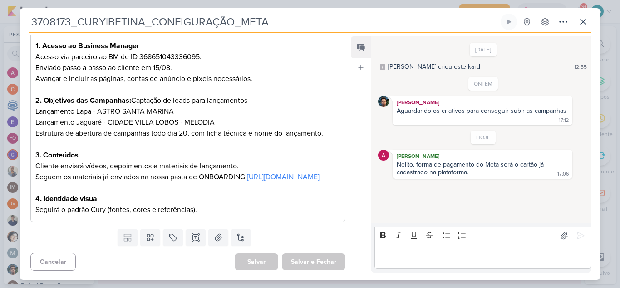
scroll to position [0, 0]
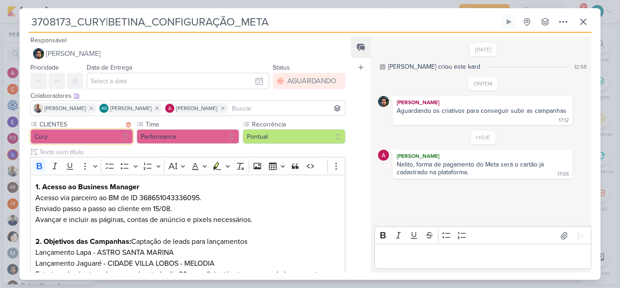
click at [72, 136] on button "Cury" at bounding box center [81, 136] width 103 height 15
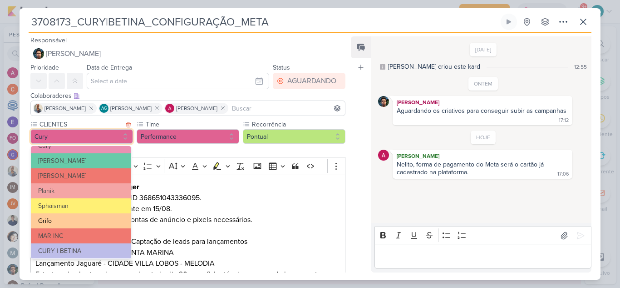
scroll to position [148, 0]
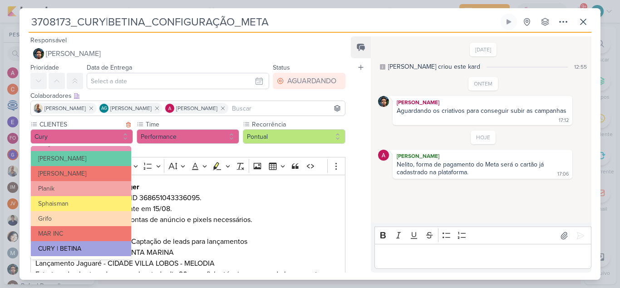
click at [80, 247] on button "CURY | BETINA" at bounding box center [81, 248] width 100 height 15
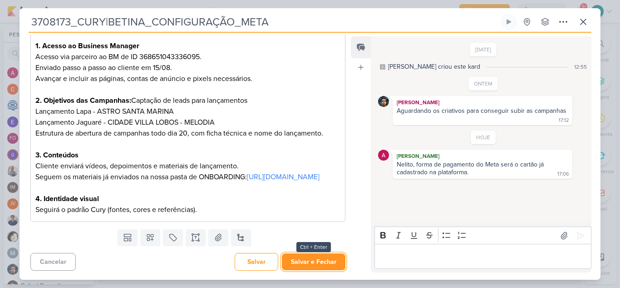
click at [315, 260] on button "Salvar e Fechar" at bounding box center [314, 261] width 64 height 17
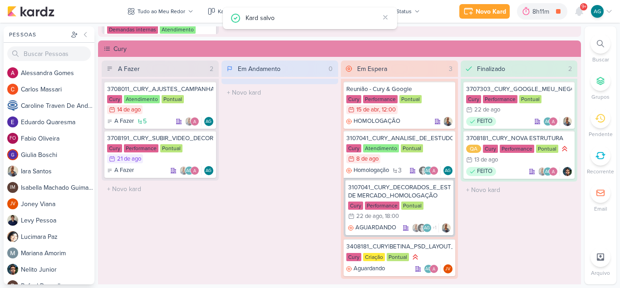
scroll to position [0, 0]
click at [400, 249] on div "3408181_CURY|BETINA_PSD_LAYOUT_APROVADO_CRIAÇÃO" at bounding box center [400, 246] width 106 height 8
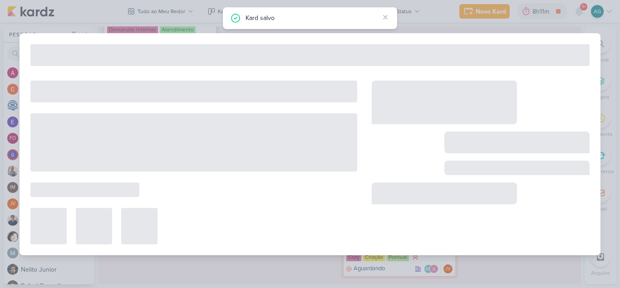
type input "3408181_CURY|BETINA_PSD_LAYOUT_APROVADO_CRIAÇÃO"
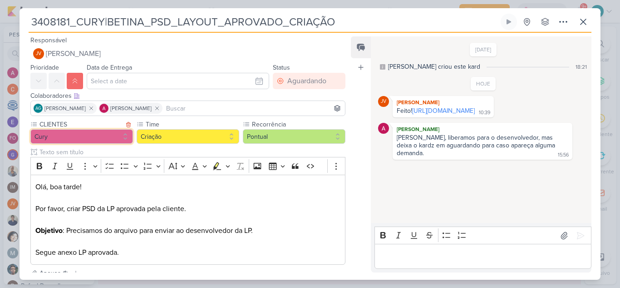
click at [87, 137] on button "Cury" at bounding box center [81, 136] width 103 height 15
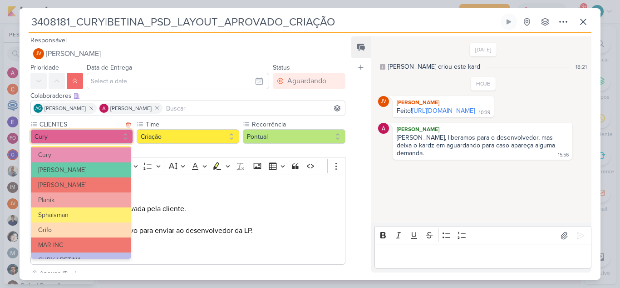
scroll to position [148, 0]
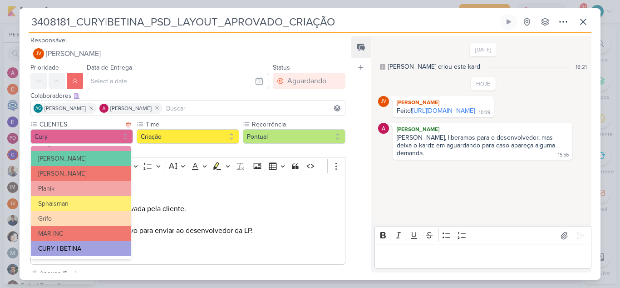
click at [90, 248] on button "CURY | BETINA" at bounding box center [81, 248] width 100 height 15
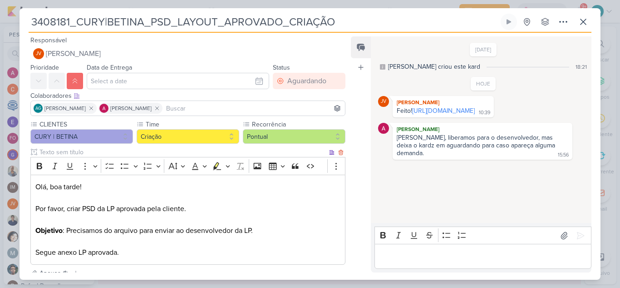
scroll to position [96, 0]
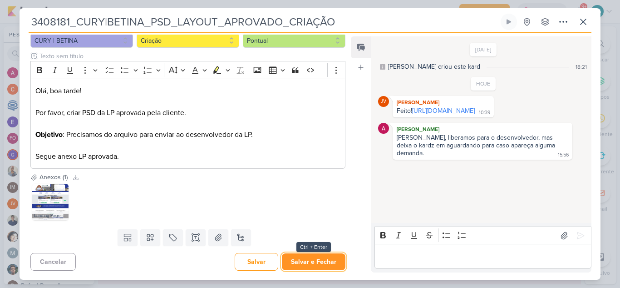
click at [322, 262] on button "Salvar e Fechar" at bounding box center [314, 261] width 64 height 17
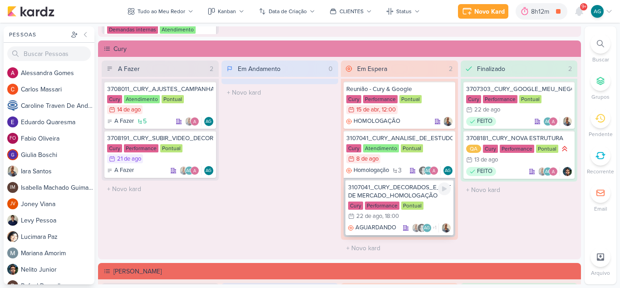
scroll to position [954, 0]
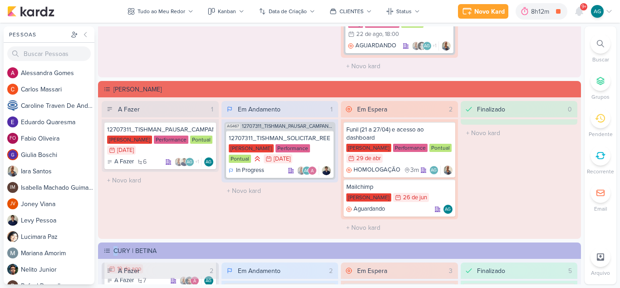
drag, startPoint x: 106, startPoint y: 251, endPoint x: 123, endPoint y: 242, distance: 19.1
click at [117, 238] on div "Tudo ao Meu Redor visão Caixa de Entrada A caixa de entrada mostra todos os kar…" at bounding box center [340, 155] width 484 height 258
click at [164, 254] on div "CURY | BETINA" at bounding box center [346, 251] width 465 height 10
drag, startPoint x: 106, startPoint y: 250, endPoint x: 107, endPoint y: 241, distance: 9.1
click at [107, 241] on div "Tudo ao Meu Redor visão Caixa de Entrada A caixa de entrada mostra todos os kar…" at bounding box center [340, 155] width 484 height 258
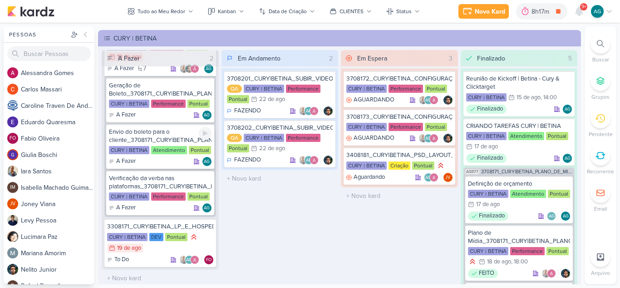
scroll to position [43, 0]
click at [168, 228] on div "3308171_CURY|BETINA_LP_E_HOSPEDAGEM" at bounding box center [160, 226] width 106 height 8
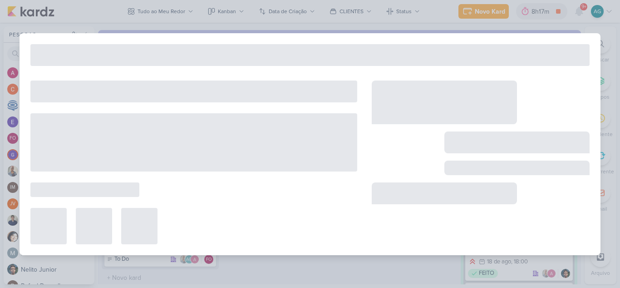
type input "3308171_CURY|BETINA_LP_E_HOSPEDAGEM"
type input "19 de agosto de 2025 às 23:59"
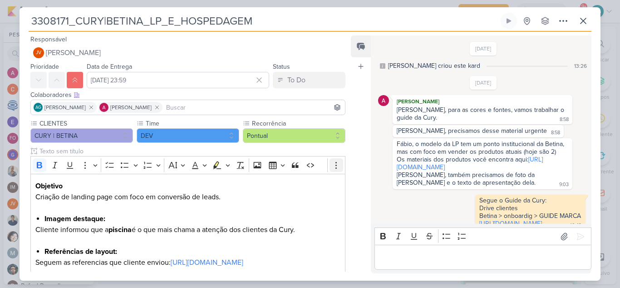
scroll to position [292, 0]
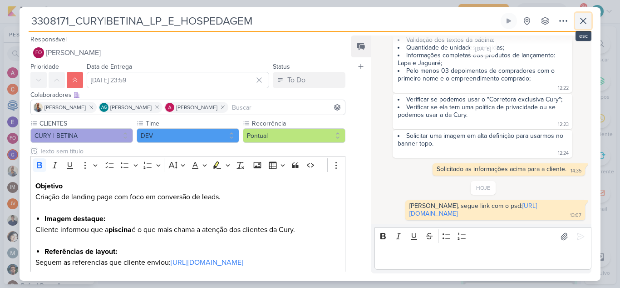
click at [588, 23] on icon at bounding box center [583, 20] width 11 height 11
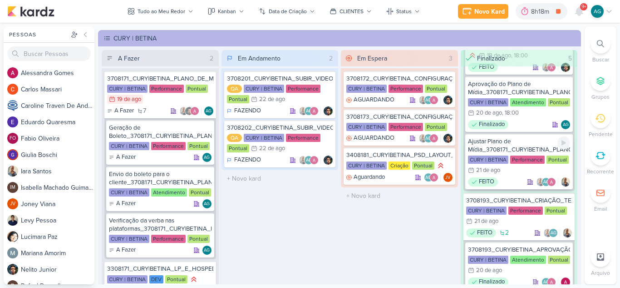
scroll to position [227, 0]
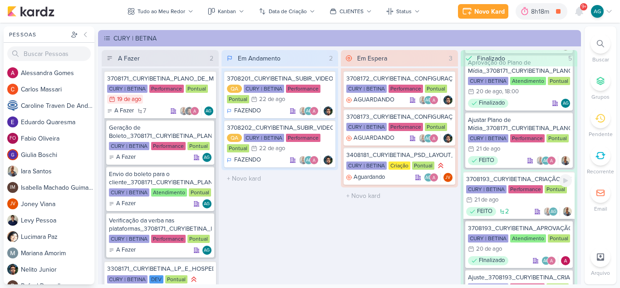
click at [498, 178] on div "3708193_CURY|BETINA_CRIAÇÃO_TEXTO_CAMPANHA_GOOGLE" at bounding box center [519, 179] width 106 height 8
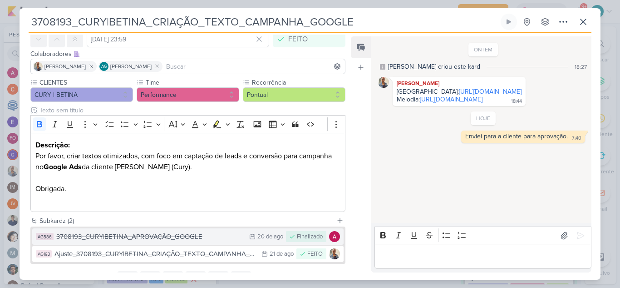
scroll to position [84, 0]
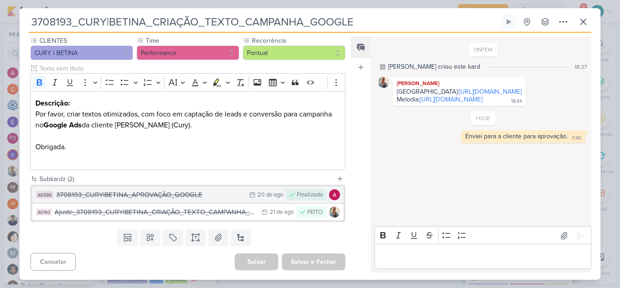
click at [156, 196] on div "3708193_CURY|BETINA_APROVAÇÃO_GOOGLE" at bounding box center [150, 194] width 188 height 10
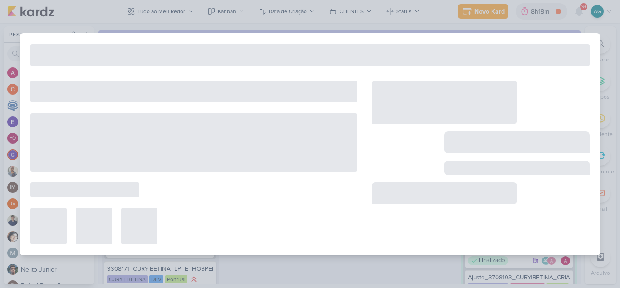
type input "3708193_CURY|BETINA_APROVAÇÃO_GOOGLE"
type input "20 de agosto de 2025 às 23:59"
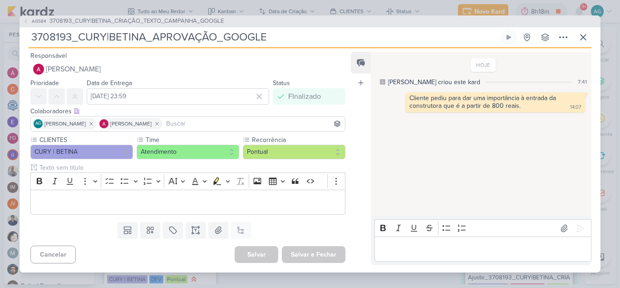
drag, startPoint x: 294, startPoint y: 35, endPoint x: 25, endPoint y: 45, distance: 269.1
click at [25, 45] on div "AG584 3708193_CURY|BETINA_CRIAÇÃO_TEXTO_CAMPANHA_GOOGLE 3708193_CURY|BETINA_APR…" at bounding box center [310, 143] width 581 height 257
click at [583, 37] on icon at bounding box center [583, 37] width 11 height 11
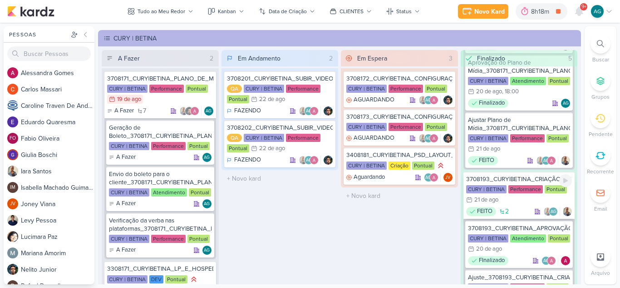
click at [527, 179] on div "3708193_CURY|BETINA_CRIAÇÃO_TEXTO_CAMPANHA_GOOGLE" at bounding box center [519, 179] width 106 height 8
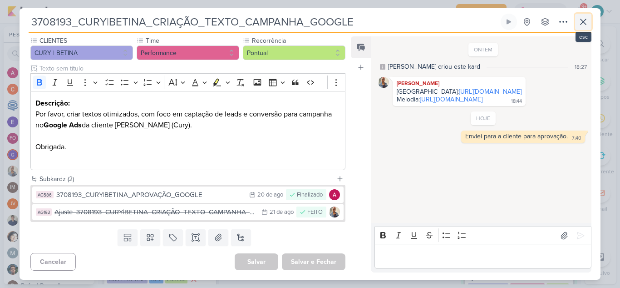
click at [584, 22] on icon at bounding box center [583, 21] width 5 height 5
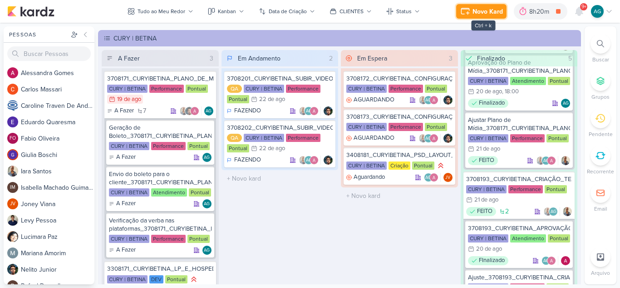
click at [487, 12] on div "Novo Kard" at bounding box center [488, 12] width 30 height 10
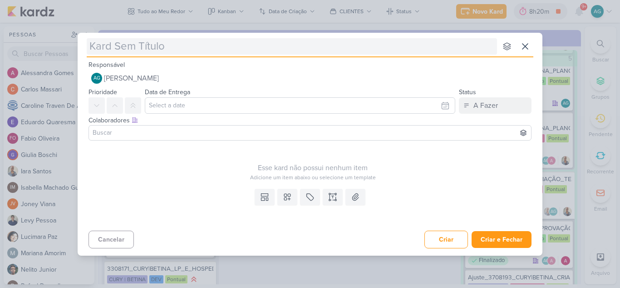
type input "3708194_CURY|BETINA_APROVAÇÃO_META"
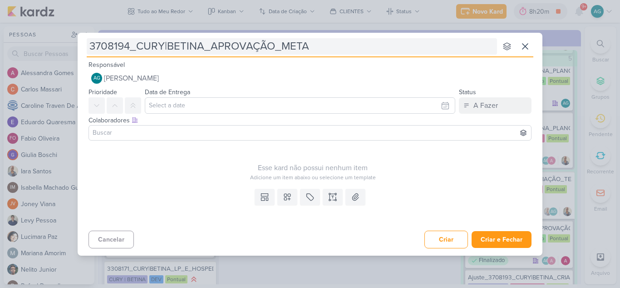
type input "3708194_CURY|BETINA_APROVAÇÃO_META_"
type input "3708194_CURY|BETINA_APROVAÇÃO_META_V"
type input "3708194_CURY|BETINA_APROVAÇÃO_META_V2"
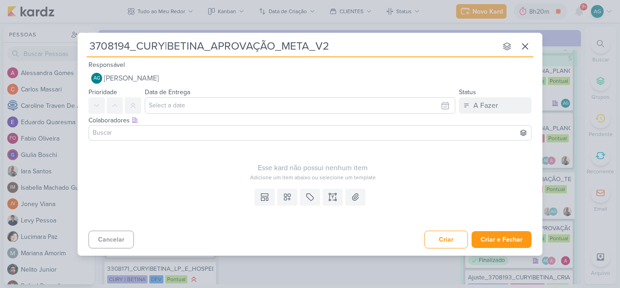
type input "3708194_CURY|BETINA_APROVAÇÃO_META_V2"
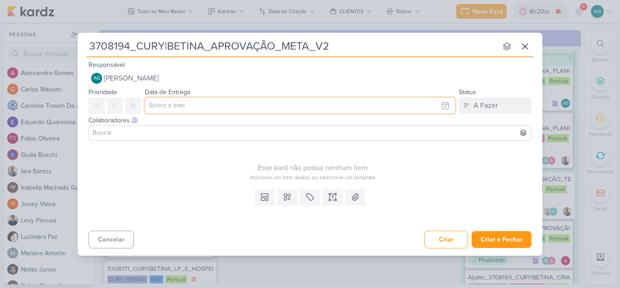
click at [197, 104] on input "text" at bounding box center [300, 105] width 311 height 16
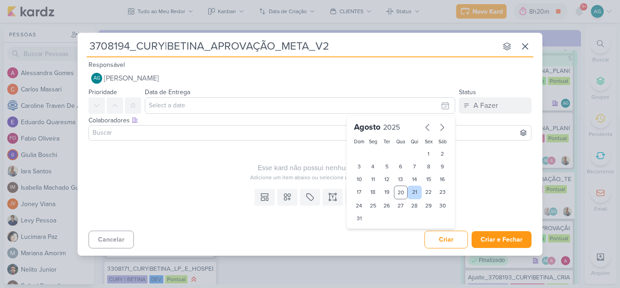
click at [412, 189] on div "21" at bounding box center [415, 192] width 14 height 14
type input "[DATE] 23:59"
click at [154, 133] on input at bounding box center [310, 132] width 439 height 11
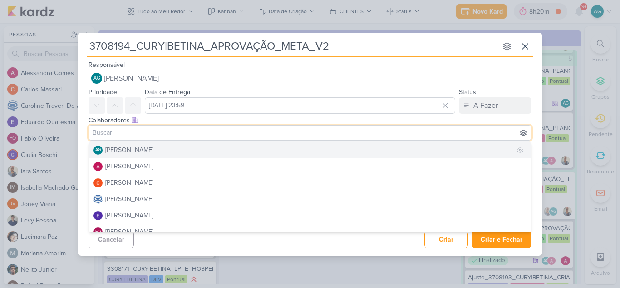
click at [152, 149] on div "[PERSON_NAME]" at bounding box center [129, 150] width 48 height 10
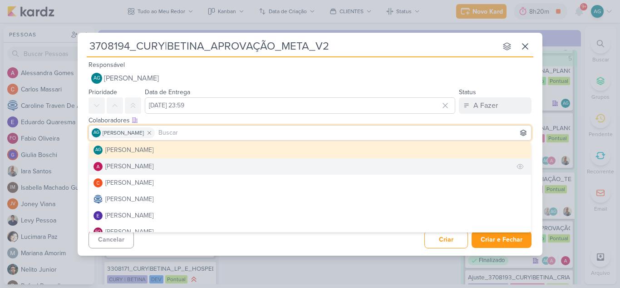
click at [168, 167] on button "[PERSON_NAME]" at bounding box center [310, 166] width 442 height 16
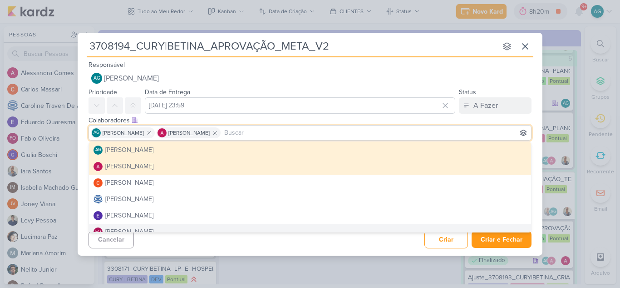
click at [233, 248] on div "Cancelar Criar Criar e Fechar Ctrl + Enter" at bounding box center [310, 238] width 465 height 23
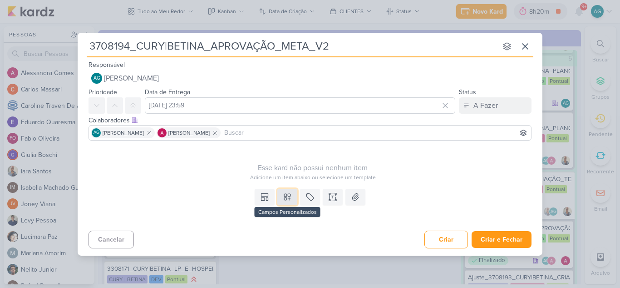
click at [288, 200] on icon at bounding box center [287, 196] width 9 height 9
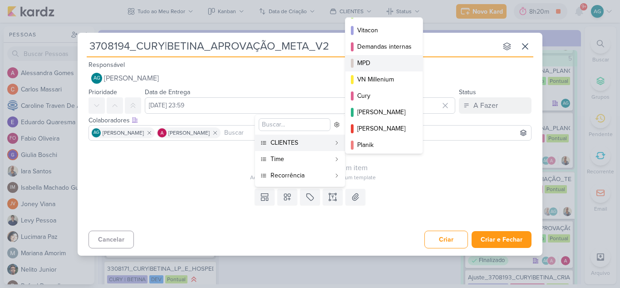
scroll to position [132, 0]
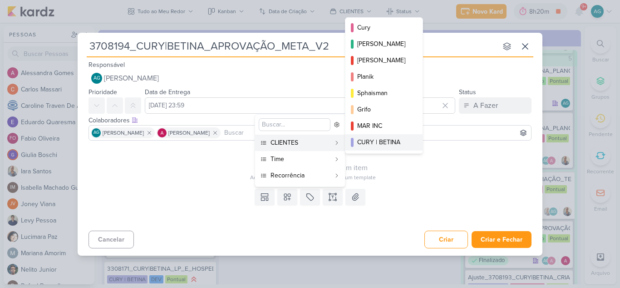
click at [388, 137] on div "CURY | BETINA" at bounding box center [384, 142] width 55 height 10
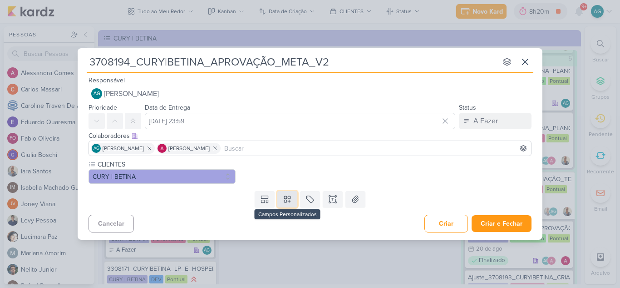
click at [291, 201] on icon at bounding box center [287, 199] width 6 height 6
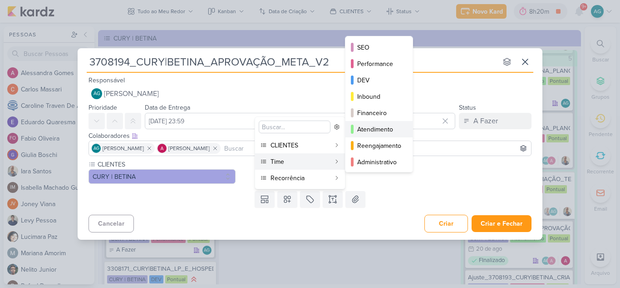
click at [380, 128] on div "Atendimento" at bounding box center [379, 129] width 45 height 10
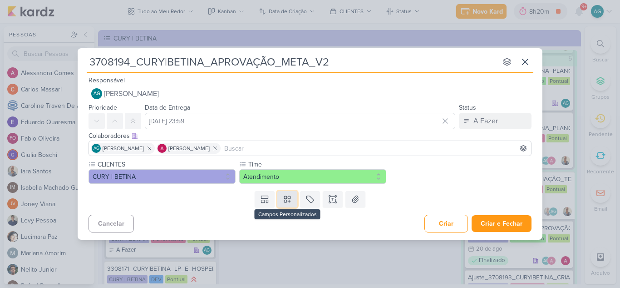
click at [288, 204] on button at bounding box center [288, 199] width 20 height 16
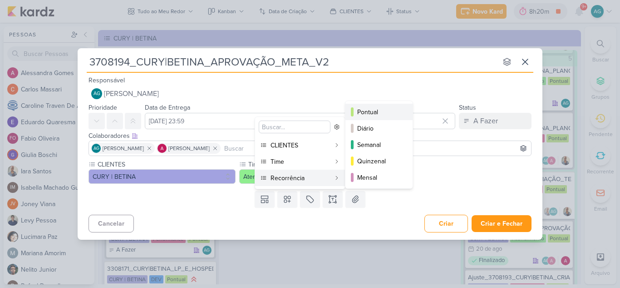
click at [372, 109] on div "Pontual" at bounding box center [379, 112] width 45 height 10
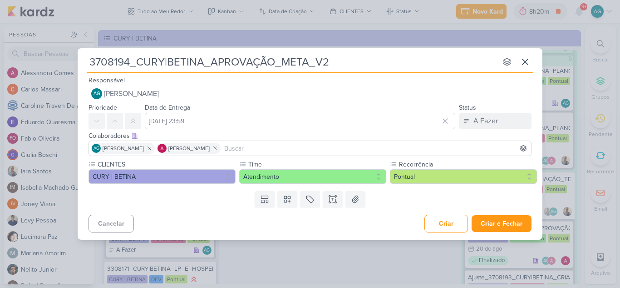
drag, startPoint x: 130, startPoint y: 64, endPoint x: 89, endPoint y: 63, distance: 40.9
click at [89, 63] on input "3708194_CURY|BETINA_APROVAÇÃO_META_V2" at bounding box center [292, 62] width 411 height 16
click at [503, 219] on button "Criar e Fechar" at bounding box center [502, 223] width 60 height 17
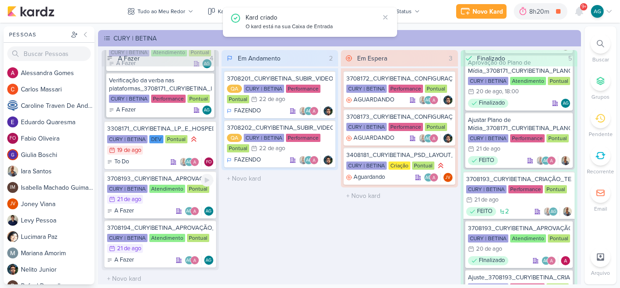
scroll to position [141, 0]
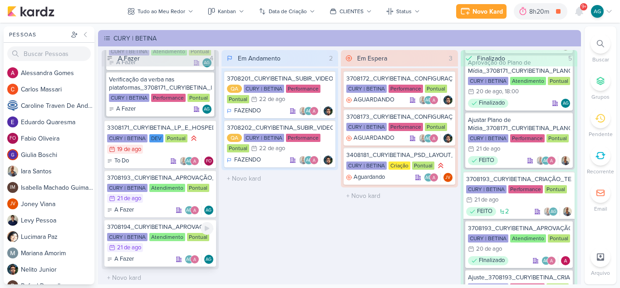
click at [173, 227] on div "3708194_CURY|BETINA_APROVAÇÃO_META_V2" at bounding box center [160, 227] width 106 height 8
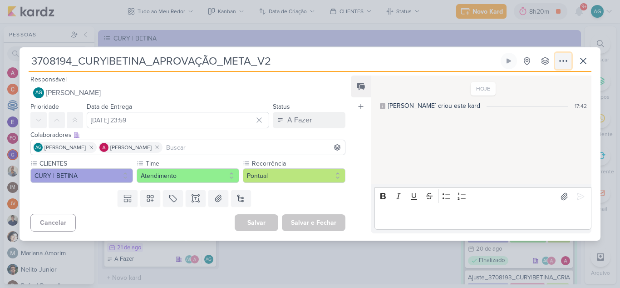
click at [566, 59] on icon at bounding box center [563, 60] width 11 height 11
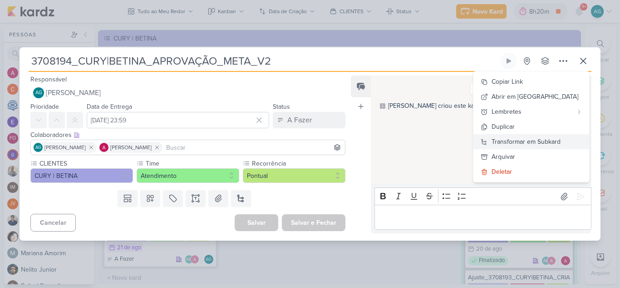
click at [540, 139] on div "Transformar em Subkard" at bounding box center [526, 142] width 69 height 10
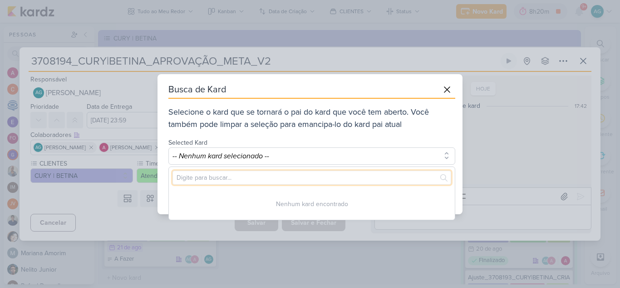
click at [340, 177] on input "text" at bounding box center [312, 177] width 279 height 14
paste input "3708194"
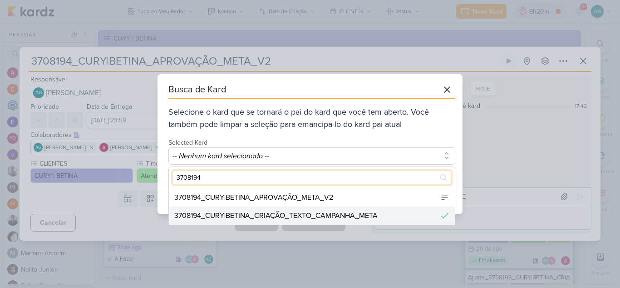
type input "3708194"
click at [327, 215] on div "3708194_CURY|BETINA_CRIAÇÃO_TEXTO_CAMPANHA_META" at bounding box center [275, 215] width 203 height 11
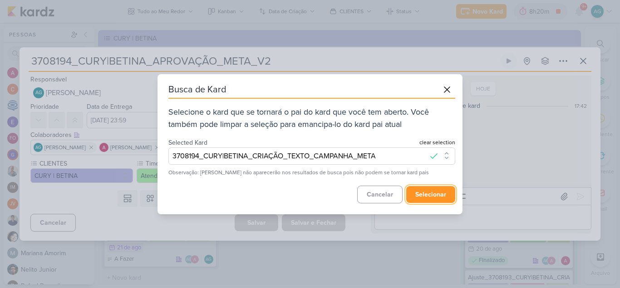
click at [429, 192] on button "selecionar" at bounding box center [431, 194] width 49 height 17
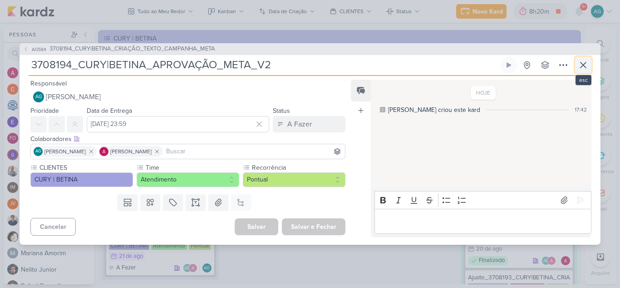
click at [586, 68] on icon at bounding box center [583, 64] width 11 height 11
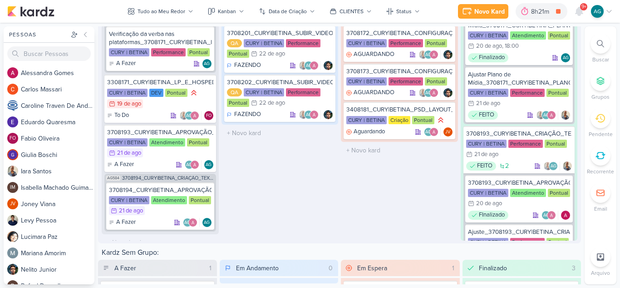
scroll to position [151, 0]
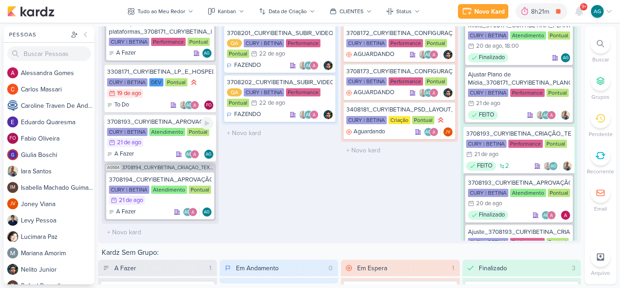
click at [173, 124] on div "3708193_CURY|BETINA_APROVAÇÃO_GOOGLE_V2" at bounding box center [160, 122] width 106 height 8
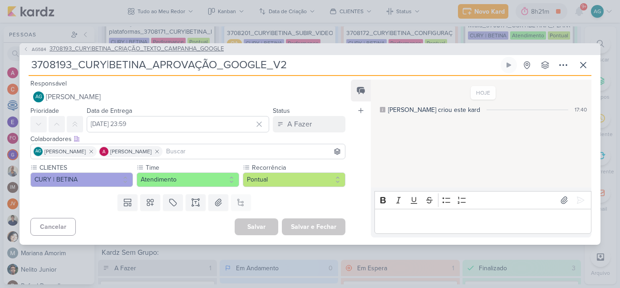
click at [165, 46] on span "3708193_CURY|BETINA_CRIAÇÃO_TEXTO_CAMPANHA_GOOGLE" at bounding box center [137, 49] width 174 height 9
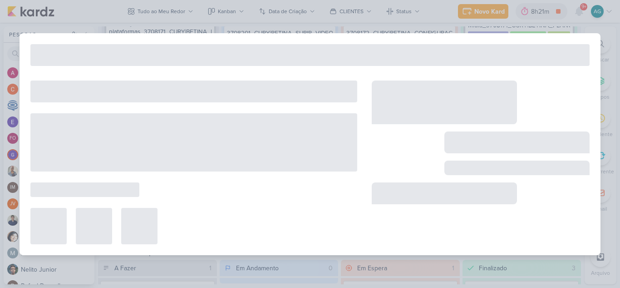
type input "3708193_CURY|BETINA_CRIAÇÃO_TEXTO_CAMPANHA_GOOGLE"
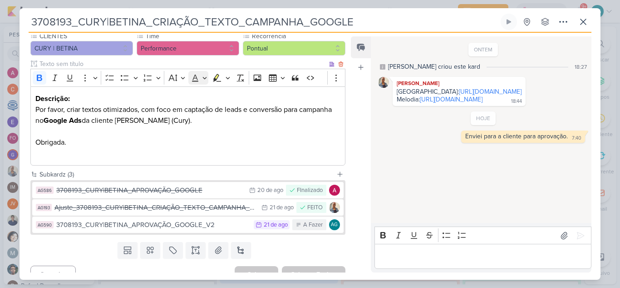
scroll to position [101, 0]
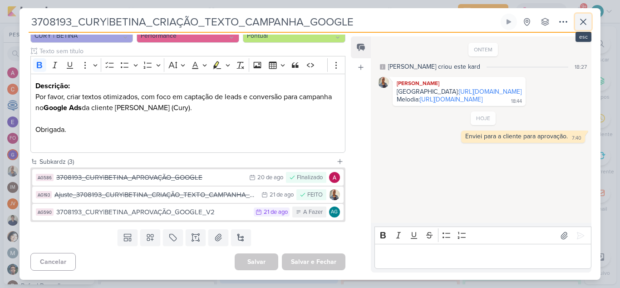
click at [585, 24] on icon at bounding box center [583, 21] width 11 height 11
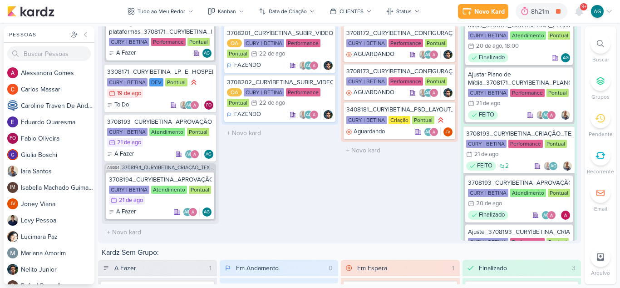
click at [190, 169] on span "3708194_CURY|BETINA_CRIAÇÃO_TEXTO_CAMPANHA_META" at bounding box center [168, 167] width 92 height 5
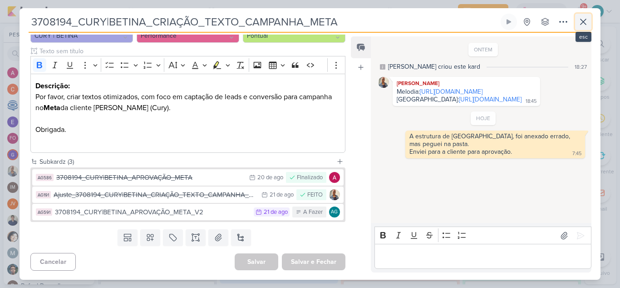
click at [582, 22] on icon at bounding box center [583, 21] width 11 height 11
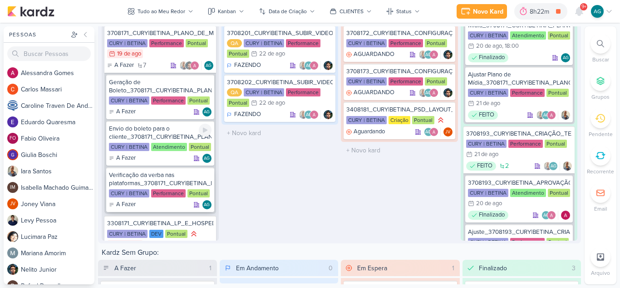
scroll to position [1166, 0]
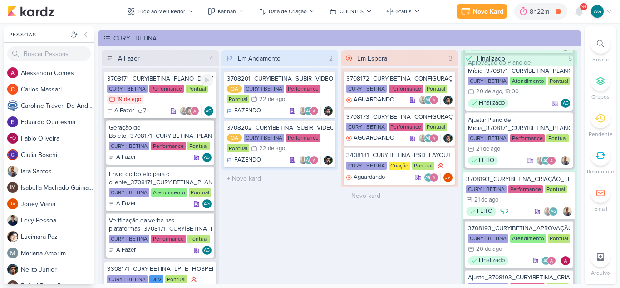
click at [157, 78] on div "3708171_CURY|BETINA_PLANO_DE_MIDIA" at bounding box center [160, 78] width 106 height 8
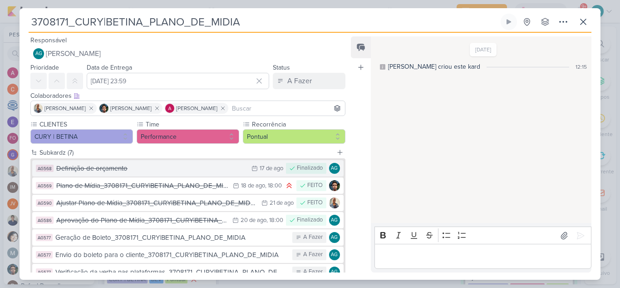
scroll to position [45, 0]
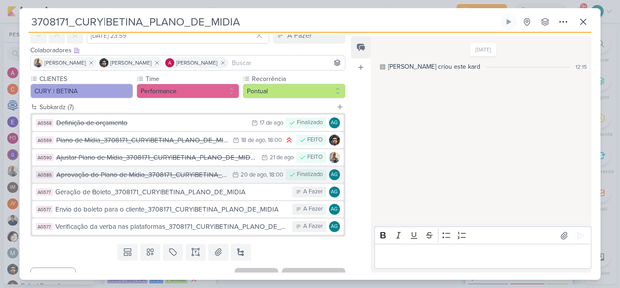
click at [165, 174] on div "Aprovação do Plano de Mídia_3708171_CURY|BETINA_PLANO_DE_MIDIA" at bounding box center [142, 174] width 172 height 10
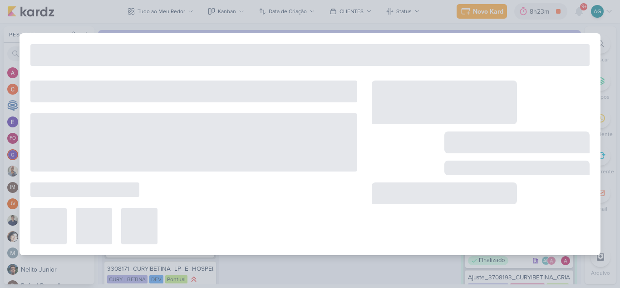
type input "Aprovação do Plano de Mídia_3708171_CURY|BETINA_PLANO_DE_MIDIA"
type input "20 de agosto de 2025 às 18:00"
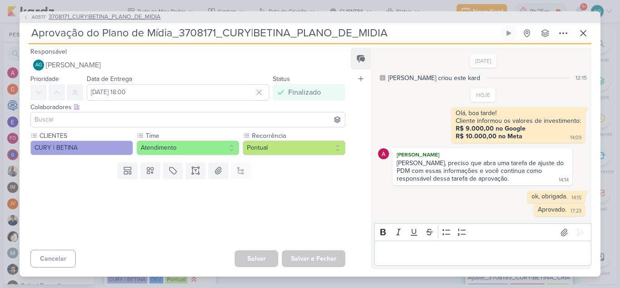
click at [141, 18] on span "3708171_CURY|BETINA_PLANO_DE_MIDIA" at bounding box center [105, 17] width 112 height 9
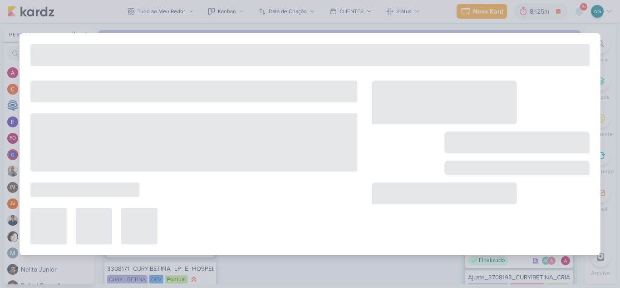
type input "3708171_CURY|BETINA_PLANO_DE_MIDIA"
type input "19 de agosto de 2025 às 23:59"
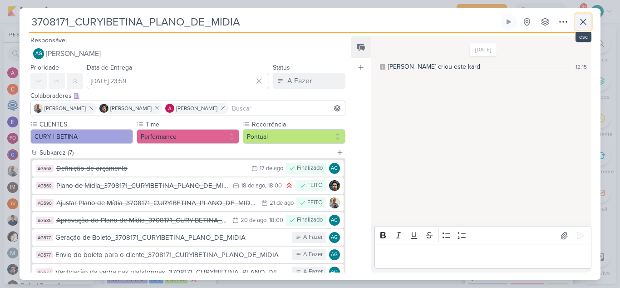
click at [587, 19] on icon at bounding box center [583, 21] width 11 height 11
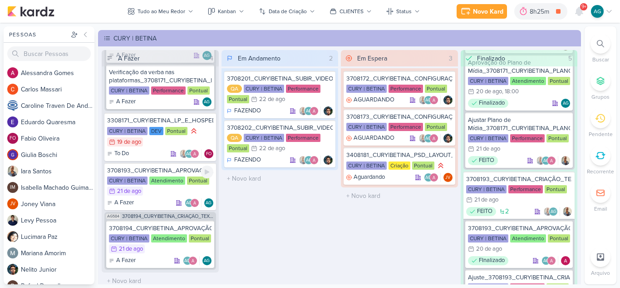
scroll to position [151, 0]
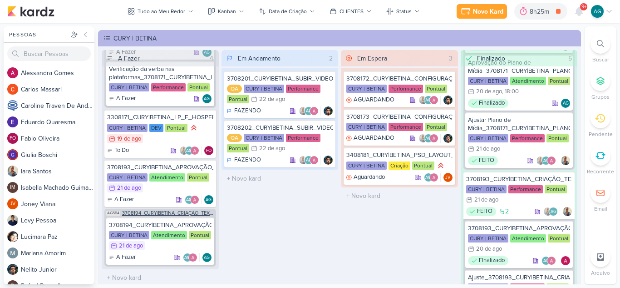
click at [188, 214] on span "3708194_CURY|BETINA_CRIAÇÃO_TEXTO_CAMPANHA_META" at bounding box center [168, 212] width 92 height 5
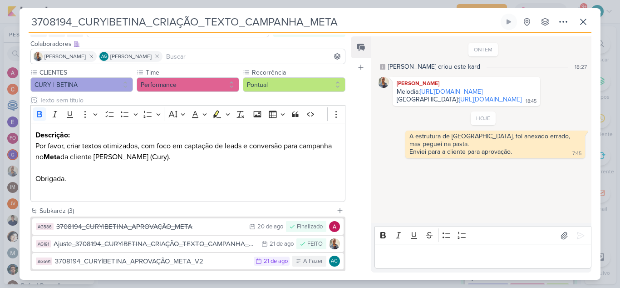
scroll to position [101, 0]
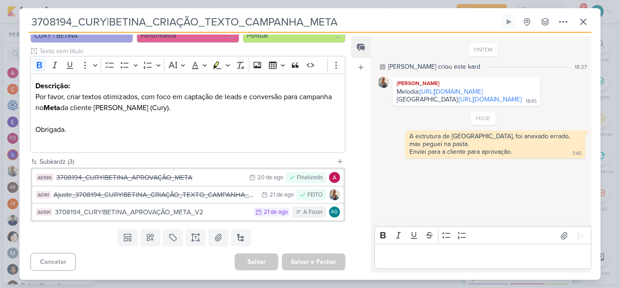
drag, startPoint x: 348, startPoint y: 24, endPoint x: 87, endPoint y: 38, distance: 262.0
click at [87, 38] on div "3708194_CURY|BETINA_CRIAÇÃO_TEXTO_CAMPANHA_META Criado por mim nenhum grupo dis…" at bounding box center [310, 147] width 581 height 266
drag, startPoint x: 74, startPoint y: 31, endPoint x: 14, endPoint y: 15, distance: 62.5
click at [14, 15] on div "3708194_CURY|BETINA_CRIAÇÃO_TEXTO_CAMPANHA_META" at bounding box center [310, 144] width 620 height 288
drag, startPoint x: 338, startPoint y: 18, endPoint x: 352, endPoint y: 18, distance: 14.5
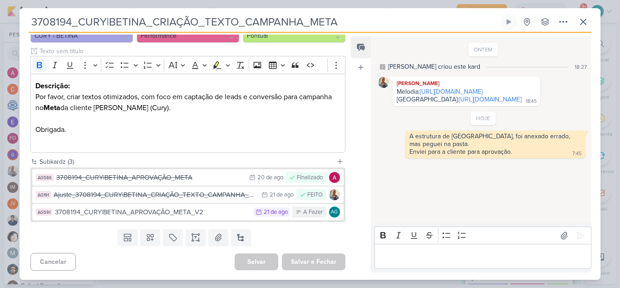
click at [338, 18] on input "3708194_CURY|BETINA_CRIAÇÃO_TEXTO_CAMPANHA_META" at bounding box center [264, 22] width 471 height 16
click at [352, 19] on input "3708194_CURY|BETINA_CRIAÇÃO_TEXTO_CAMPANHA_META" at bounding box center [264, 22] width 471 height 16
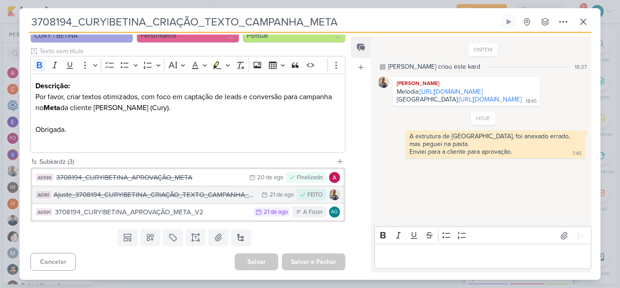
click at [169, 194] on div "Ajuste_3708194_CURY|BETINA_CRIAÇÃO_TEXTO_CAMPANHA_META" at bounding box center [155, 194] width 203 height 10
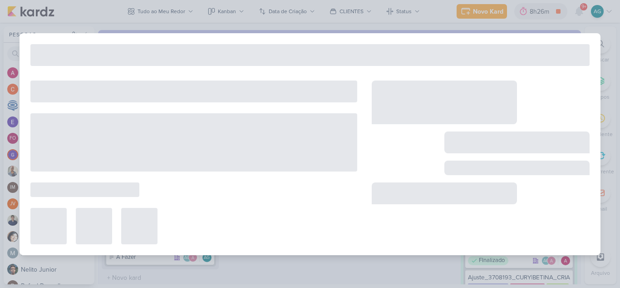
type input "Ajuste_3708194_CURY|BETINA_CRIAÇÃO_TEXTO_CAMPANHA_META"
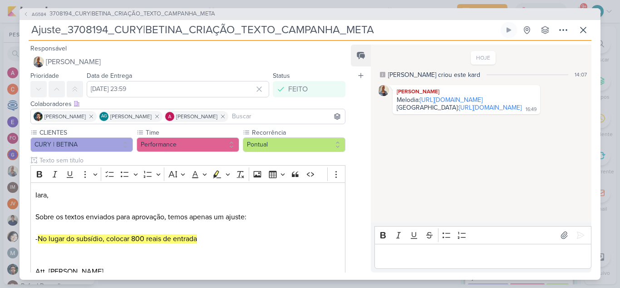
drag, startPoint x: 379, startPoint y: 30, endPoint x: 20, endPoint y: 36, distance: 359.3
click at [20, 36] on div "AG584 3708194_CURY|BETINA_CRIAÇÃO_TEXTO_CAMPANHA_META Ajuste_3708194_CURY|BETIN…" at bounding box center [310, 143] width 581 height 271
click at [149, 14] on span "3708194_CURY|BETINA_CRIAÇÃO_TEXTO_CAMPANHA_META" at bounding box center [133, 14] width 166 height 9
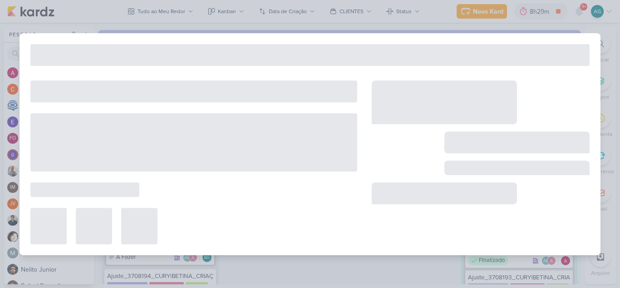
type input "3708194_CURY|BETINA_CRIAÇÃO_TEXTO_CAMPANHA_META"
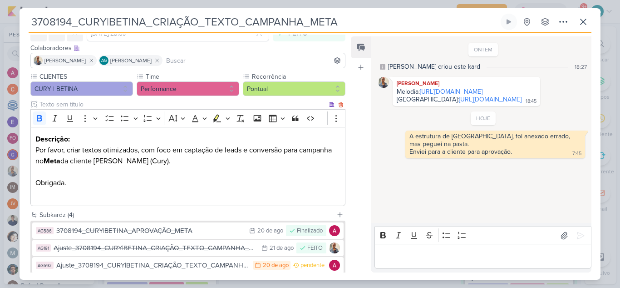
scroll to position [118, 0]
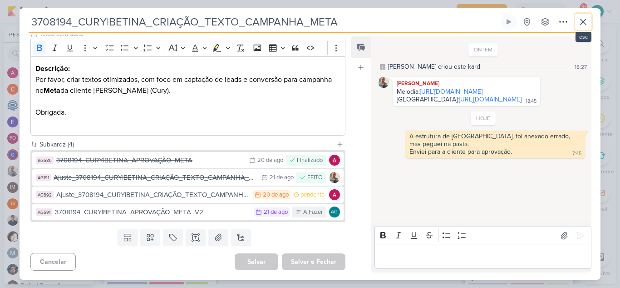
click at [585, 23] on icon at bounding box center [583, 21] width 11 height 11
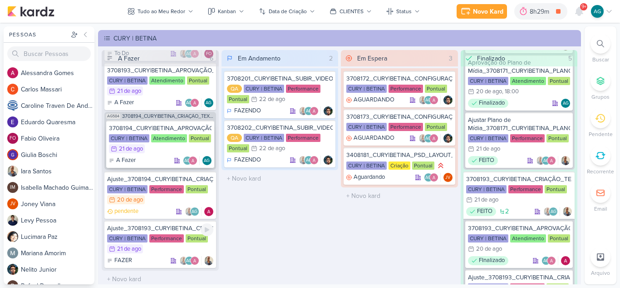
scroll to position [249, 0]
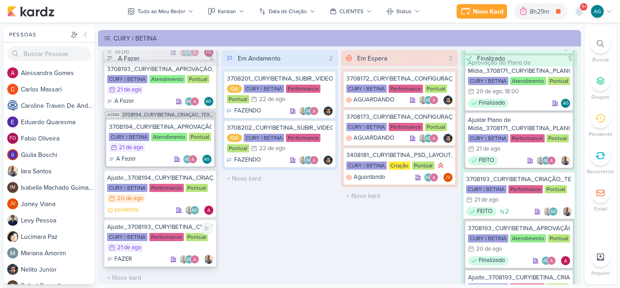
click at [154, 228] on div "Ajuste_3708193_CURY|BETINA_CRIAÇÃO_TEXTO_CAMPANHA_GOOGLE_V2" at bounding box center [160, 227] width 106 height 8
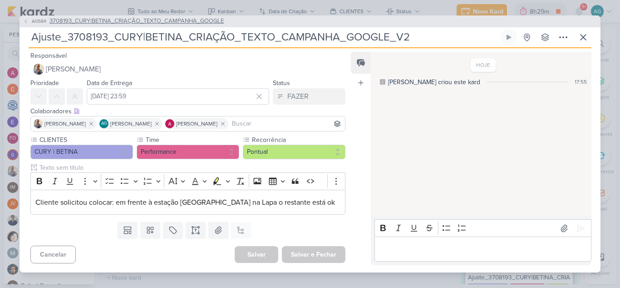
click at [173, 20] on span "3708193_CURY|BETINA_CRIAÇÃO_TEXTO_CAMPANHA_GOOGLE" at bounding box center [137, 21] width 174 height 9
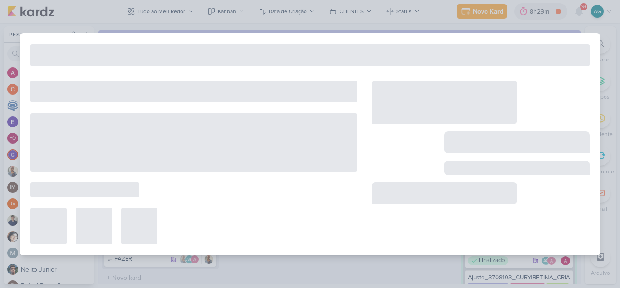
type input "3708193_CURY|BETINA_CRIAÇÃO_TEXTO_CAMPANHA_GOOGLE"
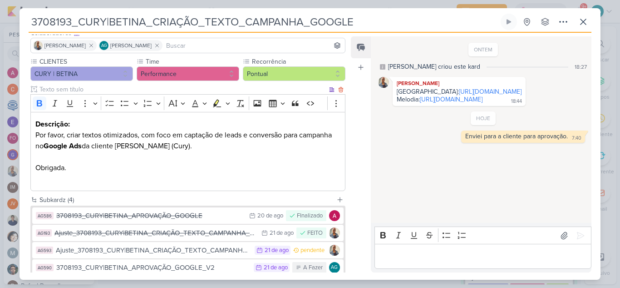
scroll to position [118, 0]
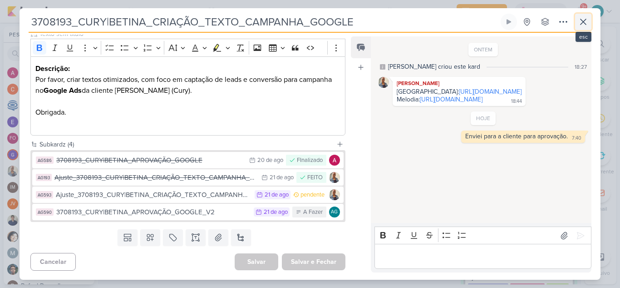
click at [584, 20] on icon at bounding box center [583, 21] width 11 height 11
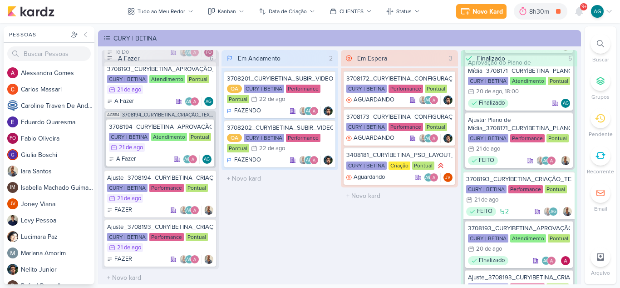
click at [602, 44] on icon at bounding box center [600, 43] width 7 height 7
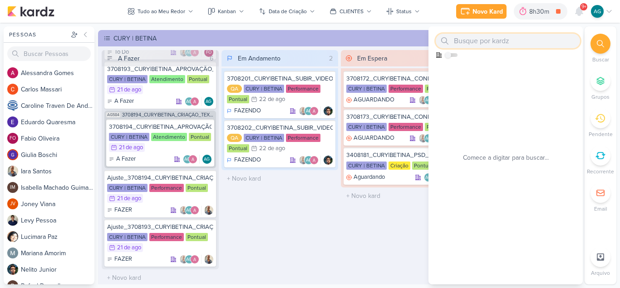
click at [494, 44] on input "text" at bounding box center [508, 41] width 144 height 15
paste input "3707303"
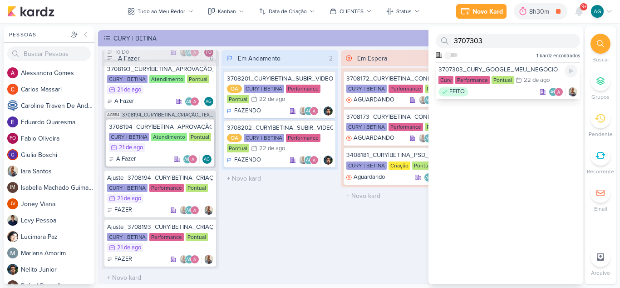
click at [483, 93] on div "FEITO AG" at bounding box center [508, 91] width 139 height 9
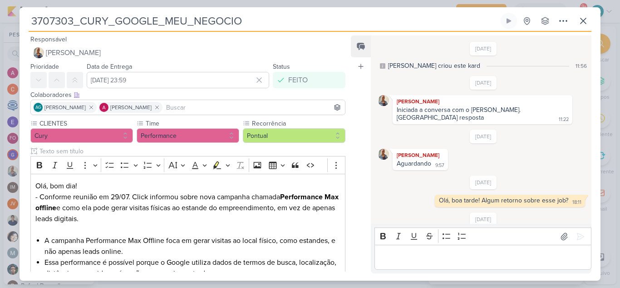
scroll to position [117, 0]
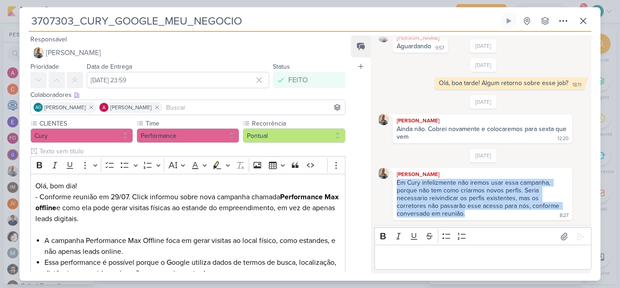
drag, startPoint x: 398, startPoint y: 185, endPoint x: 465, endPoint y: 215, distance: 73.2
click at [465, 215] on div "Em Cury infelizmente não iremos usar essa campanha, porque não tem como criarmo…" at bounding box center [483, 198] width 176 height 40
copy div "Em Cury infelizmente não iremos usar essa campanha, porque não tem como criarmo…"
click at [585, 23] on icon at bounding box center [583, 20] width 11 height 11
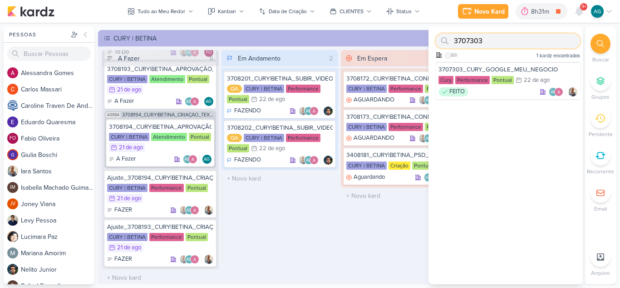
drag, startPoint x: 488, startPoint y: 40, endPoint x: 445, endPoint y: 41, distance: 43.2
click at [445, 41] on div "3707303" at bounding box center [508, 41] width 144 height 15
paste input "1708121"
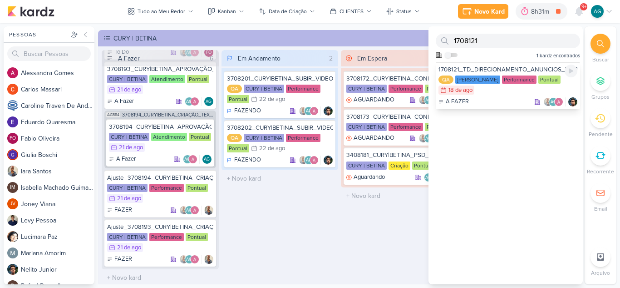
click at [508, 98] on div "A FAZER AG" at bounding box center [508, 101] width 139 height 9
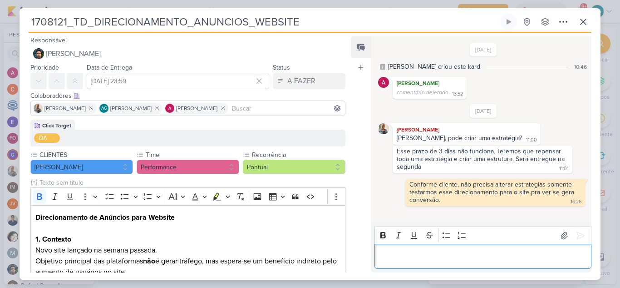
click at [437, 258] on p "Editor editing area: main" at bounding box center [483, 256] width 208 height 11
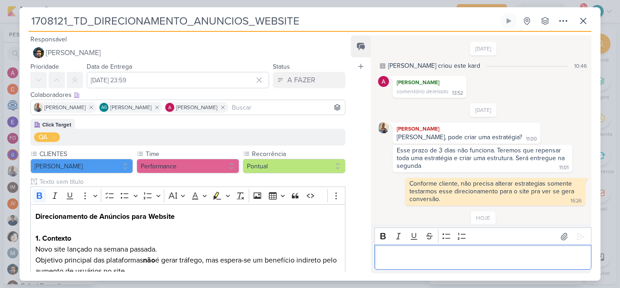
scroll to position [22, 0]
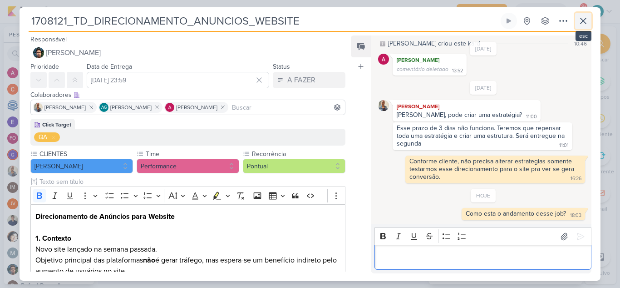
click at [587, 23] on icon at bounding box center [583, 20] width 11 height 11
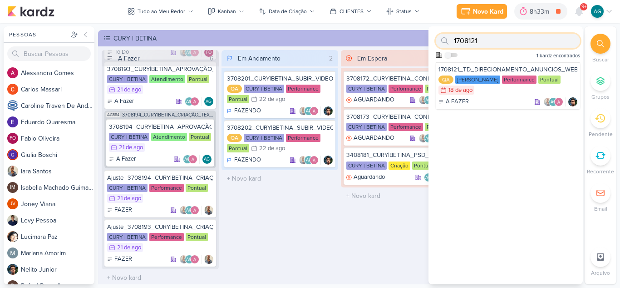
drag, startPoint x: 493, startPoint y: 40, endPoint x: 439, endPoint y: 40, distance: 54.5
click at [439, 40] on div "1708121" at bounding box center [508, 41] width 144 height 15
paste input "2708122"
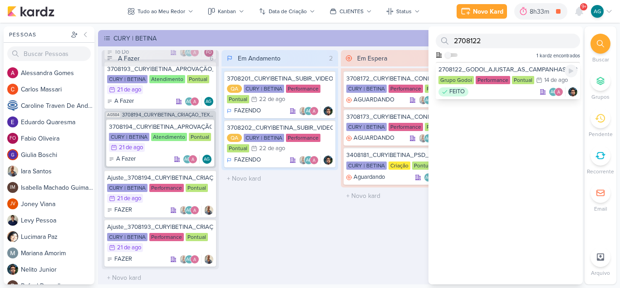
click at [510, 93] on div "FEITO AG" at bounding box center [508, 91] width 139 height 9
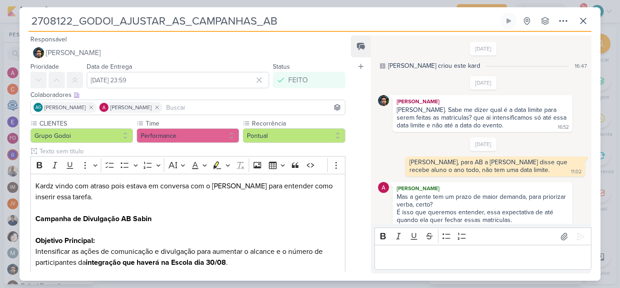
scroll to position [93, 0]
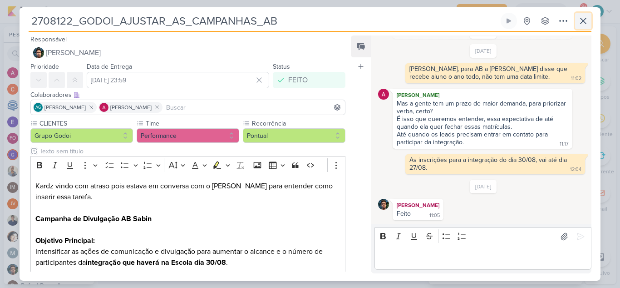
click at [586, 22] on icon at bounding box center [583, 20] width 11 height 11
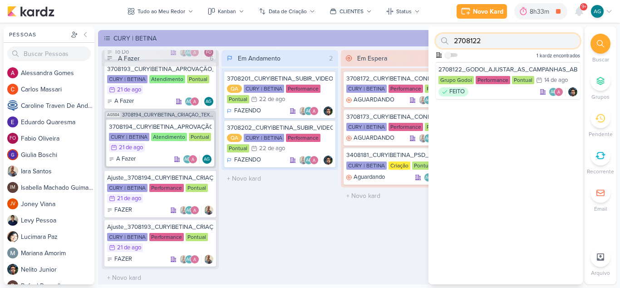
drag, startPoint x: 467, startPoint y: 43, endPoint x: 439, endPoint y: 40, distance: 27.8
click at [439, 40] on div "2708122" at bounding box center [508, 41] width 144 height 15
paste input "1308121"
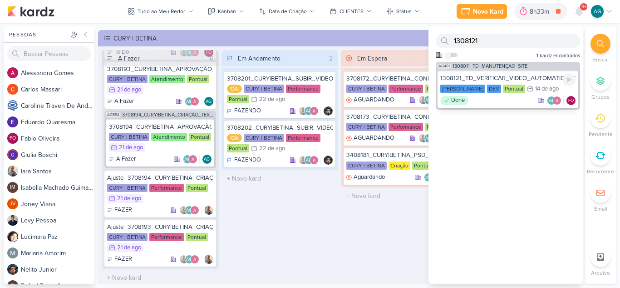
click at [496, 105] on div "1308121_TD_VERIFICAR_VIDEO_AUTOMATICO_QUARTIER_CAMPO_BELO Teixeira Duarte DEV P…" at bounding box center [508, 88] width 141 height 37
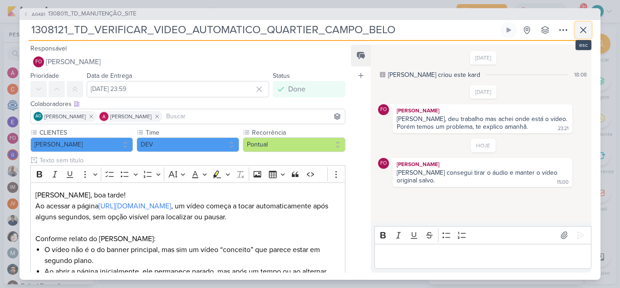
click at [587, 31] on icon at bounding box center [583, 30] width 11 height 11
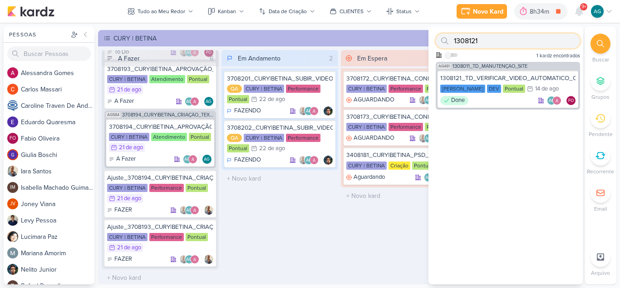
drag, startPoint x: 503, startPoint y: 44, endPoint x: 439, endPoint y: 45, distance: 64.0
click at [439, 45] on div "1308121" at bounding box center [508, 41] width 144 height 15
paste input "270814"
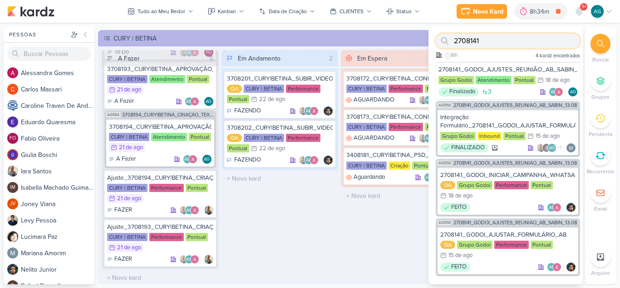
drag, startPoint x: 439, startPoint y: 45, endPoint x: 515, endPoint y: 41, distance: 75.9
click at [515, 41] on input "2708141" at bounding box center [508, 41] width 144 height 15
click at [517, 69] on div "2708141_GODOI_AJUSTES_REUNIÃO_AB_SABIN_13.08" at bounding box center [508, 69] width 139 height 8
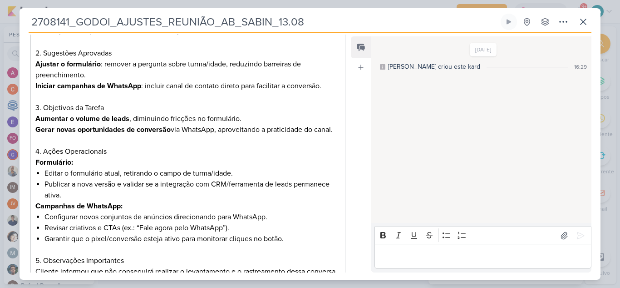
scroll to position [159, 0]
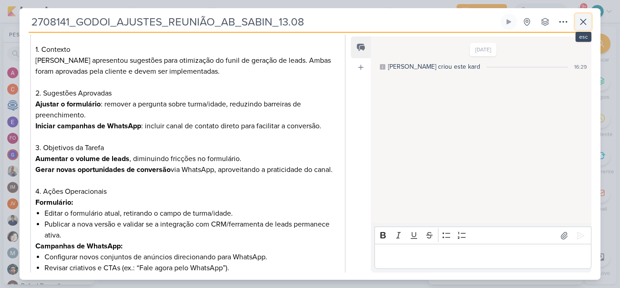
click at [584, 21] on icon at bounding box center [583, 21] width 11 height 11
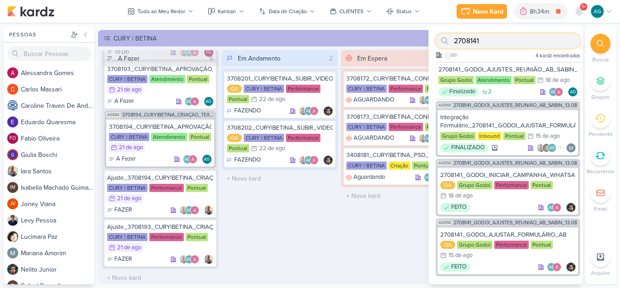
drag, startPoint x: 500, startPoint y: 39, endPoint x: 435, endPoint y: 38, distance: 65.0
click at [435, 38] on div "2708141 Como admin, ative para buscar em todos os kardz da organização 4 kardz …" at bounding box center [506, 43] width 154 height 35
paste input "2"
click at [435, 38] on div "2708142 Como admin, ative para buscar em todos os kardz da organização 4 kardz …" at bounding box center [506, 43] width 154 height 35
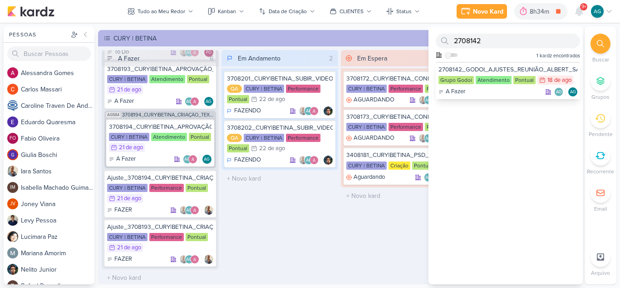
click at [487, 96] on div "2708142_GODOI_AJUSTES_REUNIÃO_ALBERT_SABIN_13.08 Grupo Godoi Atendimento Pontua…" at bounding box center [508, 80] width 144 height 37
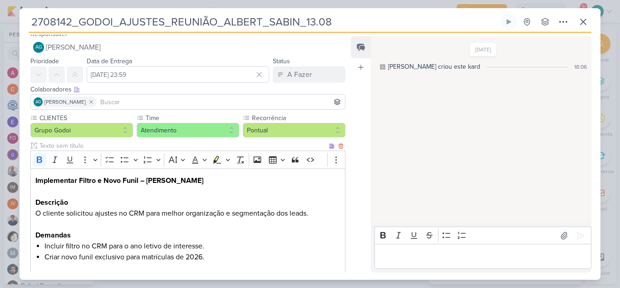
scroll to position [0, 0]
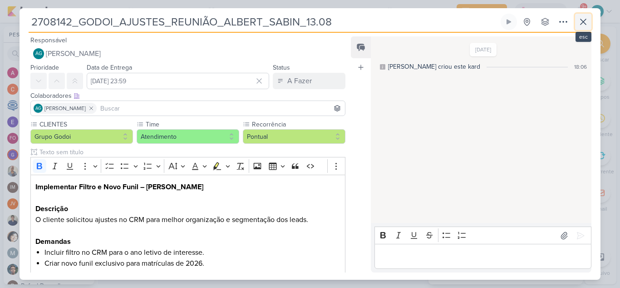
click at [585, 20] on icon at bounding box center [583, 21] width 11 height 11
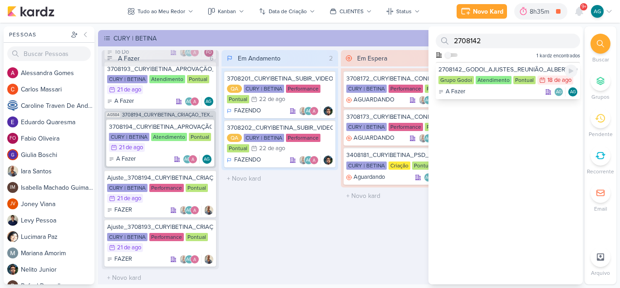
click at [484, 71] on div "2708142_GODOI_AJUSTES_REUNIÃO_ALBERT_SABIN_13.08" at bounding box center [508, 69] width 139 height 8
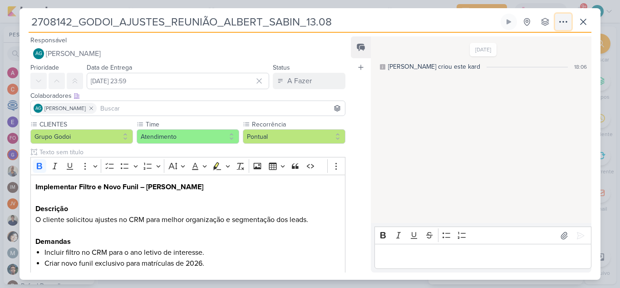
click at [560, 20] on icon at bounding box center [563, 21] width 11 height 11
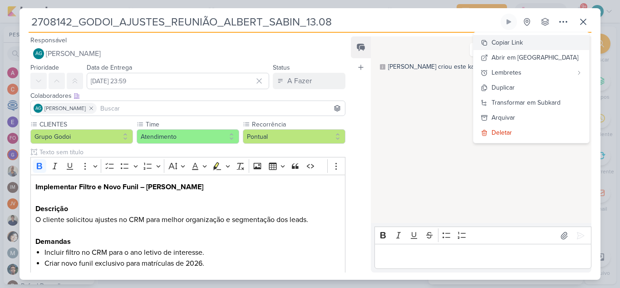
click at [523, 42] on div "Copiar Link" at bounding box center [507, 43] width 31 height 10
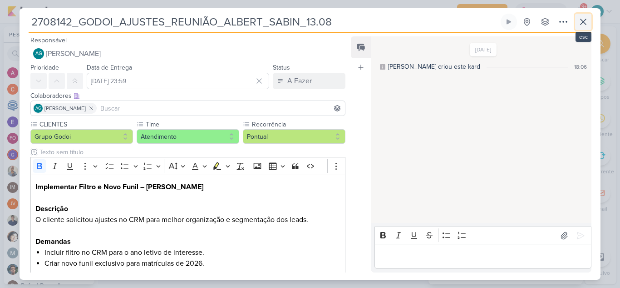
click at [585, 21] on icon at bounding box center [583, 21] width 5 height 5
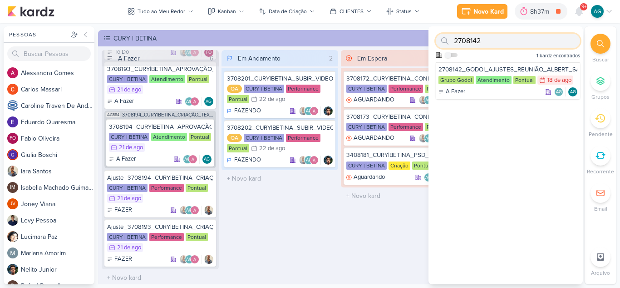
drag, startPoint x: 503, startPoint y: 43, endPoint x: 425, endPoint y: 40, distance: 78.2
click at [425, 40] on div "Pessoas Pessoas A l e s s a n d r a G o m e s C a r l o s M a s s a r i C a r o…" at bounding box center [310, 155] width 620 height 258
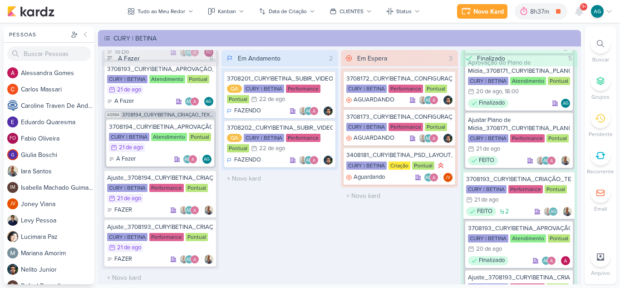
click at [600, 46] on icon at bounding box center [600, 43] width 7 height 7
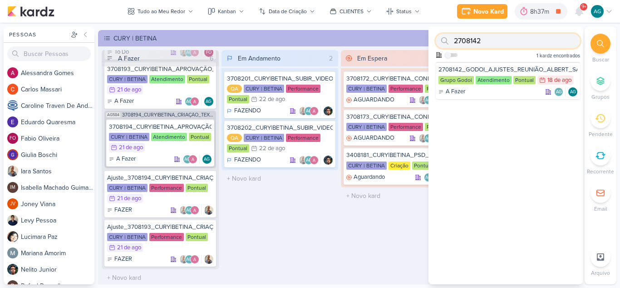
paste input "3708171"
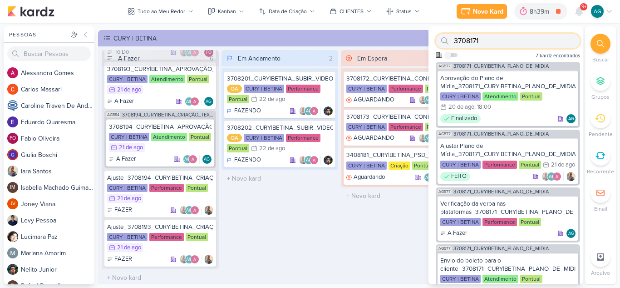
drag, startPoint x: 494, startPoint y: 44, endPoint x: 410, endPoint y: 43, distance: 84.0
click at [410, 43] on div "Pessoas Pessoas A l e s s a n d r a G o m e s C a r l o s M a s s a r i C a r o…" at bounding box center [310, 155] width 620 height 258
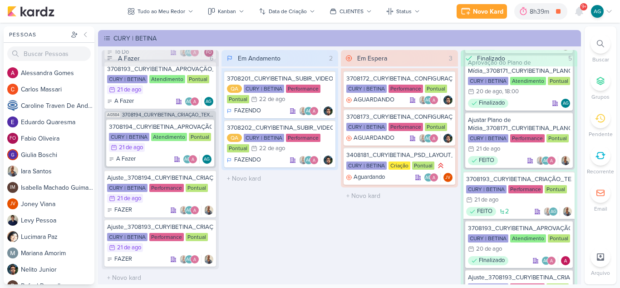
click at [599, 40] on div at bounding box center [601, 44] width 20 height 20
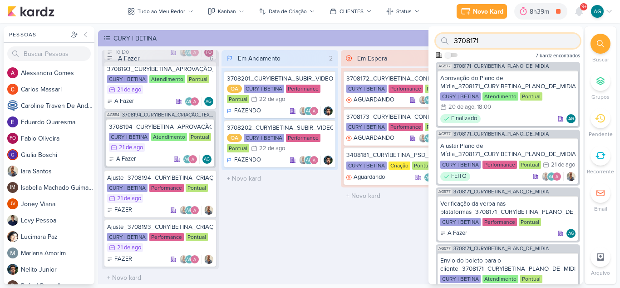
paste input "2"
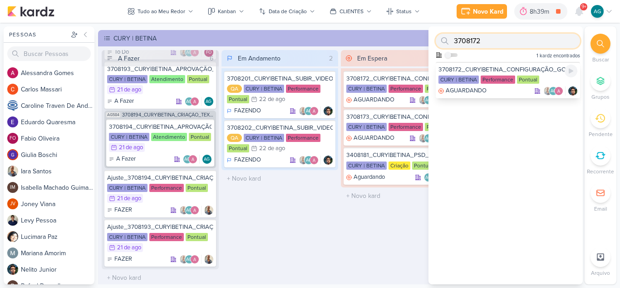
type input "3708172"
click at [492, 93] on div "AGUARDANDO AG" at bounding box center [508, 90] width 139 height 9
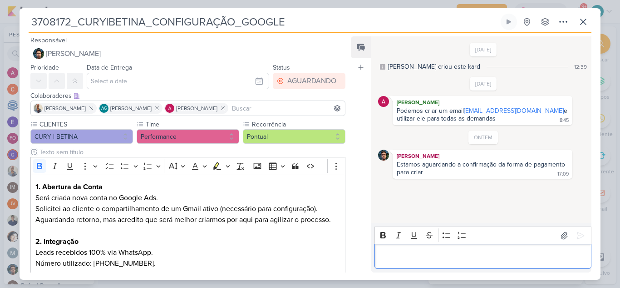
click at [455, 255] on p "Editor editing area: main" at bounding box center [483, 256] width 208 height 11
click at [455, 255] on p "A forma de pagamento é cartão de cre" at bounding box center [483, 256] width 208 height 11
click at [507, 253] on p "A forma de pagamento é cartão de cre" at bounding box center [483, 256] width 208 height 11
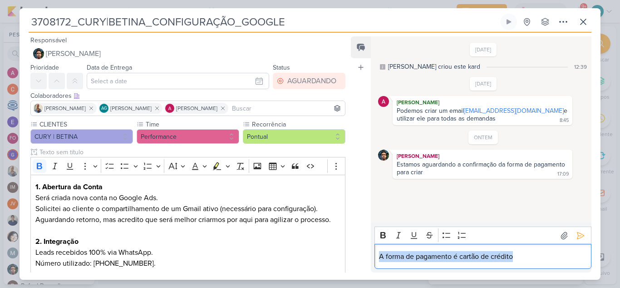
drag, startPoint x: 538, startPoint y: 257, endPoint x: 371, endPoint y: 253, distance: 166.8
click at [371, 253] on div "Rich Text Editor Bold Italic Underline Strikethrough Bulleted List Numbered Lis…" at bounding box center [481, 248] width 221 height 50
copy p "A forma de pagamento é cartão de crédito"
click at [523, 251] on p "A forma de pagamento é cartão de crédito" at bounding box center [483, 256] width 208 height 11
click at [528, 255] on p "A forma de pagamento é cartão de crédito" at bounding box center [483, 256] width 208 height 11
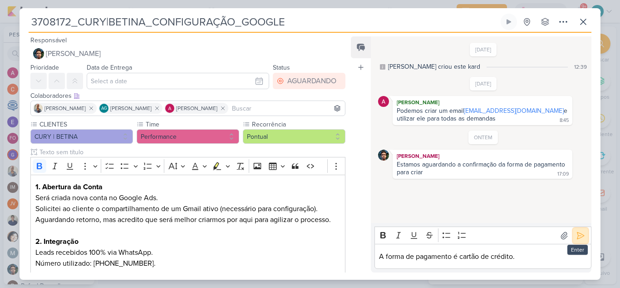
click at [579, 232] on icon at bounding box center [580, 235] width 9 height 9
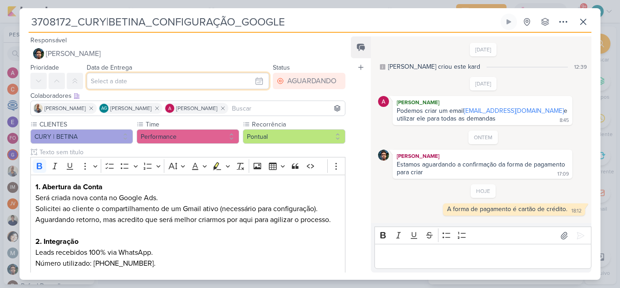
click at [214, 79] on input "text" at bounding box center [178, 81] width 183 height 16
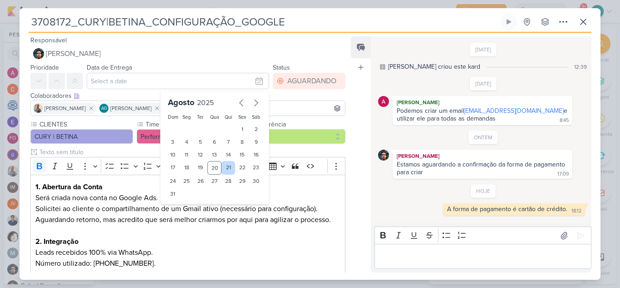
click at [225, 166] on div "21" at bounding box center [229, 168] width 14 height 14
type input "[DATE] 23:59"
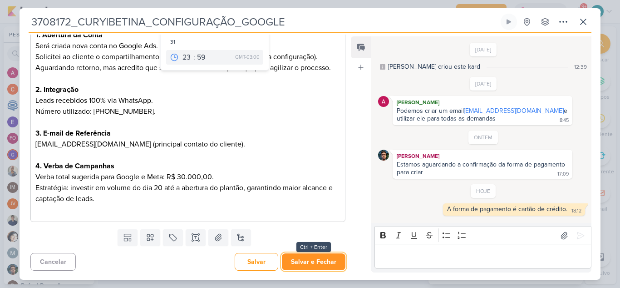
click at [317, 263] on button "Salvar e Fechar" at bounding box center [314, 261] width 64 height 17
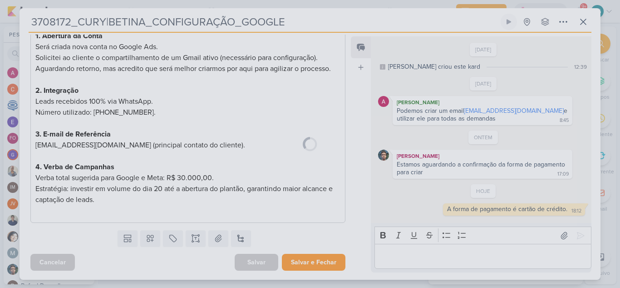
scroll to position [151, 0]
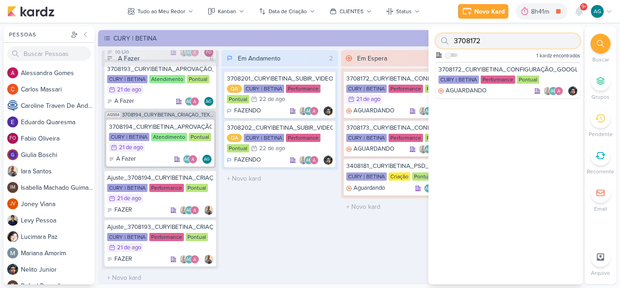
drag, startPoint x: 498, startPoint y: 43, endPoint x: 441, endPoint y: 39, distance: 57.3
click at [441, 39] on div "3708172" at bounding box center [508, 41] width 144 height 15
paste input "3"
type input "3708173"
click at [502, 94] on div "AGUARDANDO AG" at bounding box center [508, 90] width 139 height 9
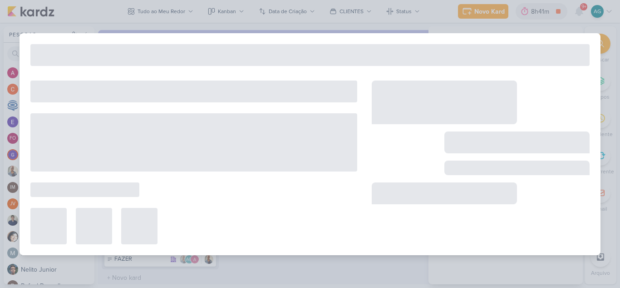
type input "3708173_CURY|BETINA_CONFIGURAÇÃO_META"
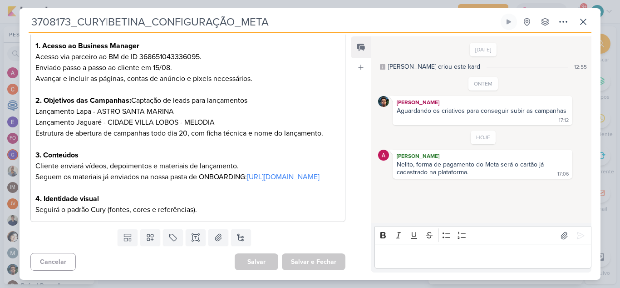
scroll to position [0, 0]
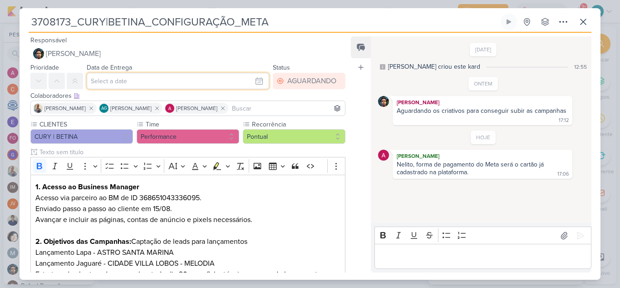
click at [206, 81] on input "text" at bounding box center [178, 81] width 183 height 16
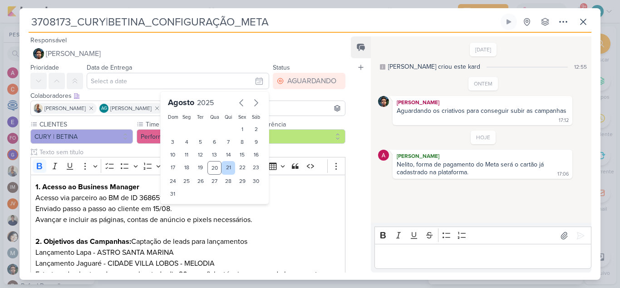
click at [223, 168] on div "21" at bounding box center [229, 168] width 14 height 14
type input "[DATE] 23:59"
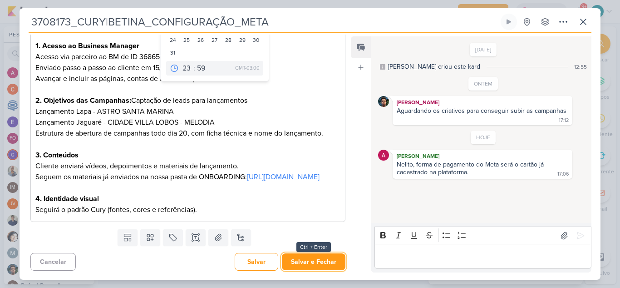
click at [333, 262] on button "Salvar e Fechar" at bounding box center [314, 261] width 64 height 17
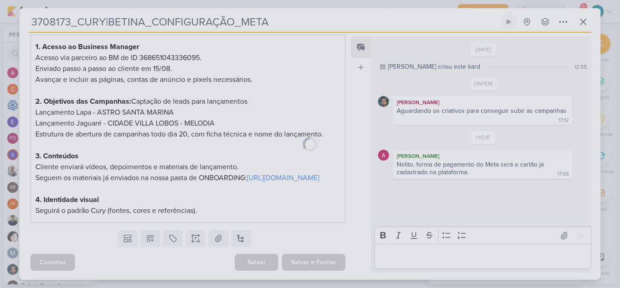
scroll to position [151, 0]
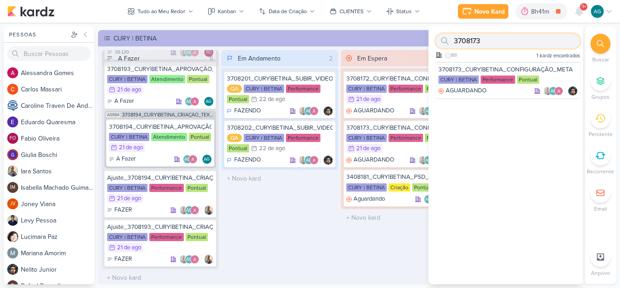
drag, startPoint x: 494, startPoint y: 40, endPoint x: 422, endPoint y: 39, distance: 71.3
click at [422, 39] on div "Pessoas Pessoas A l e s s a n d r a G o m e s C a r l o s M a s s a r i C a r o…" at bounding box center [310, 155] width 620 height 258
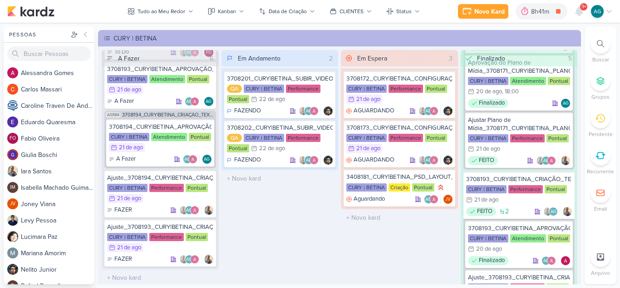
click at [583, 10] on span "9+" at bounding box center [584, 6] width 5 height 7
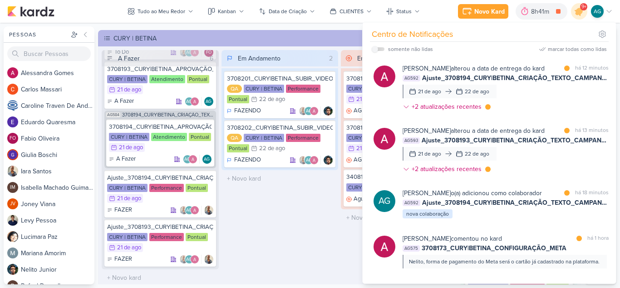
click at [312, 214] on div "Em Andamento 2 3708201_CURY|BETINA_SUBIR_VIDEO_LAPA QA CURY | BETINA Performanc…" at bounding box center [280, 168] width 117 height 236
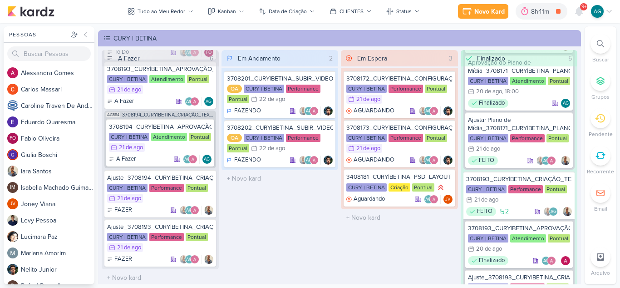
click at [605, 43] on div at bounding box center [601, 44] width 20 height 20
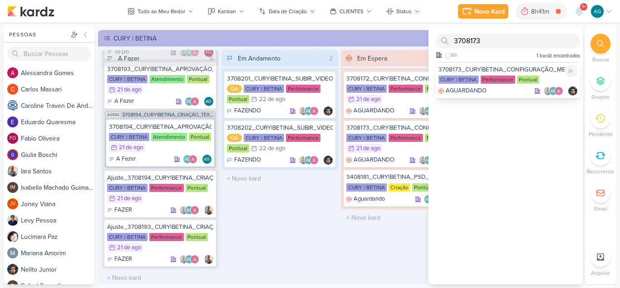
click at [527, 96] on div "3708173_CURY|BETINA_CONFIGURAÇÃO_META CURY | BETINA Performance Pontual AGUARDA…" at bounding box center [508, 80] width 144 height 36
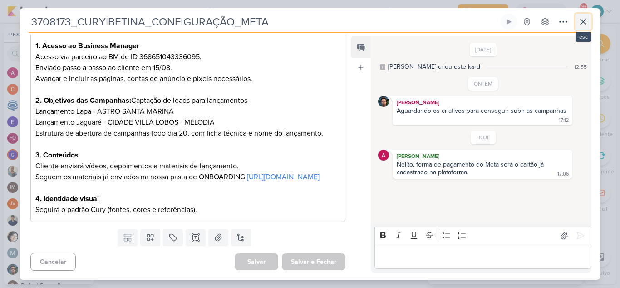
click at [581, 28] on button at bounding box center [583, 22] width 16 height 16
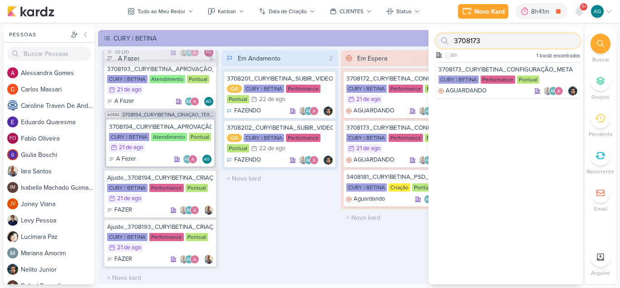
drag, startPoint x: 528, startPoint y: 45, endPoint x: 420, endPoint y: 43, distance: 108.6
click at [420, 43] on div "Pessoas Pessoas A l e s s a n d r a G o m e s C a r l o s M a s s a r i C a r o…" at bounding box center [310, 155] width 620 height 258
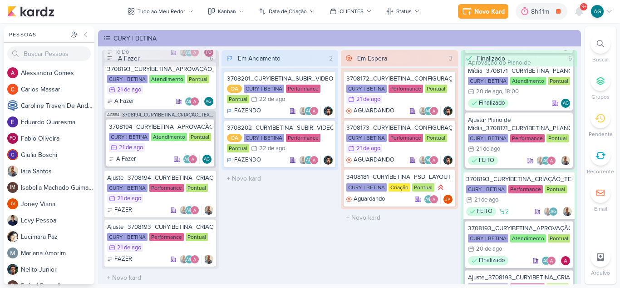
click at [598, 42] on icon at bounding box center [600, 43] width 7 height 7
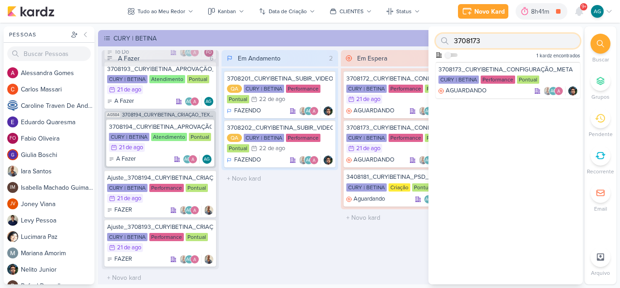
paste input "308171"
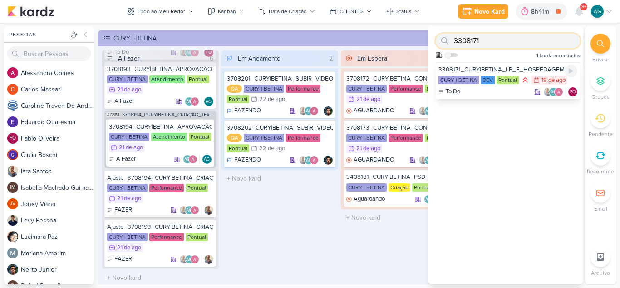
type input "3308171"
click at [495, 89] on div "To Do AG FO" at bounding box center [508, 91] width 139 height 9
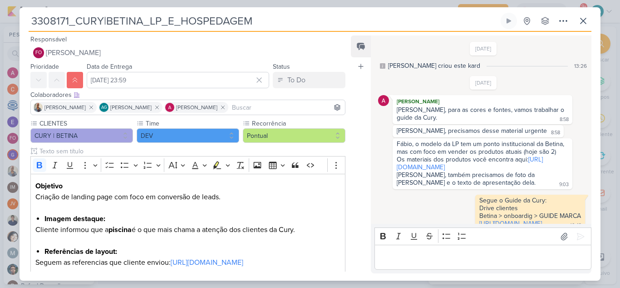
scroll to position [292, 0]
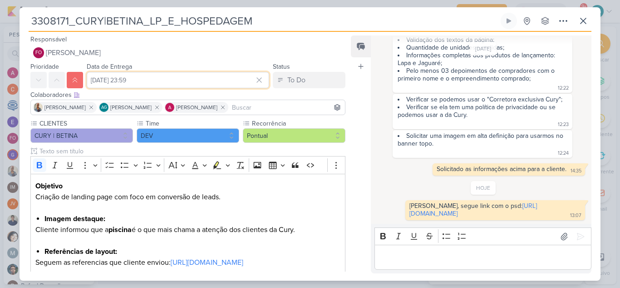
click at [141, 82] on input "19 de agosto de 2025 às 23:59" at bounding box center [178, 80] width 183 height 16
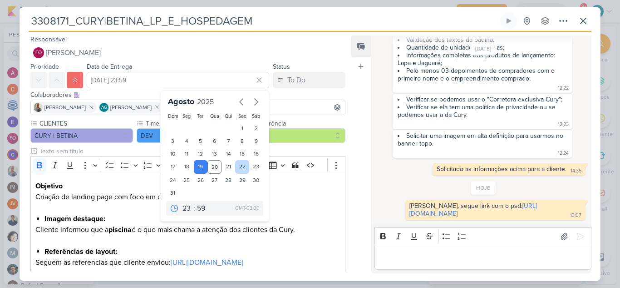
click at [235, 165] on div "22" at bounding box center [242, 167] width 14 height 14
type input "22 de agosto de 2025 às 23:59"
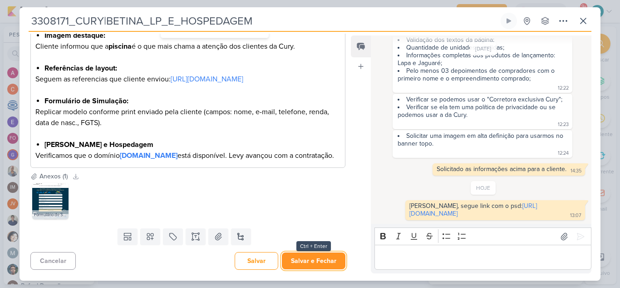
click at [306, 261] on button "Salvar e Fechar" at bounding box center [314, 260] width 64 height 17
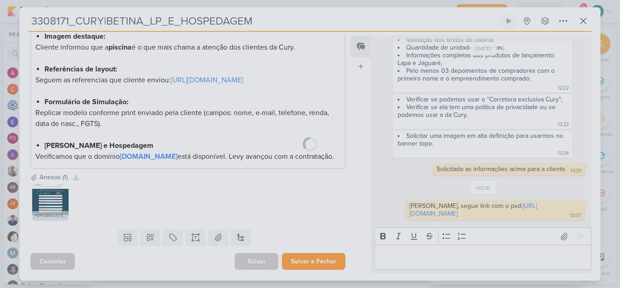
scroll to position [204, 0]
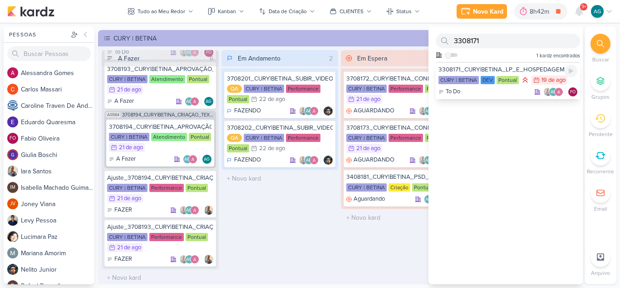
click at [504, 92] on div "To Do AG FO" at bounding box center [508, 91] width 139 height 9
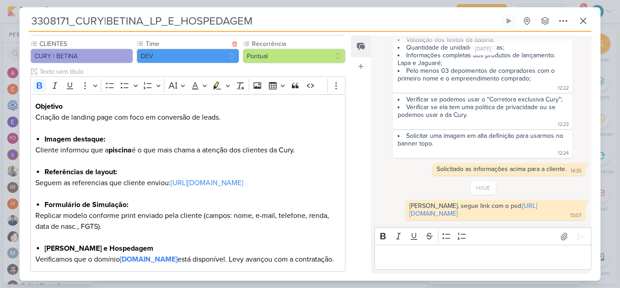
scroll to position [205, 0]
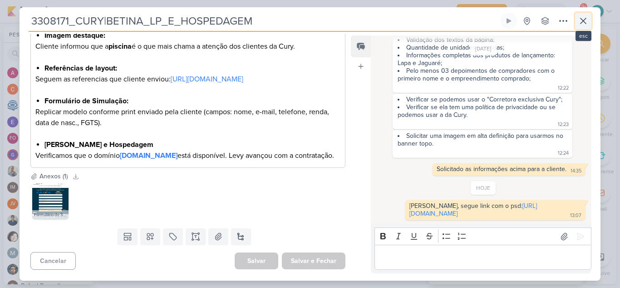
click at [583, 21] on icon at bounding box center [583, 20] width 11 height 11
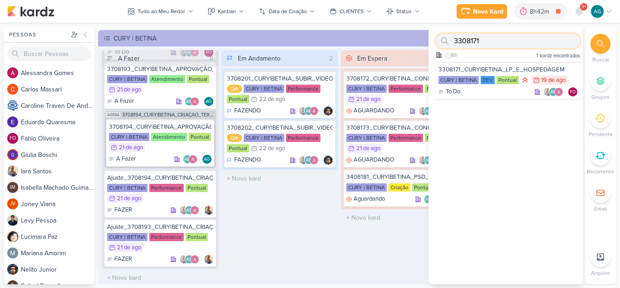
drag, startPoint x: 471, startPoint y: 44, endPoint x: 439, endPoint y: 43, distance: 31.8
click at [439, 43] on div "3308171" at bounding box center [508, 41] width 144 height 15
paste input "10818"
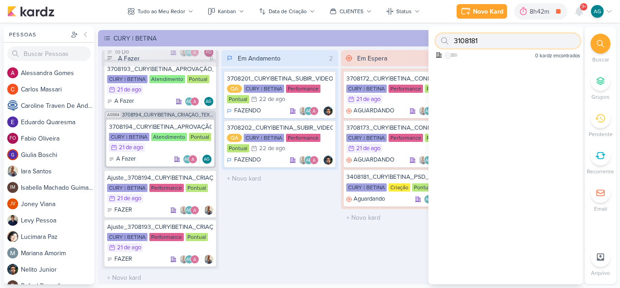
click at [530, 45] on input "3108181" at bounding box center [508, 41] width 144 height 15
click at [597, 44] on div at bounding box center [601, 44] width 20 height 20
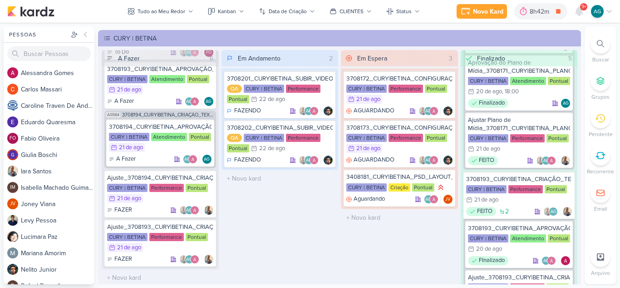
click at [604, 43] on icon at bounding box center [600, 43] width 7 height 7
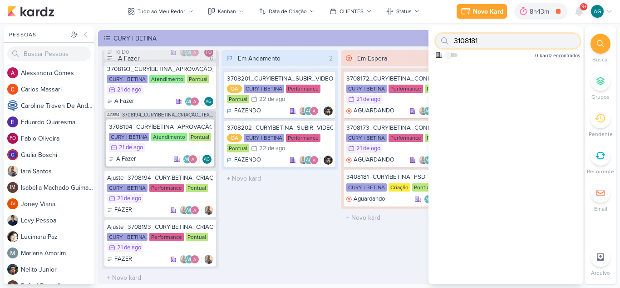
drag, startPoint x: 486, startPoint y: 38, endPoint x: 433, endPoint y: 43, distance: 52.5
click at [433, 43] on div "3108181 Como admin, ative para buscar em todos os kardz da organização 0 kardz …" at bounding box center [506, 43] width 154 height 35
paste input "26"
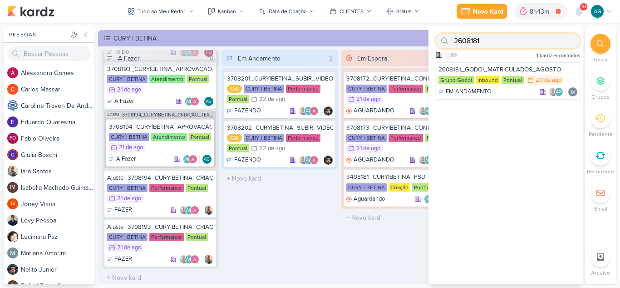
drag, startPoint x: 489, startPoint y: 45, endPoint x: 421, endPoint y: 40, distance: 68.3
click at [421, 40] on div "Pessoas Pessoas A l e s s a n d r a G o m e s C a r l o s M a s s a r i C a r o…" at bounding box center [310, 155] width 620 height 258
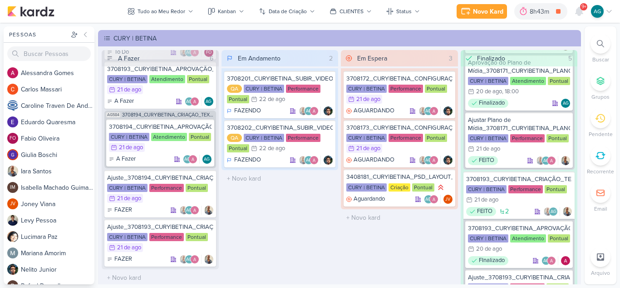
click at [611, 40] on li "Buscar" at bounding box center [601, 49] width 32 height 30
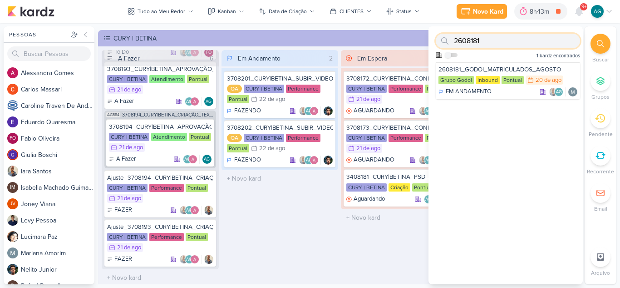
paste input "110"
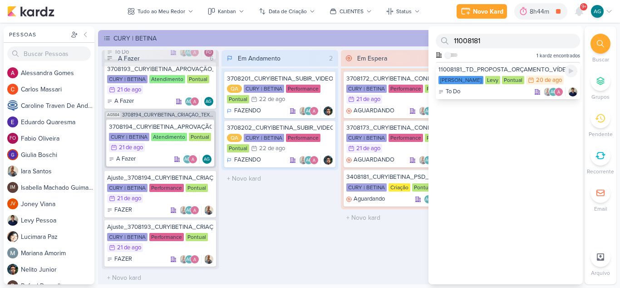
click at [508, 92] on div "To Do AG" at bounding box center [508, 91] width 139 height 9
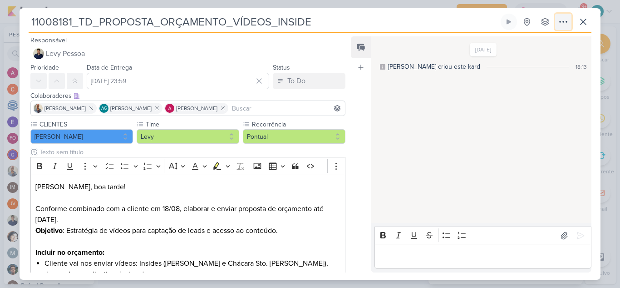
click at [565, 24] on icon at bounding box center [563, 21] width 11 height 11
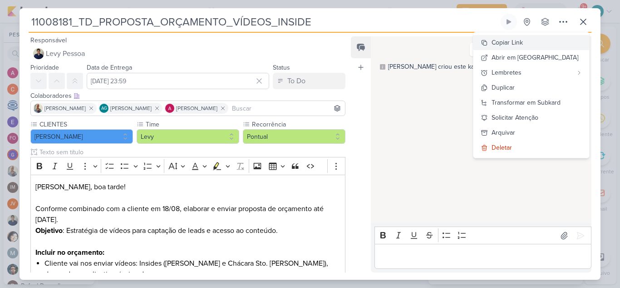
click at [550, 39] on button "Copiar Link" at bounding box center [532, 42] width 116 height 15
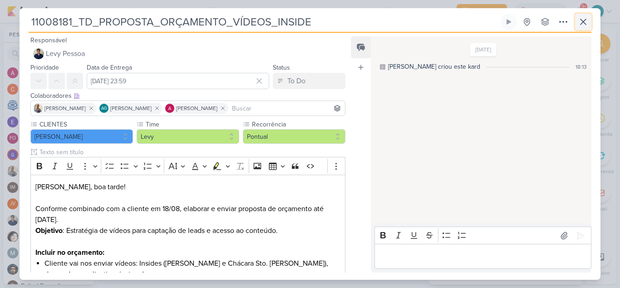
click at [587, 25] on icon at bounding box center [583, 21] width 11 height 11
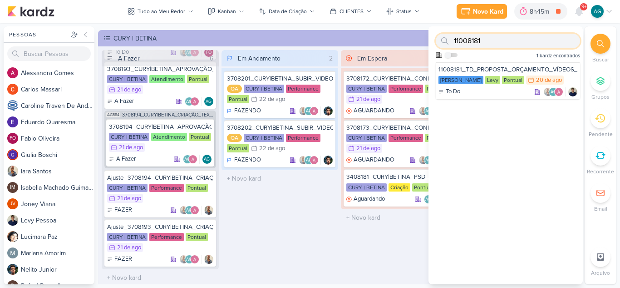
drag, startPoint x: 495, startPoint y: 41, endPoint x: 435, endPoint y: 40, distance: 60.0
click at [435, 40] on div "11008181 Como admin, ative para buscar em todos os kardz da organização 1 kardz…" at bounding box center [506, 43] width 154 height 35
paste input "34"
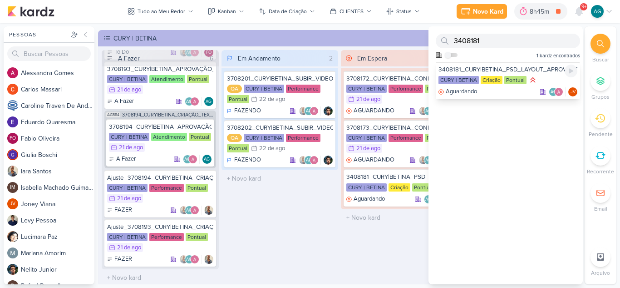
click at [499, 95] on div "Aguardando AG JV" at bounding box center [508, 91] width 139 height 9
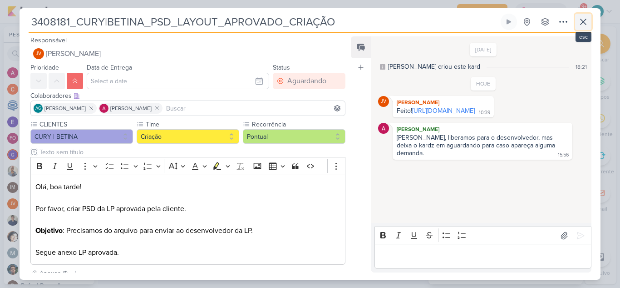
click at [585, 22] on icon at bounding box center [583, 21] width 11 height 11
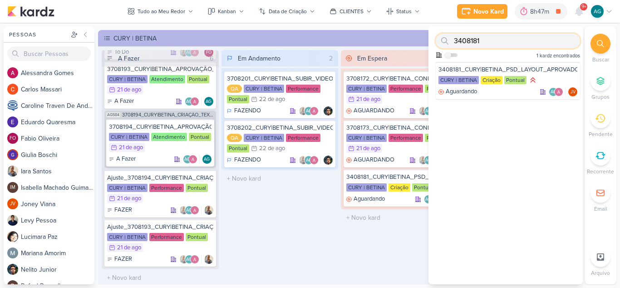
drag, startPoint x: 491, startPoint y: 36, endPoint x: 441, endPoint y: 36, distance: 50.0
click at [441, 36] on div "3408181" at bounding box center [508, 41] width 144 height 15
paste input "70817"
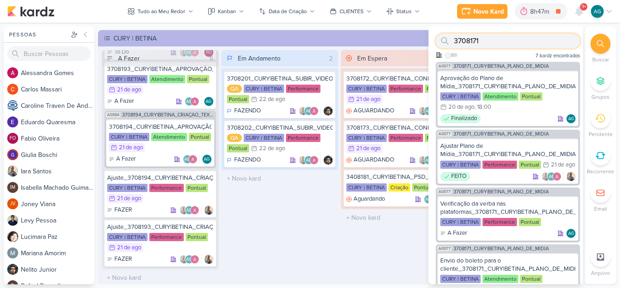
drag, startPoint x: 492, startPoint y: 42, endPoint x: 438, endPoint y: 40, distance: 54.1
click at [438, 40] on div "3708171" at bounding box center [508, 41] width 144 height 15
paste input "10819"
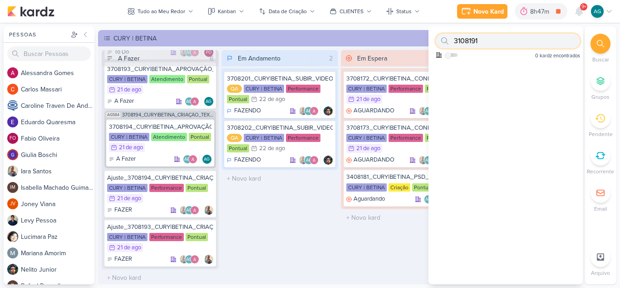
type input "3108191"
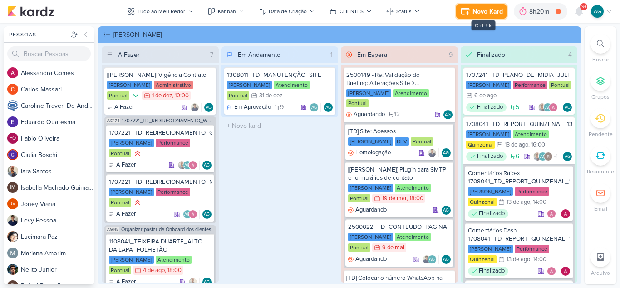
click at [477, 15] on div "Novo Kard" at bounding box center [488, 12] width 30 height 10
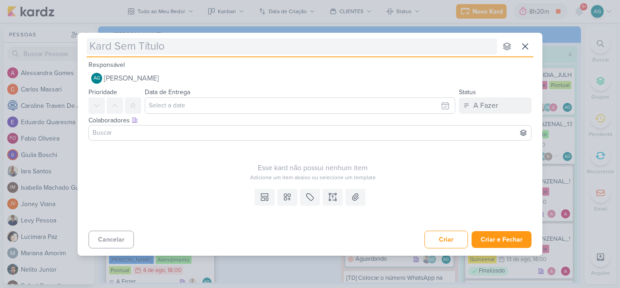
click at [210, 49] on input "text" at bounding box center [292, 46] width 411 height 16
type input "3708193_CURY|BETINA_APROVAÇÃO_GOOGLE"
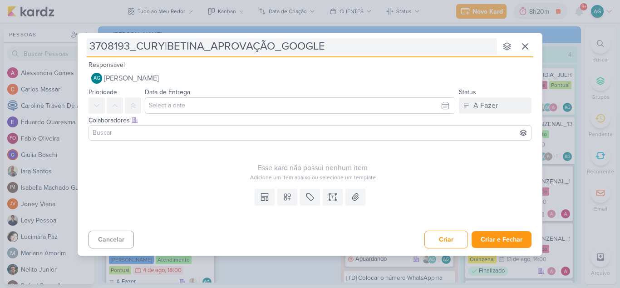
click at [272, 48] on input "3708193_CURY|BETINA_APROVAÇÃO_GOOGLE" at bounding box center [292, 46] width 411 height 16
click at [322, 49] on input "3708193_CURY|BETINA_APROVAÇÃO_GOOGLE" at bounding box center [292, 46] width 411 height 16
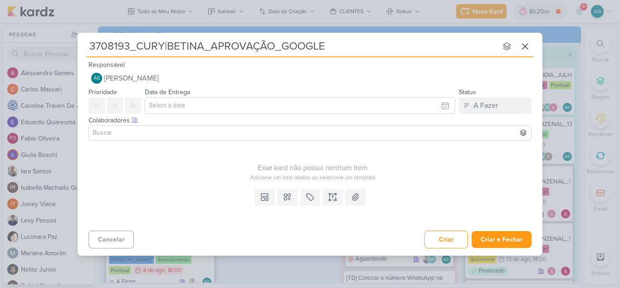
type input "3708193_CURY|BETINA_APROVAÇÃO_GOOGLE_"
type input "3708193_CURY|BETINA_APROVAÇÃO_GOOGLE_v"
type input "3708193_CURY|BETINA_APROVAÇÃO_GOOGLE_"
type input "3708193_CURY|BETINA_APROVAÇÃO_GOOGLE_V2"
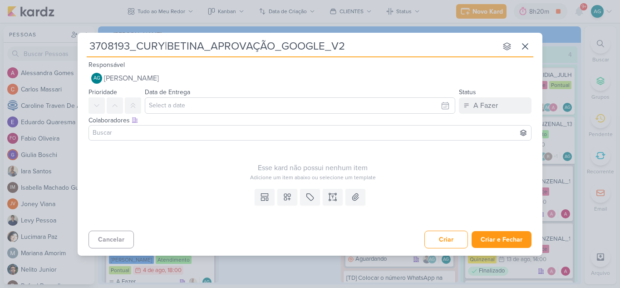
click at [214, 133] on input at bounding box center [310, 132] width 439 height 11
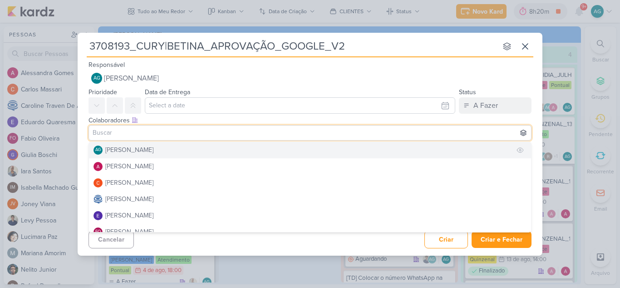
click at [216, 151] on button "AG Aline Gimenez Graciano" at bounding box center [310, 150] width 442 height 16
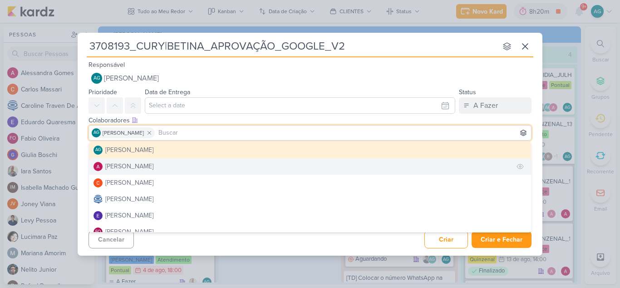
click at [199, 164] on button "[PERSON_NAME]" at bounding box center [310, 166] width 442 height 16
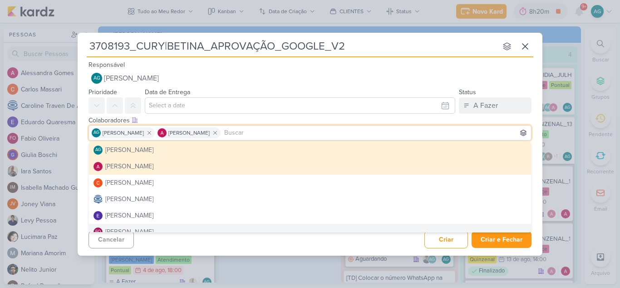
click at [248, 256] on div "3708193_CURY|BETINA_APROVAÇÃO_GOOGLE_V2 nenhum grupo disponível esc Responsável…" at bounding box center [310, 144] width 620 height 288
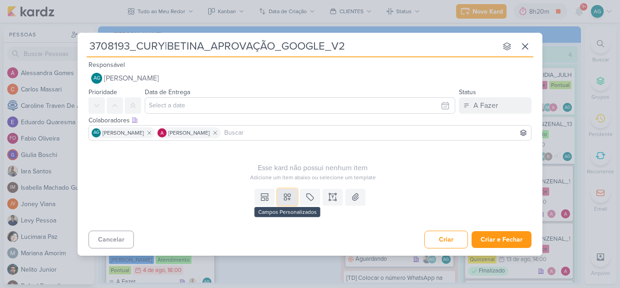
click at [289, 196] on icon at bounding box center [287, 196] width 6 height 6
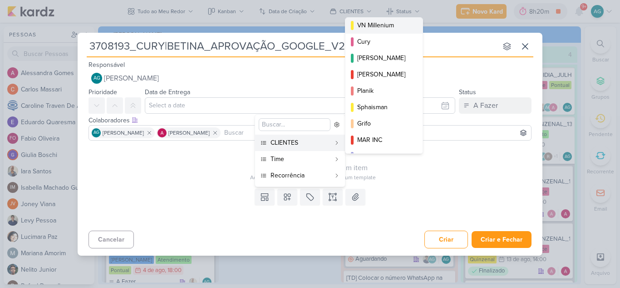
scroll to position [132, 0]
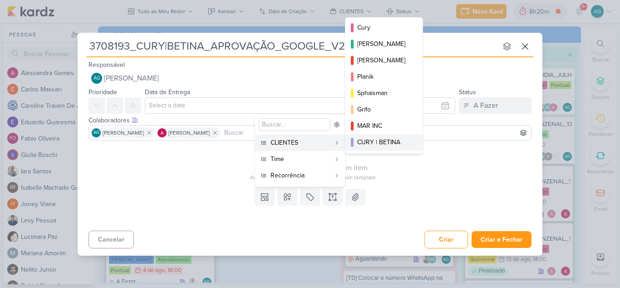
click at [378, 140] on div "CURY | BETINA" at bounding box center [384, 142] width 55 height 10
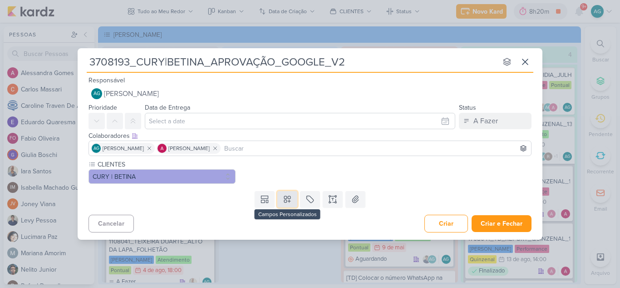
click at [288, 203] on icon at bounding box center [287, 198] width 9 height 9
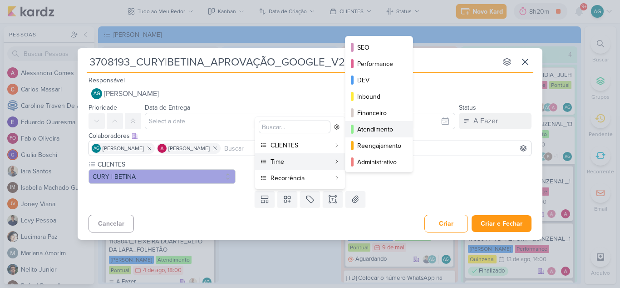
click at [380, 128] on div "Atendimento" at bounding box center [379, 129] width 45 height 10
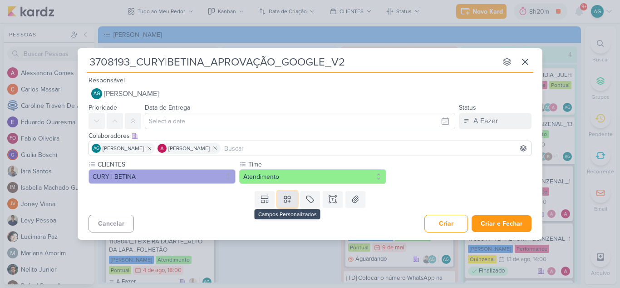
click at [289, 203] on icon at bounding box center [287, 198] width 9 height 9
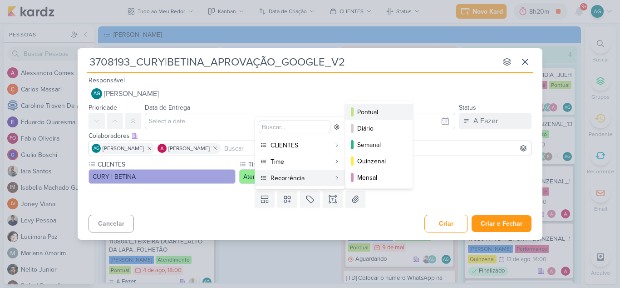
click at [373, 109] on div "Pontual" at bounding box center [379, 112] width 45 height 10
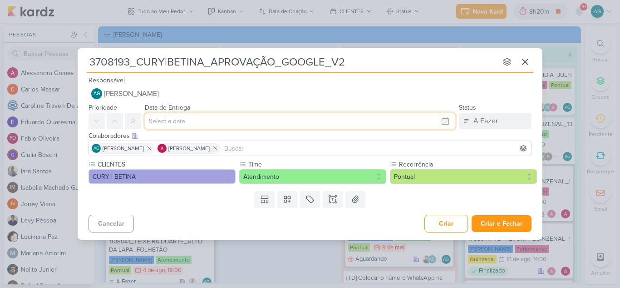
click at [326, 121] on input "text" at bounding box center [300, 121] width 311 height 16
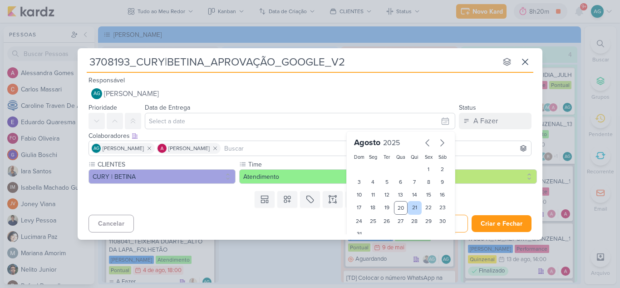
click at [412, 206] on div "21" at bounding box center [415, 208] width 14 height 14
type input "[DATE] 23:59"
click at [294, 218] on div "Cancelar Criar Criar e Fechar Ctrl + Enter" at bounding box center [310, 222] width 465 height 23
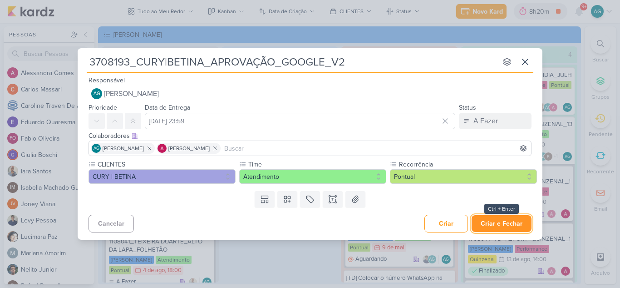
click at [498, 226] on button "Criar e Fechar" at bounding box center [502, 223] width 60 height 17
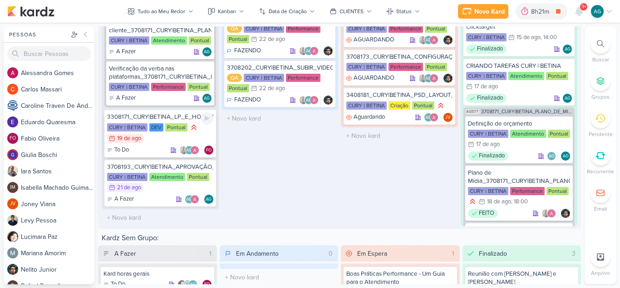
scroll to position [1317, 0]
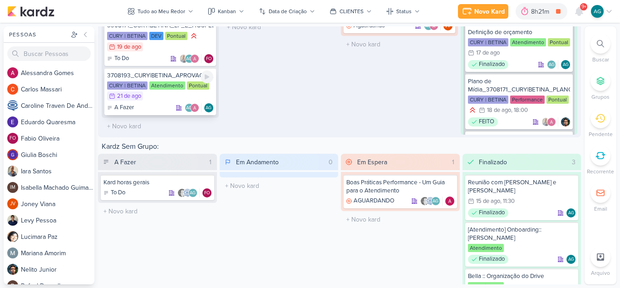
click at [174, 78] on div "3708193_CURY|BETINA_APROVAÇÃO_GOOGLE_V2" at bounding box center [160, 75] width 106 height 8
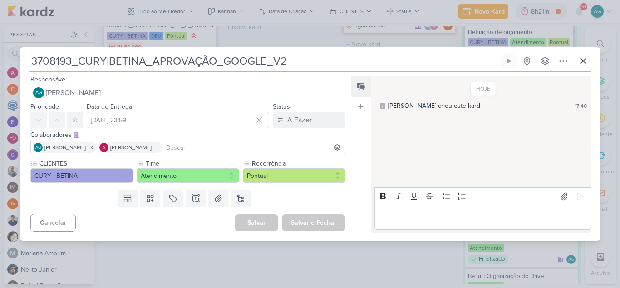
drag, startPoint x: 71, startPoint y: 59, endPoint x: 33, endPoint y: 62, distance: 38.2
click at [33, 62] on input "3708193_CURY|BETINA_APROVAÇÃO_GOOGLE_V2" at bounding box center [264, 61] width 471 height 16
click at [559, 63] on icon at bounding box center [563, 60] width 11 height 11
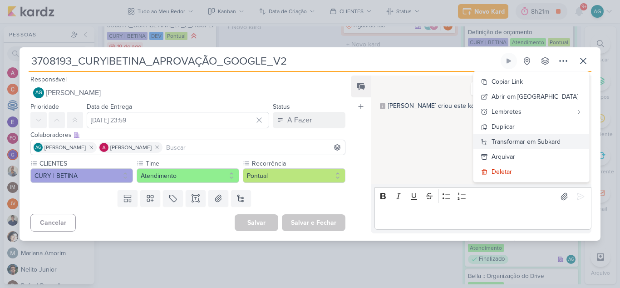
click at [547, 142] on div "Transformar em Subkard" at bounding box center [526, 142] width 69 height 10
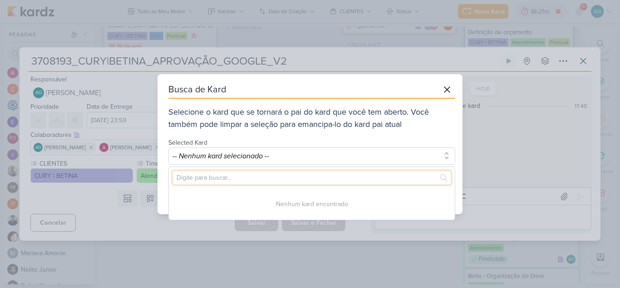
click at [279, 172] on input "text" at bounding box center [312, 177] width 279 height 14
paste input "3708193"
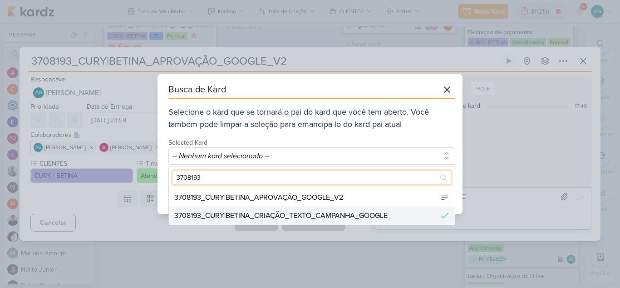
type input "3708193"
click at [283, 216] on div "3708193_CURY|BETINA_CRIAÇÃO_TEXTO_CAMPANHA_GOOGLE" at bounding box center [280, 215] width 213 height 11
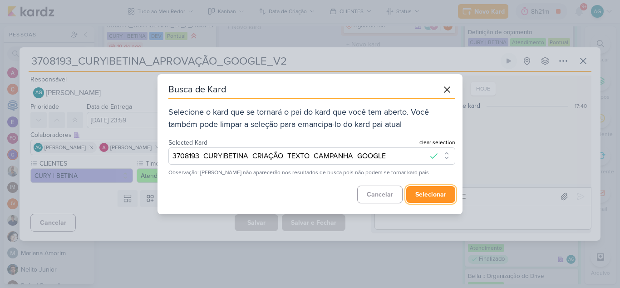
click at [434, 193] on button "selecionar" at bounding box center [431, 194] width 49 height 17
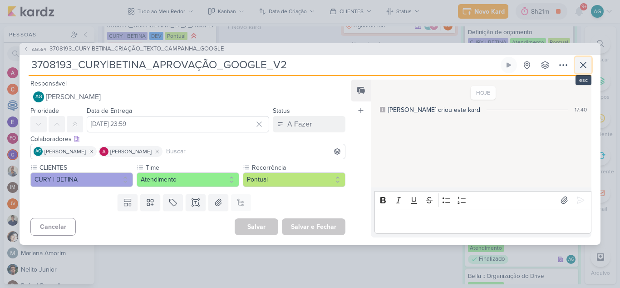
click at [586, 65] on icon at bounding box center [583, 64] width 11 height 11
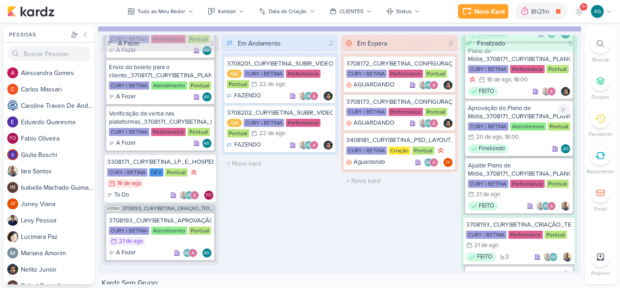
scroll to position [182, 0]
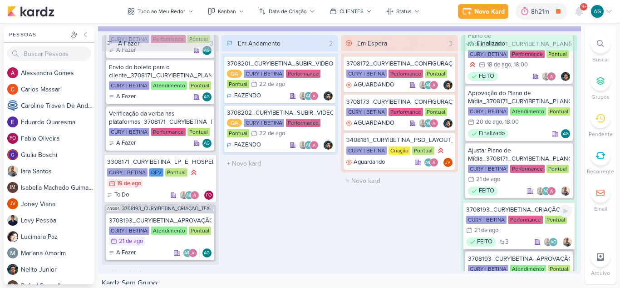
click at [522, 209] on div "3708193_CURY|BETINA_CRIAÇÃO_TEXTO_CAMPANHA_GOOGLE" at bounding box center [519, 209] width 106 height 8
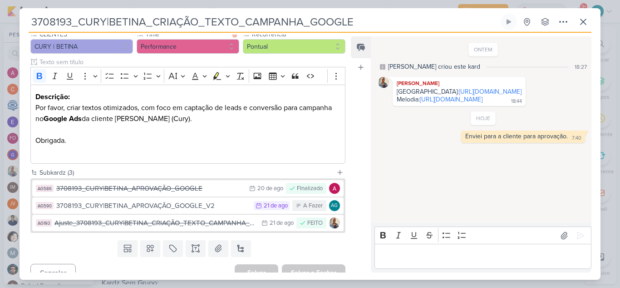
scroll to position [91, 0]
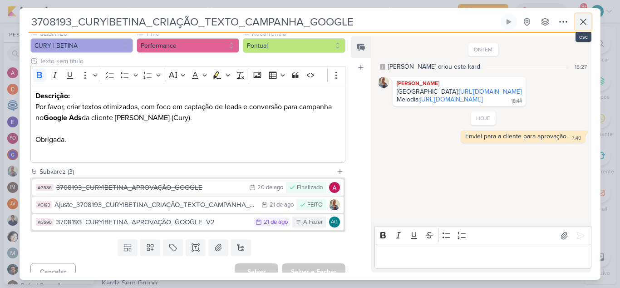
click at [585, 24] on icon at bounding box center [583, 21] width 11 height 11
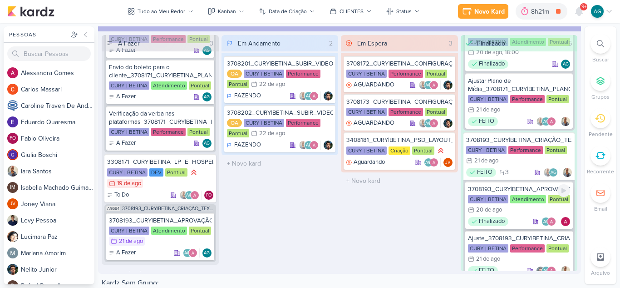
scroll to position [273, 0]
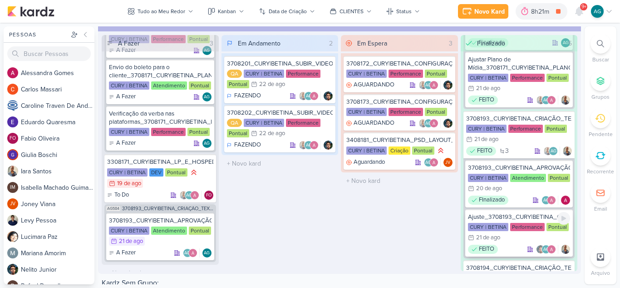
click at [531, 218] on div "Ajuste_3708193_CURY|BETINA_CRIAÇÃO_TEXTO_CAMPANHA_GOOGLE" at bounding box center [519, 217] width 103 height 8
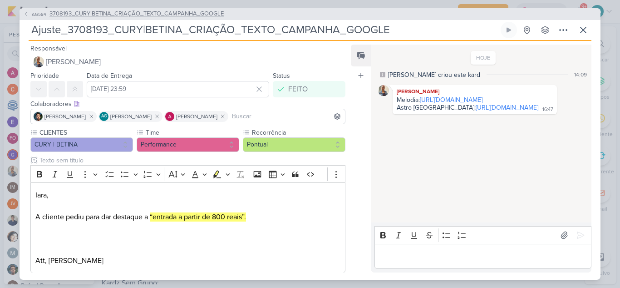
click at [189, 15] on span "3708193_CURY|BETINA_CRIAÇÃO_TEXTO_CAMPANHA_GOOGLE" at bounding box center [137, 14] width 174 height 9
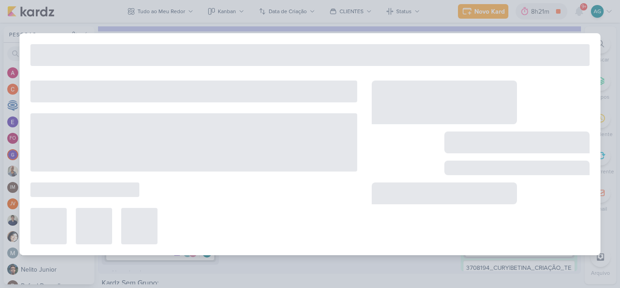
type input "3708193_CURY|BETINA_CRIAÇÃO_TEXTO_CAMPANHA_GOOGLE"
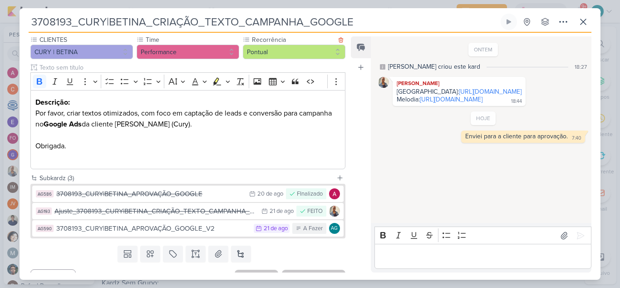
scroll to position [101, 0]
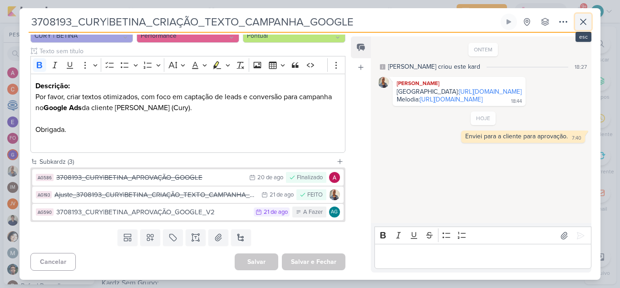
click at [585, 21] on icon at bounding box center [583, 21] width 5 height 5
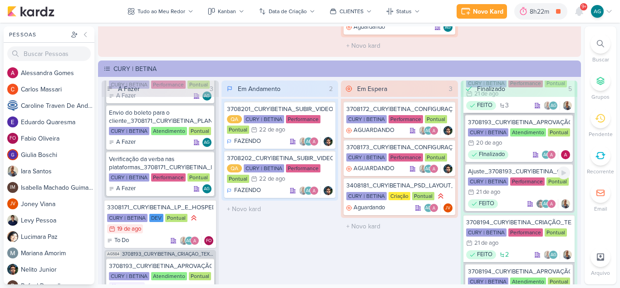
scroll to position [409, 0]
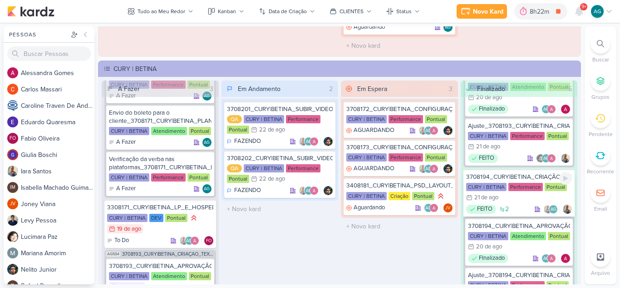
click at [530, 178] on div "3708194_CURY|BETINA_CRIAÇÃO_TEXTO_CAMPANHA_META" at bounding box center [519, 177] width 106 height 8
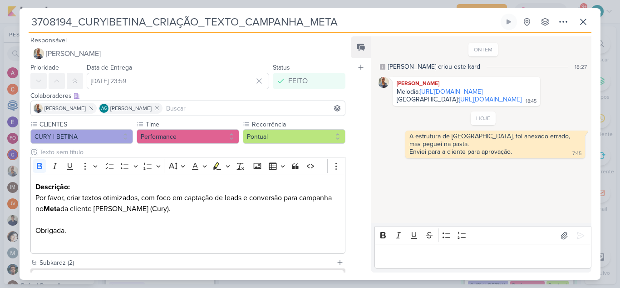
scroll to position [84, 0]
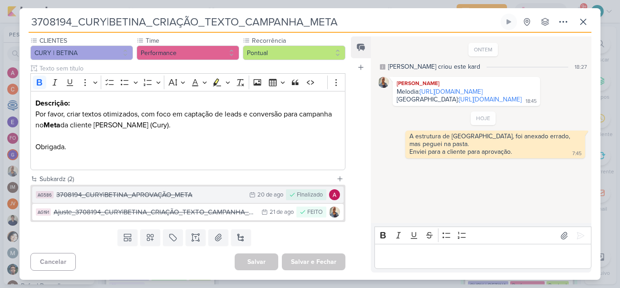
click at [165, 196] on div "3708194_CURY|BETINA_APROVAÇÃO_META" at bounding box center [150, 194] width 188 height 10
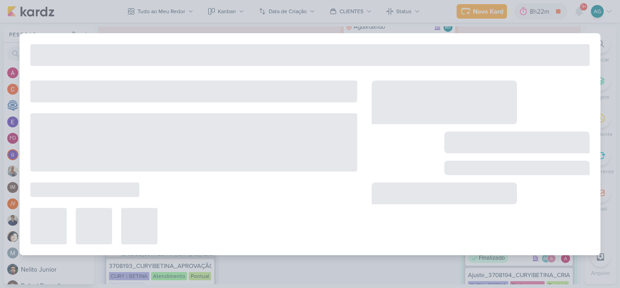
type input "3708194_CURY|BETINA_APROVAÇÃO_META"
type input "20 de agosto de 2025 às 23:59"
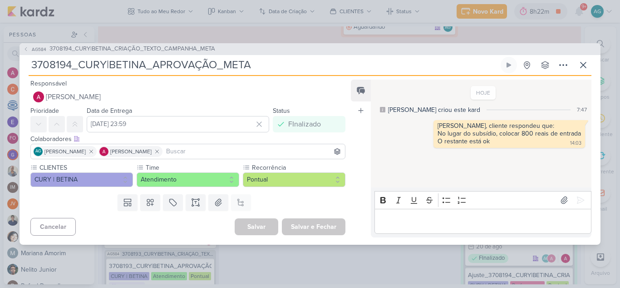
drag, startPoint x: 265, startPoint y: 67, endPoint x: 6, endPoint y: 74, distance: 259.4
click at [6, 74] on div "AG584 3708194_CURY|BETINA_CRIAÇÃO_TEXTO_CAMPANHA_META 3708194_CURY|BETINA_APROV…" at bounding box center [310, 144] width 620 height 288
click at [582, 65] on icon at bounding box center [583, 64] width 11 height 11
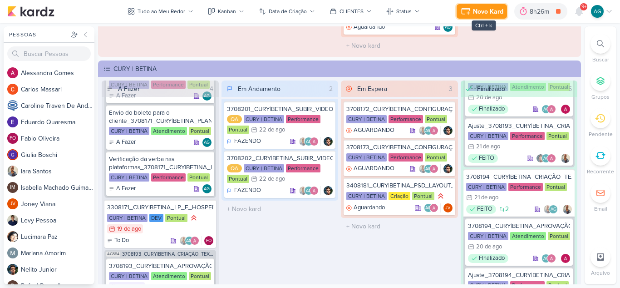
click at [486, 15] on div "Novo Kard" at bounding box center [488, 12] width 30 height 10
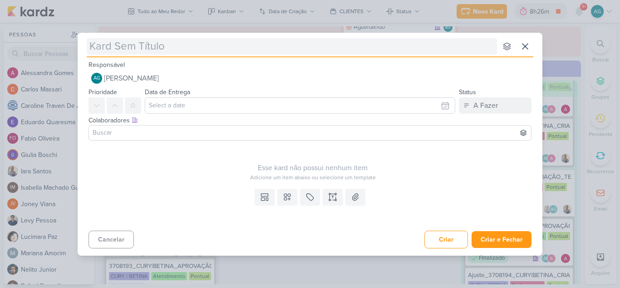
click at [188, 45] on input "text" at bounding box center [292, 46] width 411 height 16
type input "Só colocar estação em frente a Santa Marina na lapa o restante está ok"
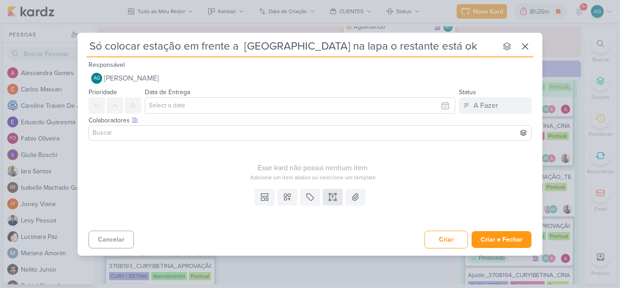
type input "Só colocar estação em frente a Santa Marina na lapa o restante está ok"
click at [337, 196] on button at bounding box center [333, 196] width 20 height 16
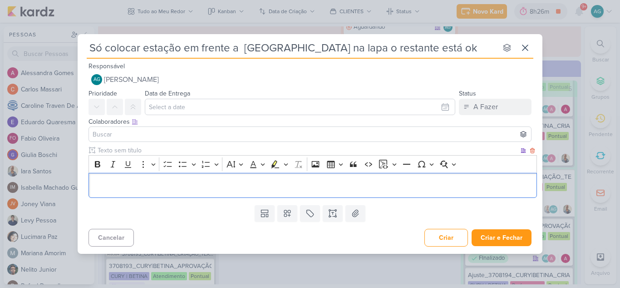
click at [213, 182] on p "Editor editing area: main" at bounding box center [313, 184] width 439 height 11
click at [95, 182] on span "Só colocar estação em frente a Santa Marina na lapa o restante está ok" at bounding box center [221, 184] width 254 height 9
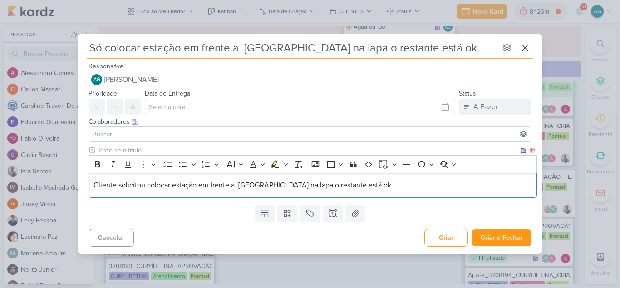
click at [170, 185] on span "Cliente solicitou colocar estação em frente a Santa Marina na lapa o restante e…" at bounding box center [243, 184] width 298 height 9
drag, startPoint x: 174, startPoint y: 183, endPoint x: 282, endPoint y: 186, distance: 107.7
click at [282, 186] on span "Cliente solicitou colocar: estação em frente a Santa Marina na lapa o restante …" at bounding box center [244, 184] width 300 height 9
click at [173, 182] on span "Cliente solicitou colocar: m frente à estação Santa Marina na lapa o restante e…" at bounding box center [228, 184] width 269 height 9
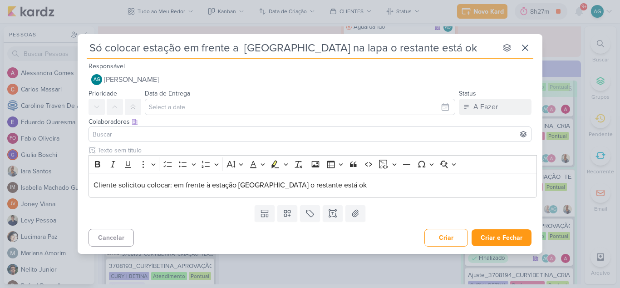
drag, startPoint x: 441, startPoint y: 49, endPoint x: 75, endPoint y: 43, distance: 366.6
click at [75, 43] on div "Só colocar estação em frente a Santa Marina na lapa o restante está ok nenhum g…" at bounding box center [310, 144] width 620 height 288
paste input "Ajuste_3708194_CURY|BETINA_CRIAÇÃO_TEXTO_CAMPANHA_META"
type input "Ajuste_3708194_CURY|BETINA_CRIAÇÃO_TEXTO_CAMPANHA_META"
click at [119, 46] on input "Ajuste_3708194_CURY|BETINA_CRIAÇÃO_TEXTO_CAMPANHA_META" at bounding box center [292, 48] width 411 height 16
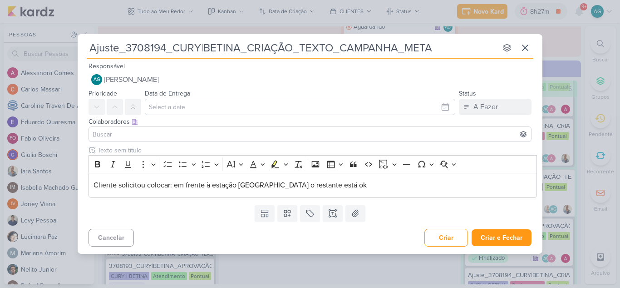
type input "Ajuste2_3708194_CURY|BETINA_CRIAÇÃO_TEXTO_CAMPANHA_META"
click at [119, 46] on input "Ajuste2_3708194_CURY|BETINA_CRIAÇÃO_TEXTO_CAMPANHA_META" at bounding box center [292, 48] width 411 height 16
type input "Ajuste_2_3708194_CURY|BETINA_CRIAÇÃO_TEXTO_CAMPANHA_META"
drag, startPoint x: 139, startPoint y: 47, endPoint x: 178, endPoint y: 47, distance: 38.2
click at [178, 47] on input "Ajuste_2_3708194_CURY|BETINA_CRIAÇÃO_TEXTO_CAMPANHA_META" at bounding box center [292, 48] width 411 height 16
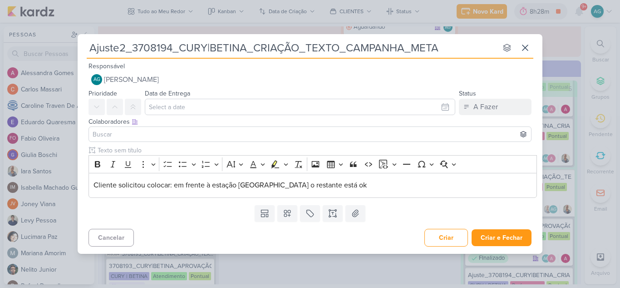
type input "Ajuste_3708194_CURY|BETINA_CRIAÇÃO_TEXTO_CAMPANHA_META"
click at [461, 46] on input "Ajuste_3708194_CURY|BETINA_CRIAÇÃO_TEXTO_CAMPANHA_META" at bounding box center [292, 48] width 411 height 16
type input "Ajuste_3708194_CURY|BETINA_CRIAÇÃO_TEXTO_CAMPANHA_META_"
type input "Ajuste_3708194_CURY|BETINA_CRIAÇÃO_TEXTO_CAMPANHA_META_v"
type input "Ajuste_3708194_CURY|BETINA_CRIAÇÃO_TEXTO_CAMPANHA_META_V"
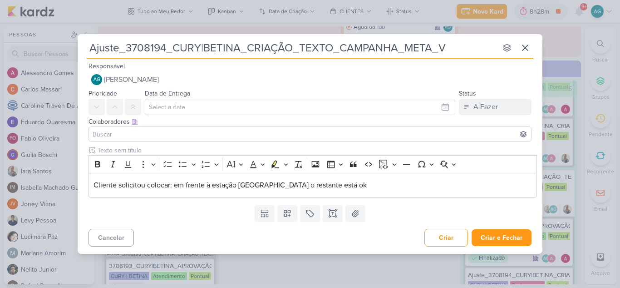
type input "Ajuste_3708194_CURY|BETINA_CRIAÇÃO_TEXTO_CAMPANHA_META_V2"
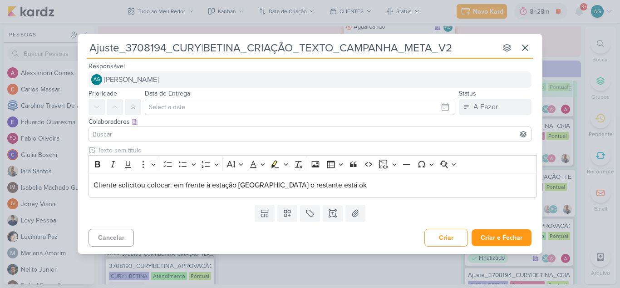
type input "Ajuste_3708194_CURY|BETINA_CRIAÇÃO_TEXTO_CAMPANHA_META_V2"
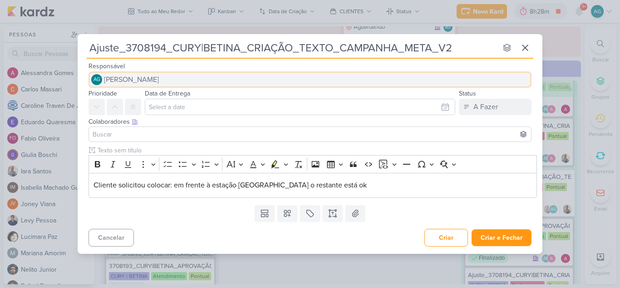
click at [220, 77] on button "AG Aline Gimenez Graciano" at bounding box center [310, 79] width 443 height 16
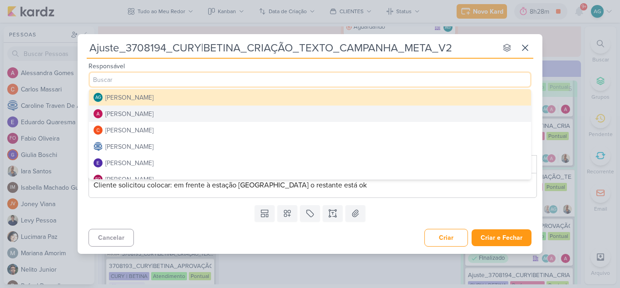
click at [189, 116] on button "[PERSON_NAME]" at bounding box center [310, 113] width 442 height 16
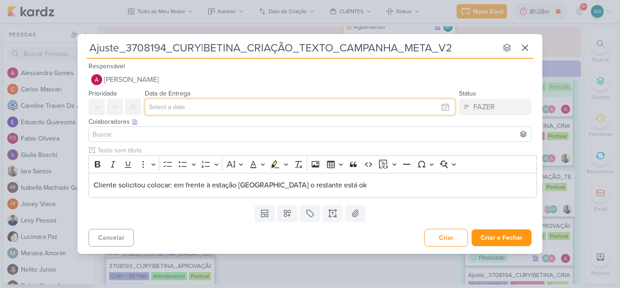
click at [195, 107] on input "text" at bounding box center [300, 107] width 311 height 16
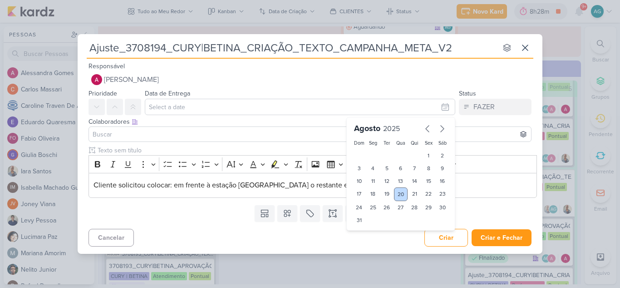
click at [403, 193] on div "20" at bounding box center [401, 194] width 14 height 14
type input "20 de agosto de 2025 às 23:59"
click at [233, 134] on input at bounding box center [310, 134] width 439 height 11
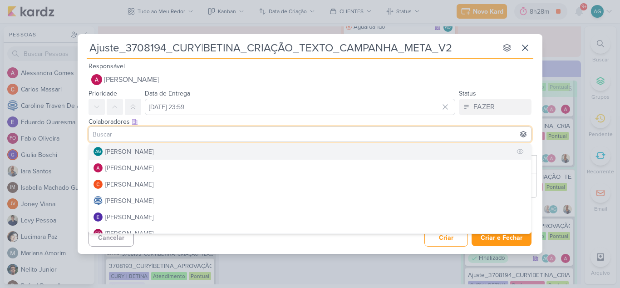
click at [221, 153] on button "AG Aline Gimenez Graciano" at bounding box center [310, 151] width 442 height 16
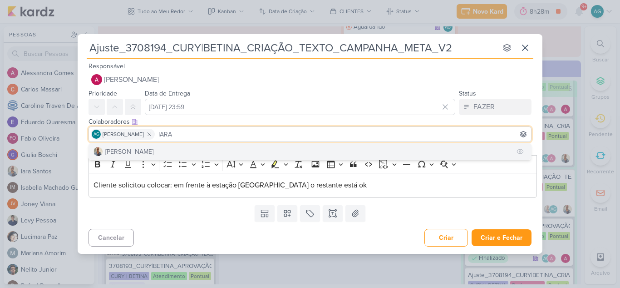
type input "IARA"
click at [222, 145] on button "[PERSON_NAME]" at bounding box center [310, 151] width 442 height 16
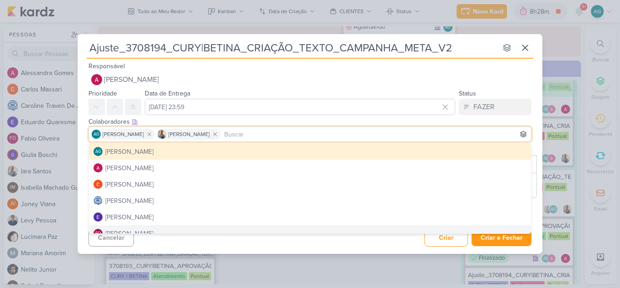
click at [253, 250] on div "Ajuste_3708194_CURY|BETINA_CRIAÇÃO_TEXTO_CAMPANHA_META_V2 nenhum grupo disponív…" at bounding box center [310, 143] width 465 height 219
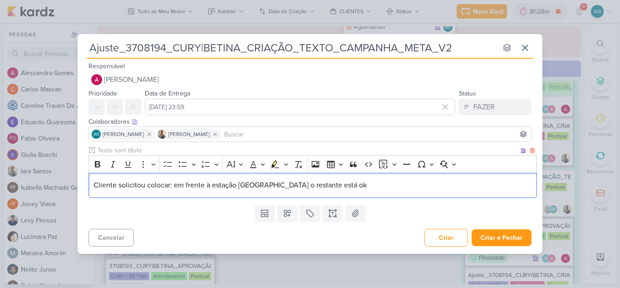
drag, startPoint x: 376, startPoint y: 183, endPoint x: 89, endPoint y: 188, distance: 287.5
click at [89, 188] on div "Cliente solicitou colocar: em frente à estação Santa Marina na lapa o restante …" at bounding box center [313, 185] width 449 height 25
click at [296, 186] on span "Cliente solicitou colocar: em frente à estação Santa Marina na lapa o restante …" at bounding box center [230, 184] width 273 height 9
click at [293, 184] on span "Cliente solicitou colocar: em frente à estação Santa Marina na lapa o restante …" at bounding box center [230, 184] width 273 height 9
click at [390, 184] on p "Cliente solicitou colocar: em frente à estação [GEOGRAPHIC_DATA] na Lapa o rest…" at bounding box center [313, 184] width 439 height 11
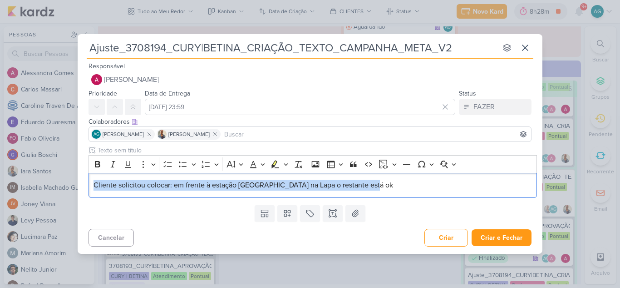
drag, startPoint x: 384, startPoint y: 184, endPoint x: 82, endPoint y: 179, distance: 302.1
click at [82, 179] on div "Clique para deixar o item visível somente à membros da sua organização Rich Tex…" at bounding box center [310, 172] width 465 height 55
copy span "Cliente solicitou colocar: em frente à estação [GEOGRAPHIC_DATA] na Lapa o rest…"
click at [513, 240] on button "Criar e Fechar" at bounding box center [502, 237] width 60 height 17
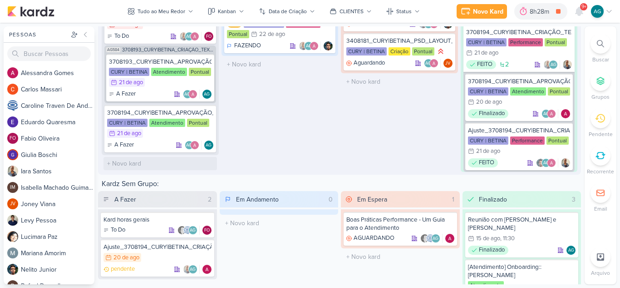
scroll to position [1341, 0]
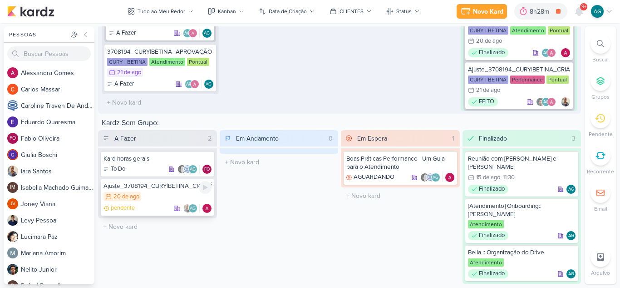
click at [170, 189] on div "Ajuste_3708194_CURY|BETINA_CRIAÇÃO_TEXTO_CAMPANHA_META_V2" at bounding box center [158, 186] width 108 height 8
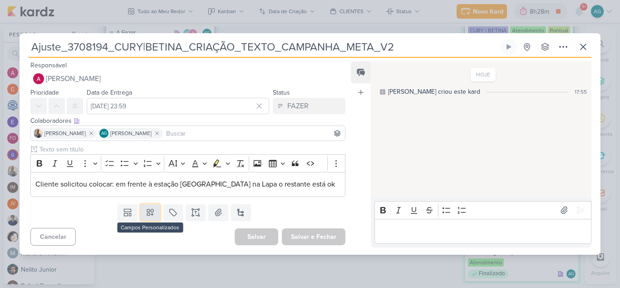
click at [149, 216] on icon at bounding box center [150, 212] width 9 height 9
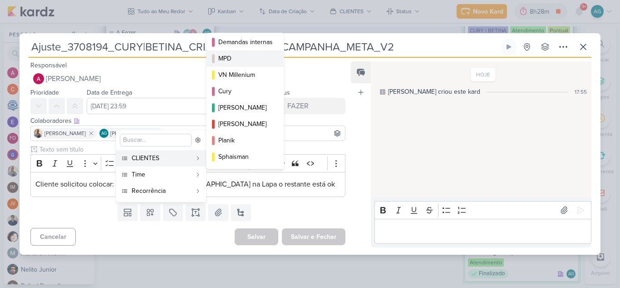
scroll to position [132, 0]
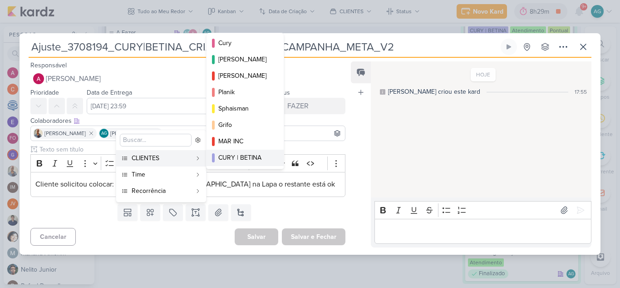
click at [243, 161] on div "CURY | BETINA" at bounding box center [245, 158] width 55 height 10
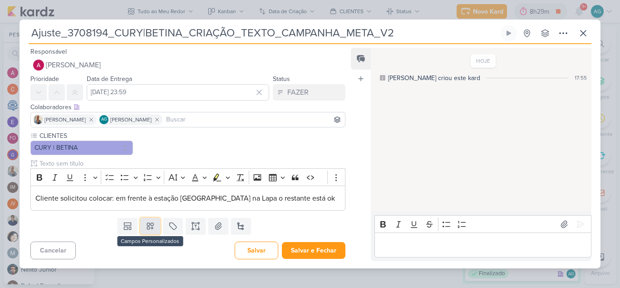
click at [150, 223] on icon at bounding box center [150, 225] width 9 height 9
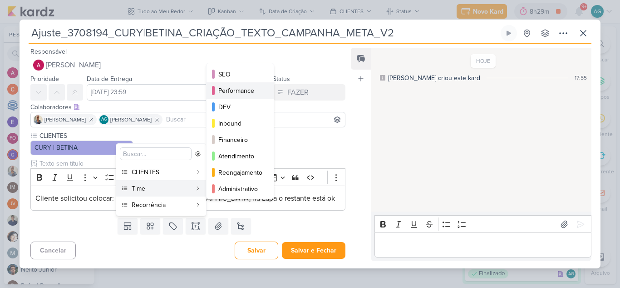
click at [247, 88] on div "Performance" at bounding box center [240, 91] width 45 height 10
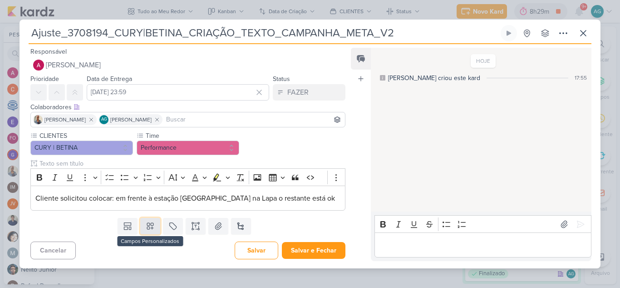
click at [150, 228] on icon at bounding box center [150, 225] width 9 height 9
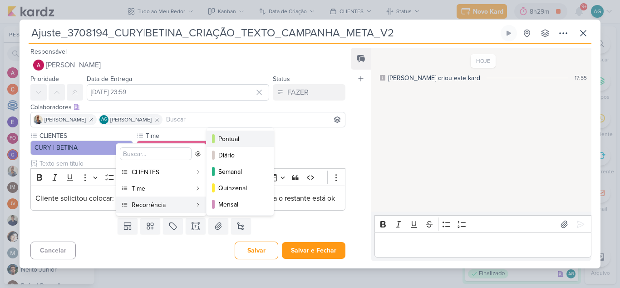
click at [244, 136] on div "Pontual" at bounding box center [240, 139] width 45 height 10
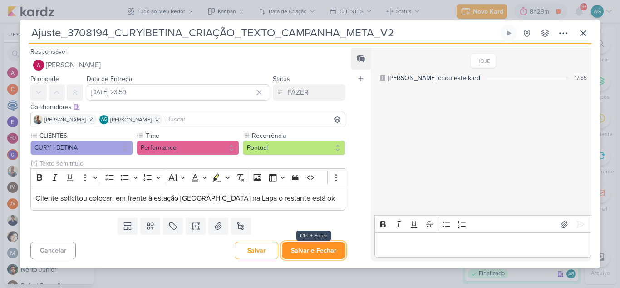
click at [313, 250] on button "Salvar e Fechar" at bounding box center [314, 250] width 64 height 17
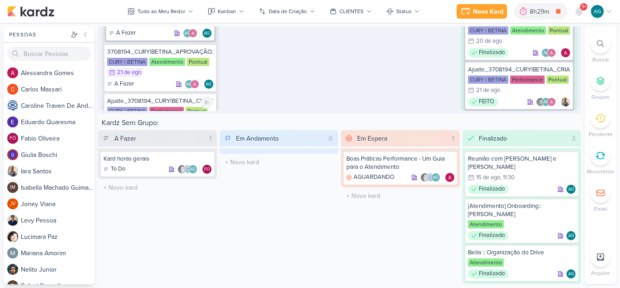
click at [188, 99] on div "Ajuste_3708194_CURY|BETINA_CRIAÇÃO_TEXTO_CAMPANHA_META_V2" at bounding box center [160, 101] width 106 height 8
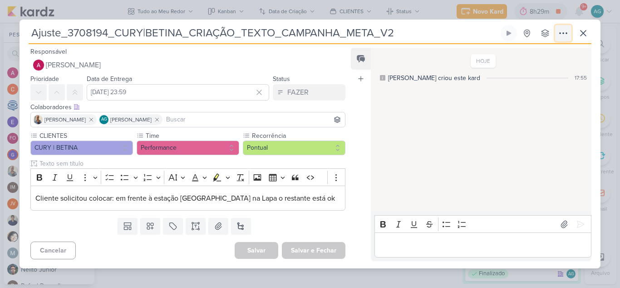
click at [561, 35] on icon at bounding box center [563, 33] width 11 height 11
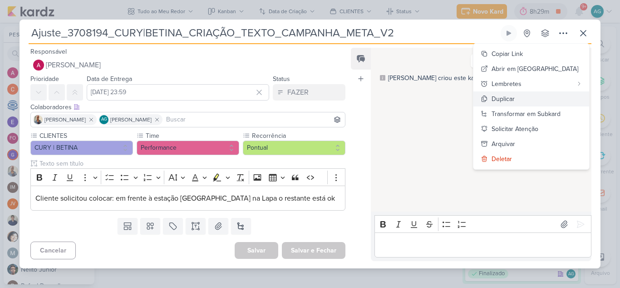
click at [540, 96] on button "Duplicar" at bounding box center [532, 98] width 116 height 15
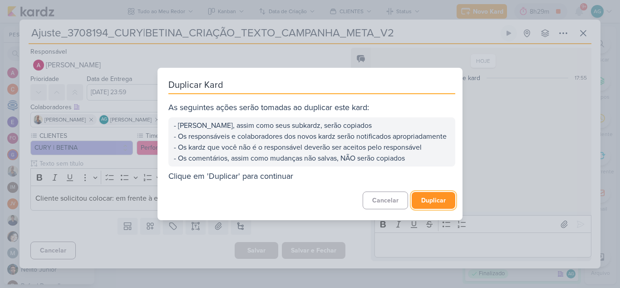
click at [440, 206] on button "Duplicar" at bounding box center [434, 200] width 44 height 17
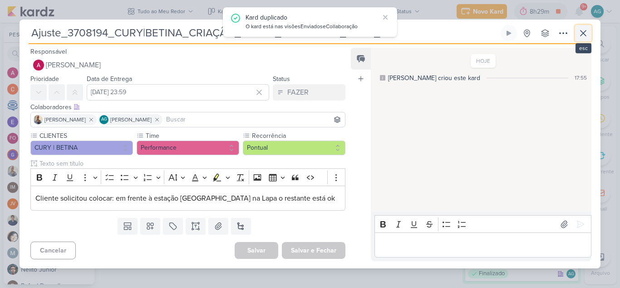
click at [582, 39] on button at bounding box center [583, 33] width 16 height 16
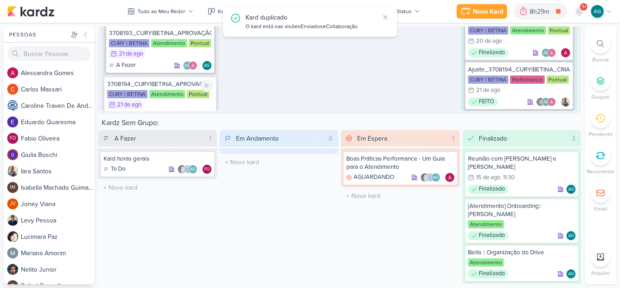
scroll to position [106, 0]
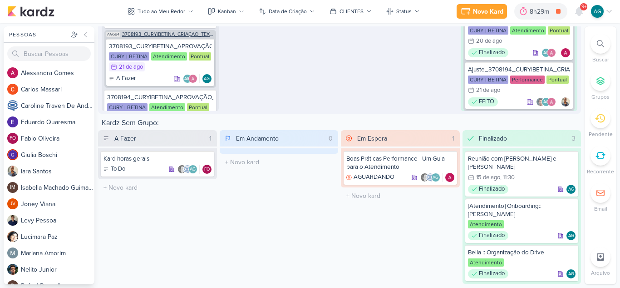
click at [175, 34] on span "3708193_CURY|BETINA_CRIAÇÃO_TEXTO_CAMPANHA_GOOGLE" at bounding box center [168, 34] width 92 height 5
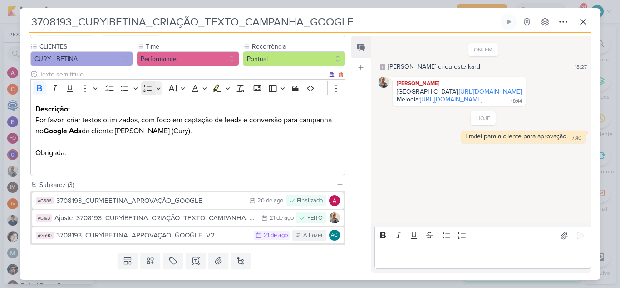
scroll to position [101, 0]
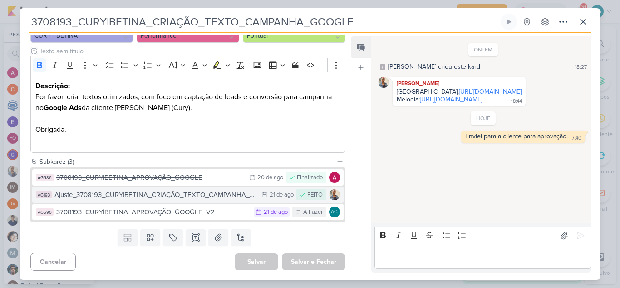
click at [158, 195] on div "Ajuste_3708193_CURY|BETINA_CRIAÇÃO_TEXTO_CAMPANHA_GOOGLE" at bounding box center [156, 194] width 203 height 10
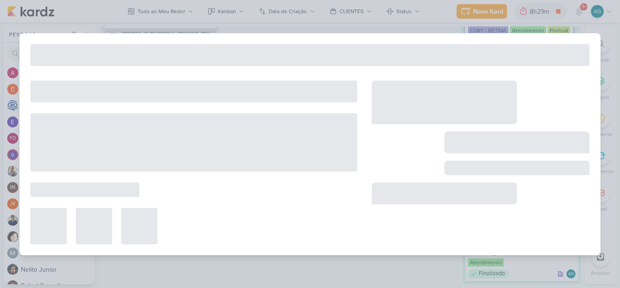
type input "Ajuste_3708193_CURY|BETINA_CRIAÇÃO_TEXTO_CAMPANHA_GOOGLE"
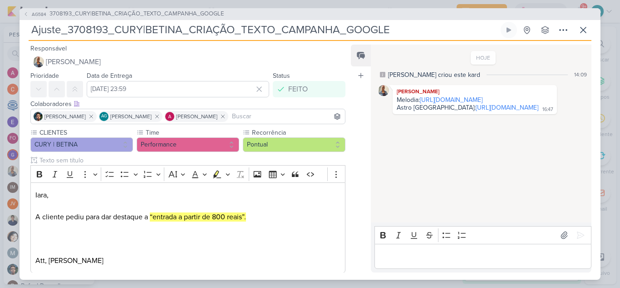
drag, startPoint x: 407, startPoint y: 30, endPoint x: 21, endPoint y: 32, distance: 386.1
click at [21, 32] on div "AG584 3708193_CURY|BETINA_CRIAÇÃO_TEXTO_CAMPANHA_GOOGLE Ajuste_3708193_CURY|BET…" at bounding box center [310, 143] width 581 height 271
click at [581, 29] on icon at bounding box center [583, 30] width 11 height 11
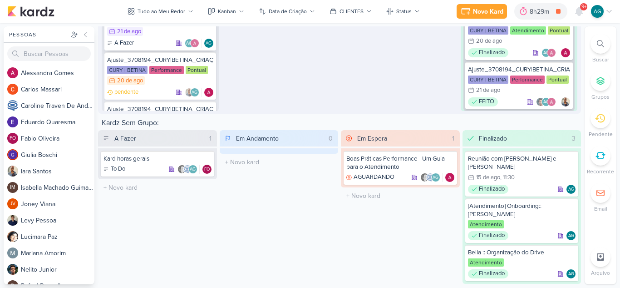
scroll to position [242, 0]
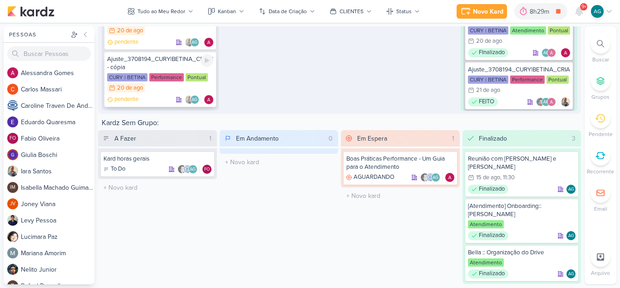
click at [161, 61] on div "Ajuste_3708194_CURY|BETINA_CRIAÇÃO_TEXTO_CAMPANHA_META_V2 - cópia" at bounding box center [160, 63] width 106 height 16
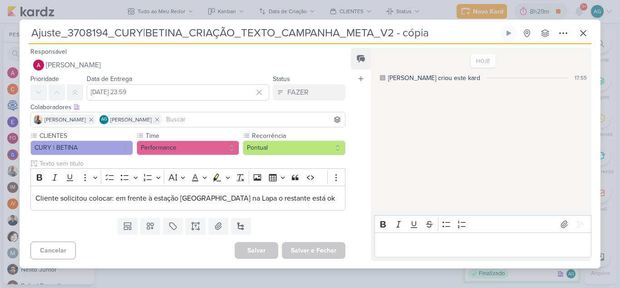
drag, startPoint x: 443, startPoint y: 35, endPoint x: 6, endPoint y: 36, distance: 436.9
click at [6, 36] on div "Ajuste_3708194_CURY|BETINA_CRIAÇÃO_TEXTO_CAMPANHA_META_V2 - cópia" at bounding box center [310, 144] width 620 height 288
paste input "3_CURY|BETINA_CRIAÇÃO_TEXTO_CAMPANHA_GOOGLE"
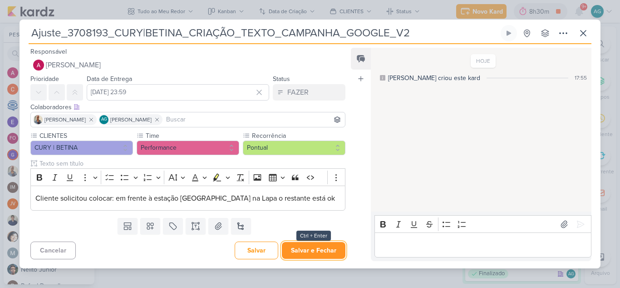
click at [330, 255] on button "Salvar e Fechar" at bounding box center [314, 250] width 64 height 17
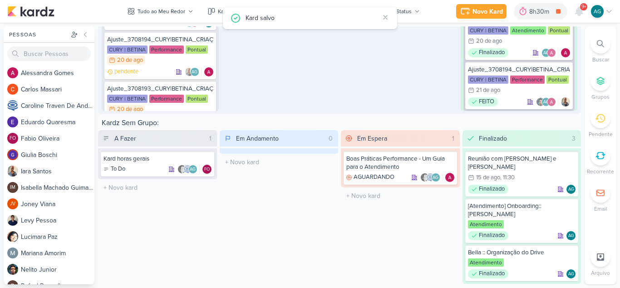
scroll to position [197, 0]
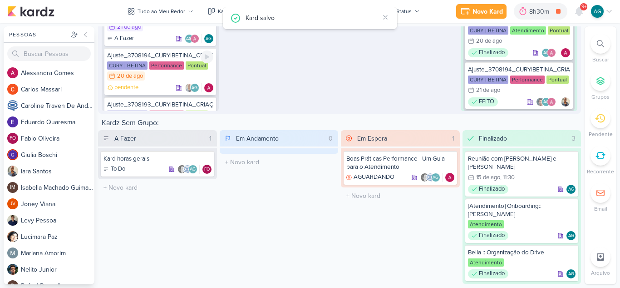
click at [169, 55] on div "Ajuste_3708194_CURY|BETINA_CRIAÇÃO_TEXTO_CAMPANHA_META_V2" at bounding box center [160, 55] width 106 height 8
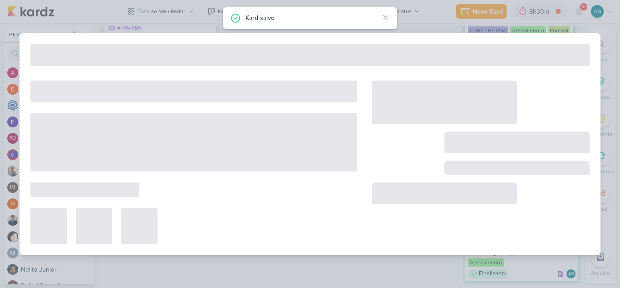
type input "Ajuste_3708194_CURY|BETINA_CRIAÇÃO_TEXTO_CAMPANHA_META_V2"
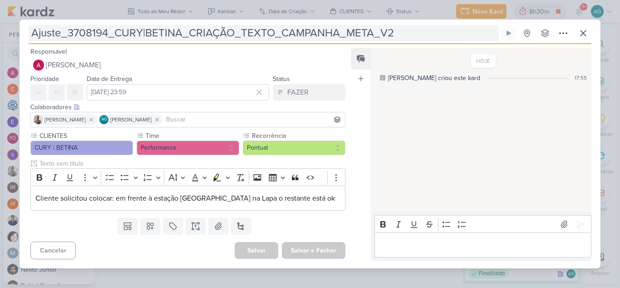
click at [98, 34] on input "Ajuste_3708194_CURY|BETINA_CRIAÇÃO_TEXTO_CAMPANHA_META_V2" at bounding box center [264, 33] width 471 height 16
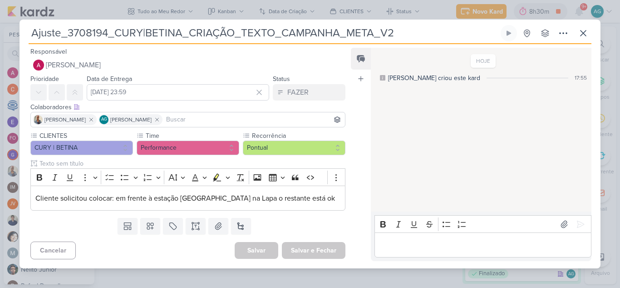
click at [98, 34] on input "Ajuste_3708194_CURY|BETINA_CRIAÇÃO_TEXTO_CAMPANHA_META_V2" at bounding box center [264, 33] width 471 height 16
click at [110, 32] on input "Ajuste_3708194_CURY|BETINA_CRIAÇÃO_TEXTO_CAMPANHA_META_V2" at bounding box center [264, 33] width 471 height 16
drag, startPoint x: 108, startPoint y: 32, endPoint x: 69, endPoint y: 33, distance: 38.6
click at [69, 33] on input "Ajuste_3708194_CURY|BETINA_CRIAÇÃO_TEXTO_CAMPANHA_META_V2" at bounding box center [264, 33] width 471 height 16
click at [564, 36] on icon at bounding box center [563, 33] width 11 height 11
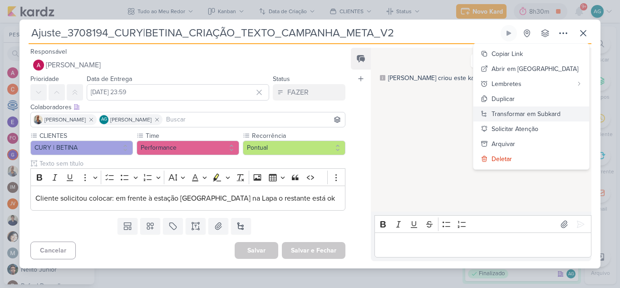
click at [548, 111] on div "Transformar em Subkard" at bounding box center [526, 114] width 69 height 10
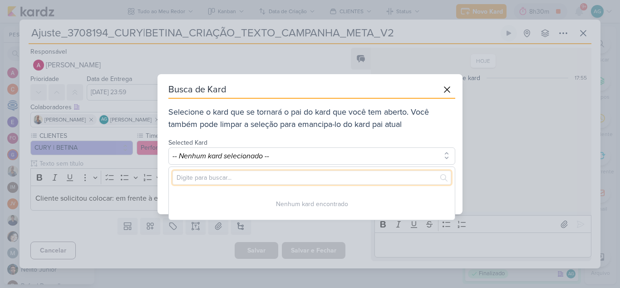
click at [318, 179] on input "text" at bounding box center [312, 177] width 279 height 14
paste input "3708194"
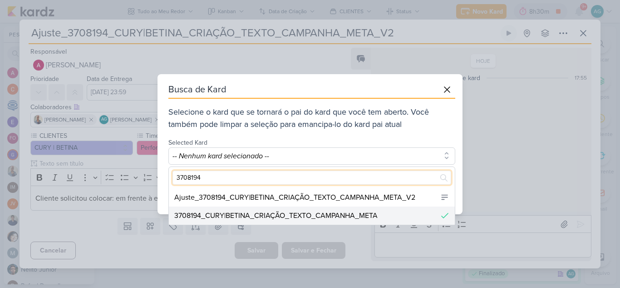
type input "3708194"
click at [309, 216] on div "3708194_CURY|BETINA_CRIAÇÃO_TEXTO_CAMPANHA_META" at bounding box center [275, 215] width 203 height 11
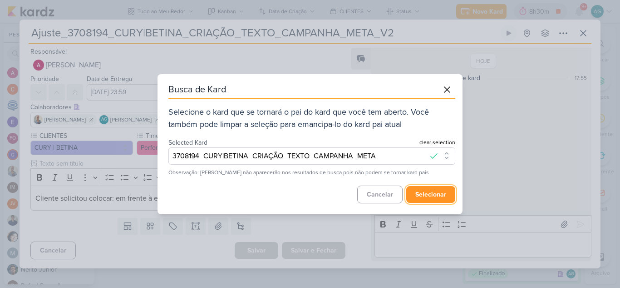
click at [439, 194] on button "selecionar" at bounding box center [431, 194] width 49 height 17
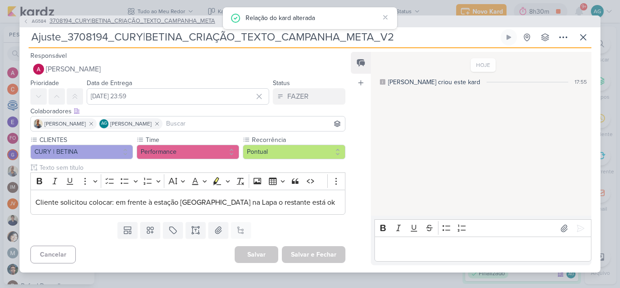
click at [169, 23] on span "3708194_CURY|BETINA_CRIAÇÃO_TEXTO_CAMPANHA_META" at bounding box center [133, 21] width 166 height 9
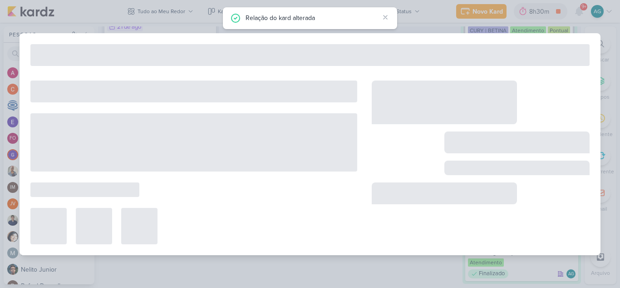
type input "3708194_CURY|BETINA_CRIAÇÃO_TEXTO_CAMPANHA_META"
type input "[DATE] 23:59"
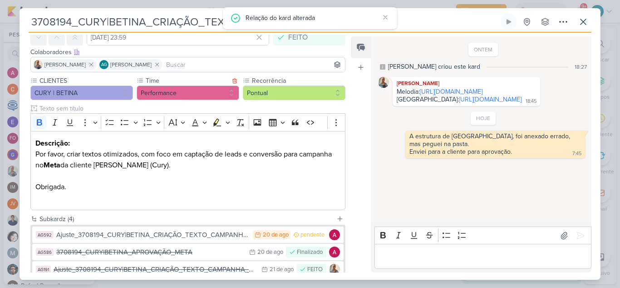
scroll to position [118, 0]
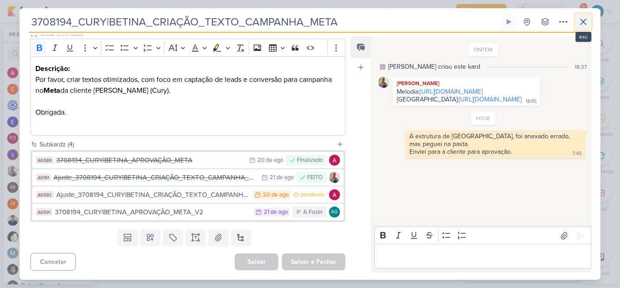
click at [584, 25] on icon at bounding box center [583, 21] width 11 height 11
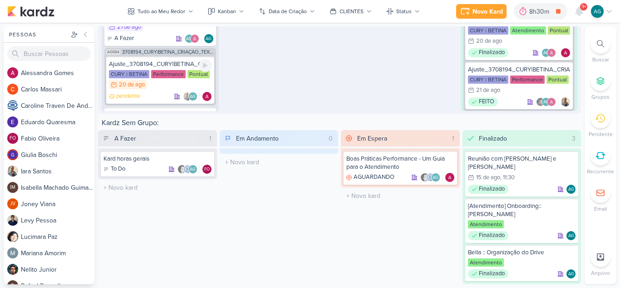
scroll to position [242, 0]
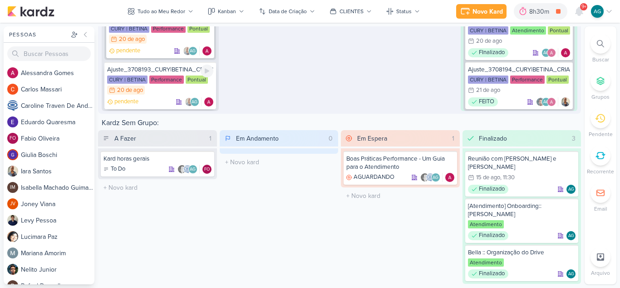
click at [175, 73] on div "Ajuste_3708193_CURY|BETINA_CRIAÇÃO_TEXTO_CAMPANHA_GOOGLE_V2" at bounding box center [160, 69] width 106 height 8
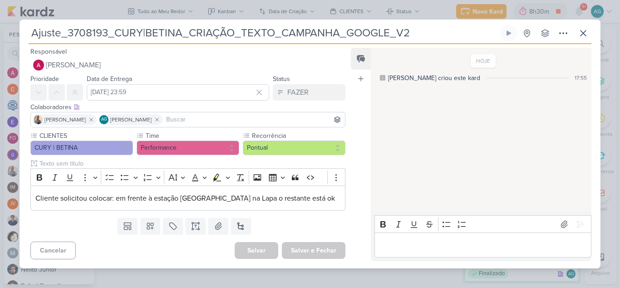
drag, startPoint x: 107, startPoint y: 33, endPoint x: 70, endPoint y: 29, distance: 37.5
click at [70, 29] on input "Ajuste_3708193_CURY|BETINA_CRIAÇÃO_TEXTO_CAMPANHA_GOOGLE_V2" at bounding box center [264, 33] width 471 height 16
click at [565, 32] on icon at bounding box center [563, 33] width 11 height 11
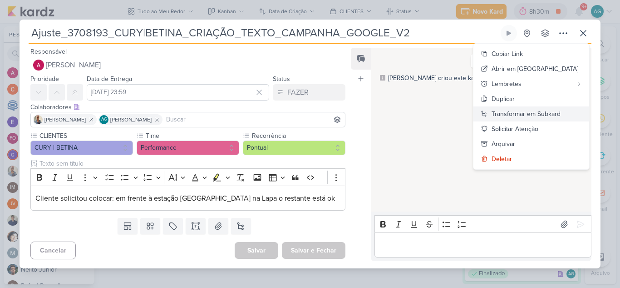
click at [550, 113] on div "Transformar em Subkard" at bounding box center [526, 114] width 69 height 10
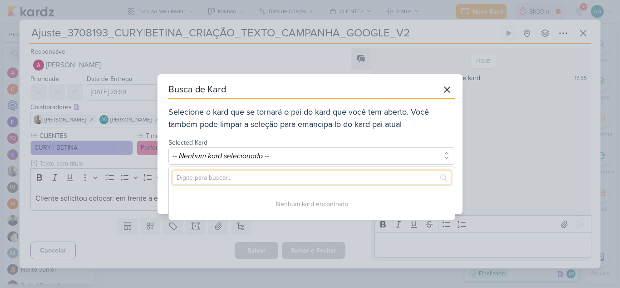
click at [253, 176] on input "text" at bounding box center [312, 177] width 279 height 14
paste input "3708193"
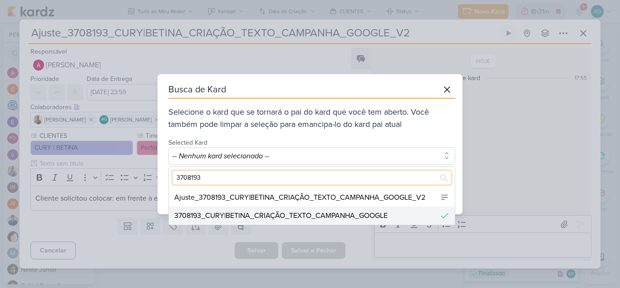
type input "3708193"
click at [280, 214] on div "3708193_CURY|BETINA_CRIAÇÃO_TEXTO_CAMPANHA_GOOGLE" at bounding box center [280, 215] width 213 height 11
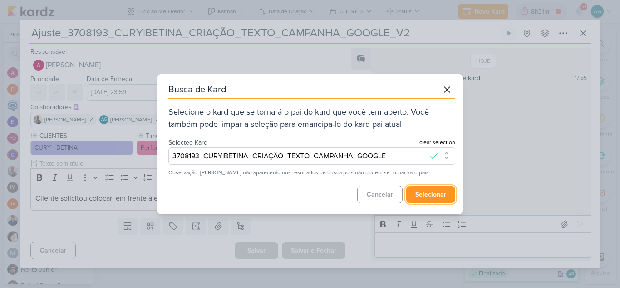
click at [437, 192] on button "selecionar" at bounding box center [431, 194] width 49 height 17
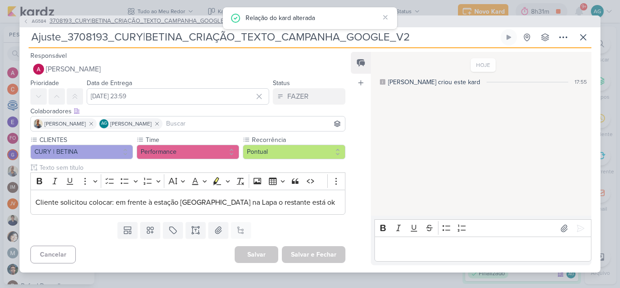
click at [158, 23] on span "3708193_CURY|BETINA_CRIAÇÃO_TEXTO_CAMPANHA_GOOGLE" at bounding box center [137, 21] width 174 height 9
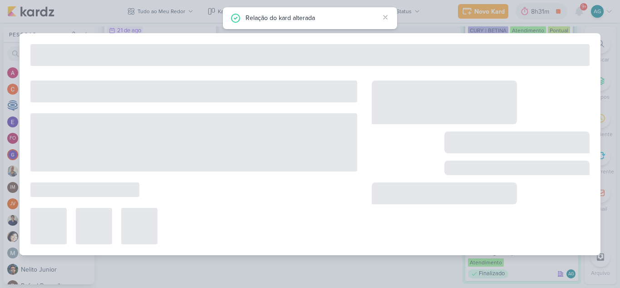
type input "3708193_CURY|BETINA_CRIAÇÃO_TEXTO_CAMPANHA_GOOGLE"
type input "[DATE] 23:59"
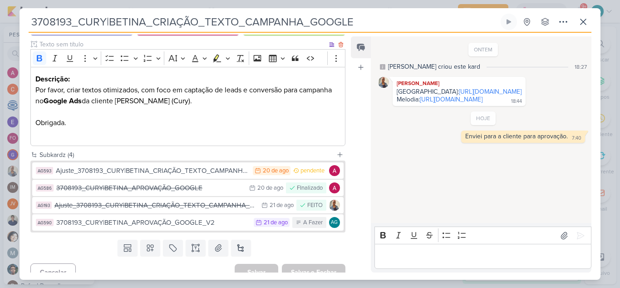
scroll to position [118, 0]
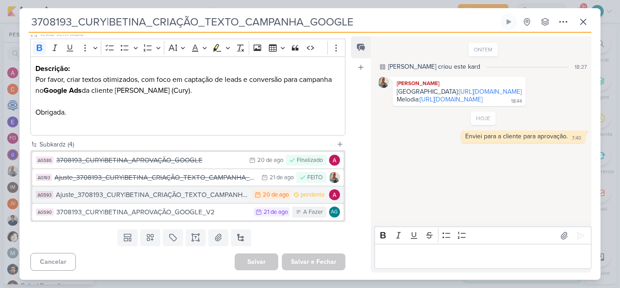
click at [174, 196] on div "Ajuste_3708193_CURY|BETINA_CRIAÇÃO_TEXTO_CAMPANHA_GOOGLE_V2" at bounding box center [152, 194] width 193 height 10
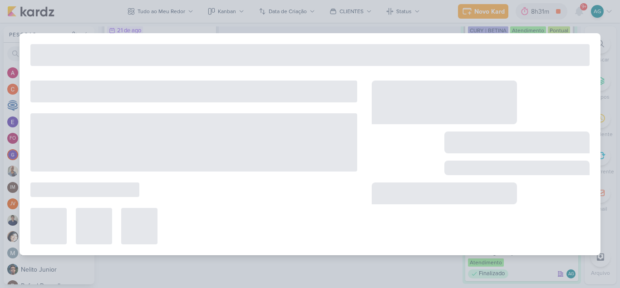
type input "Ajuste_3708193_CURY|BETINA_CRIAÇÃO_TEXTO_CAMPANHA_GOOGLE_V2"
type input "20 de agosto de 2025 às 23:59"
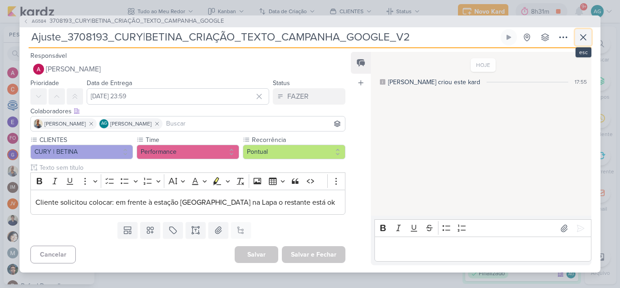
click at [585, 40] on icon at bounding box center [583, 37] width 11 height 11
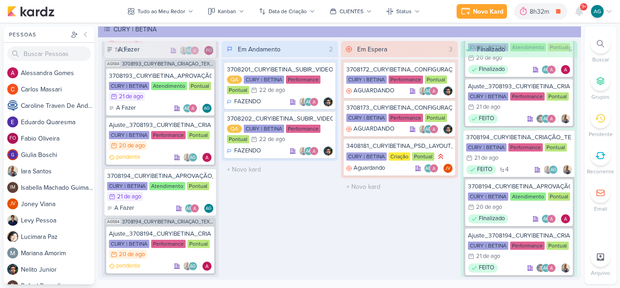
scroll to position [1159, 0]
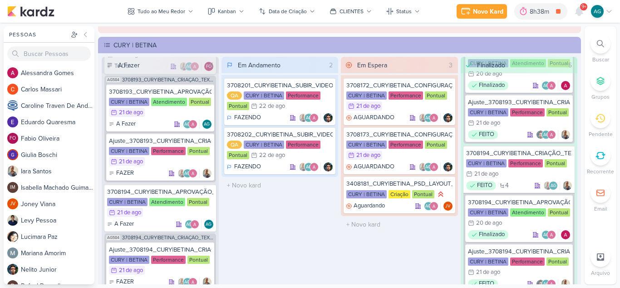
click at [597, 41] on div at bounding box center [601, 44] width 20 height 20
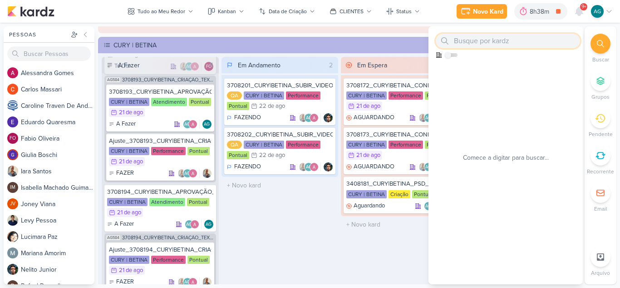
click at [539, 45] on input "text" at bounding box center [508, 41] width 144 height 15
paste input "3108191"
type input "3108191"
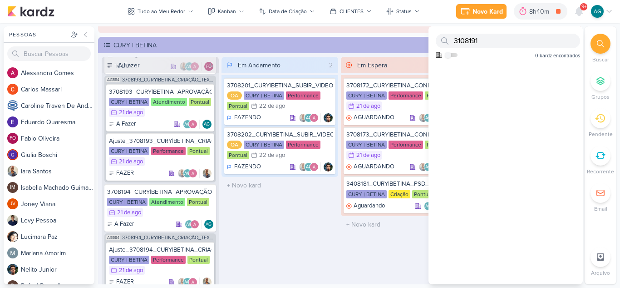
click at [317, 225] on div "Em Andamento 2 3708201_CURY|BETINA_SUBIR_VIDEO_LAPA QA CURY | BETINA Performanc…" at bounding box center [280, 175] width 117 height 236
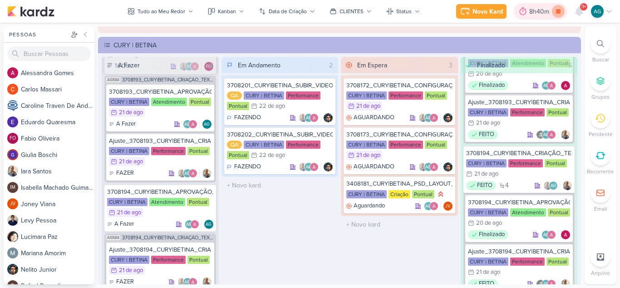
click at [559, 10] on icon at bounding box center [558, 11] width 5 height 5
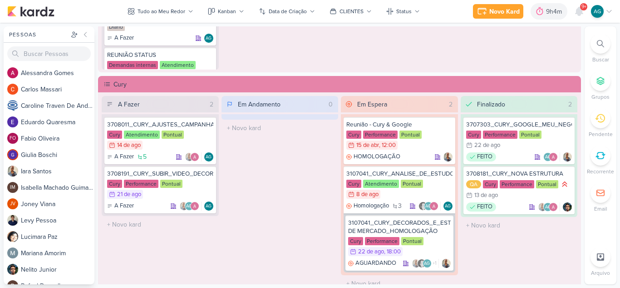
scroll to position [818, 0]
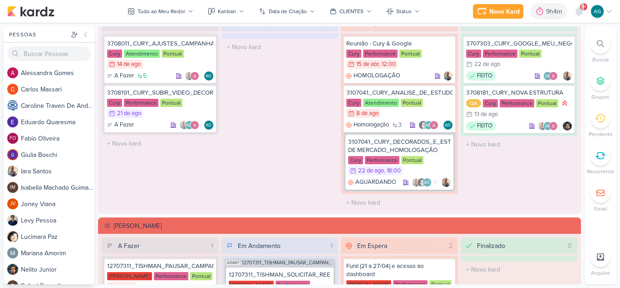
click at [583, 9] on span "9+" at bounding box center [584, 6] width 5 height 7
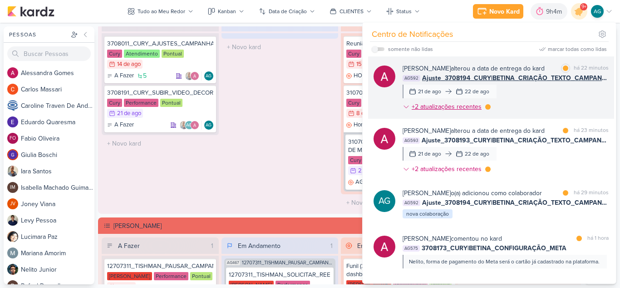
click at [466, 106] on div "+2 atualizações recentes" at bounding box center [448, 107] width 72 height 10
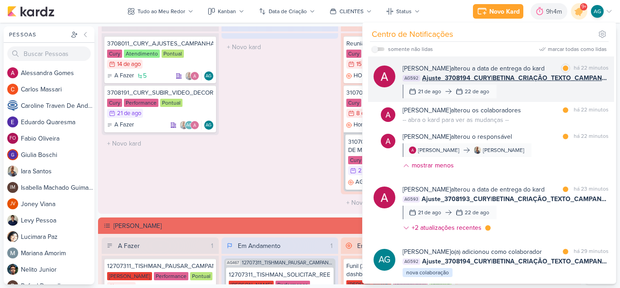
click at [488, 81] on span "Ajuste_3708194_CURY|BETINA_CRIAÇÃO_TEXTO_CAMPANHA_META_V2" at bounding box center [515, 78] width 187 height 10
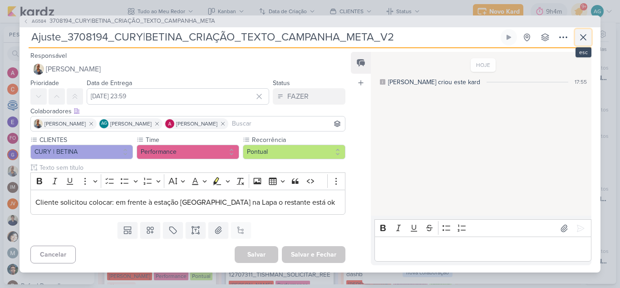
click at [582, 36] on icon at bounding box center [583, 37] width 11 height 11
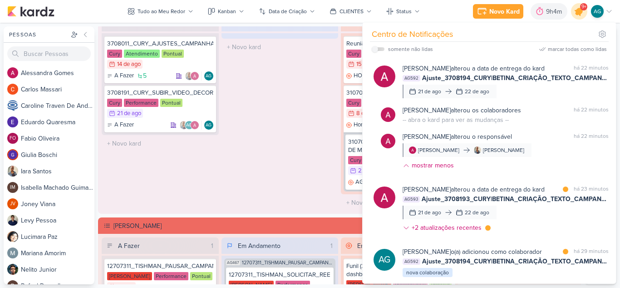
click at [581, 11] on icon at bounding box center [579, 11] width 11 height 11
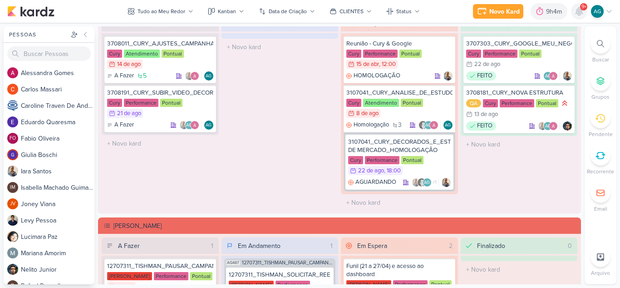
click at [581, 11] on icon at bounding box center [579, 11] width 7 height 8
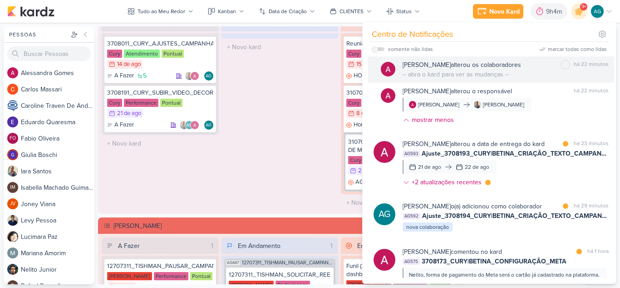
scroll to position [91, 0]
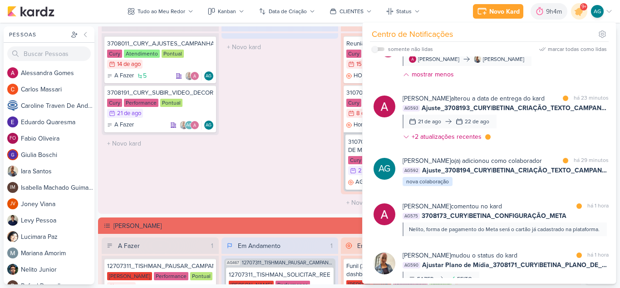
click at [290, 153] on div "Em Andamento 0 O título do kard deve ter menos que 100 caracteres" at bounding box center [280, 113] width 117 height 196
